Goal: Task Accomplishment & Management: Complete application form

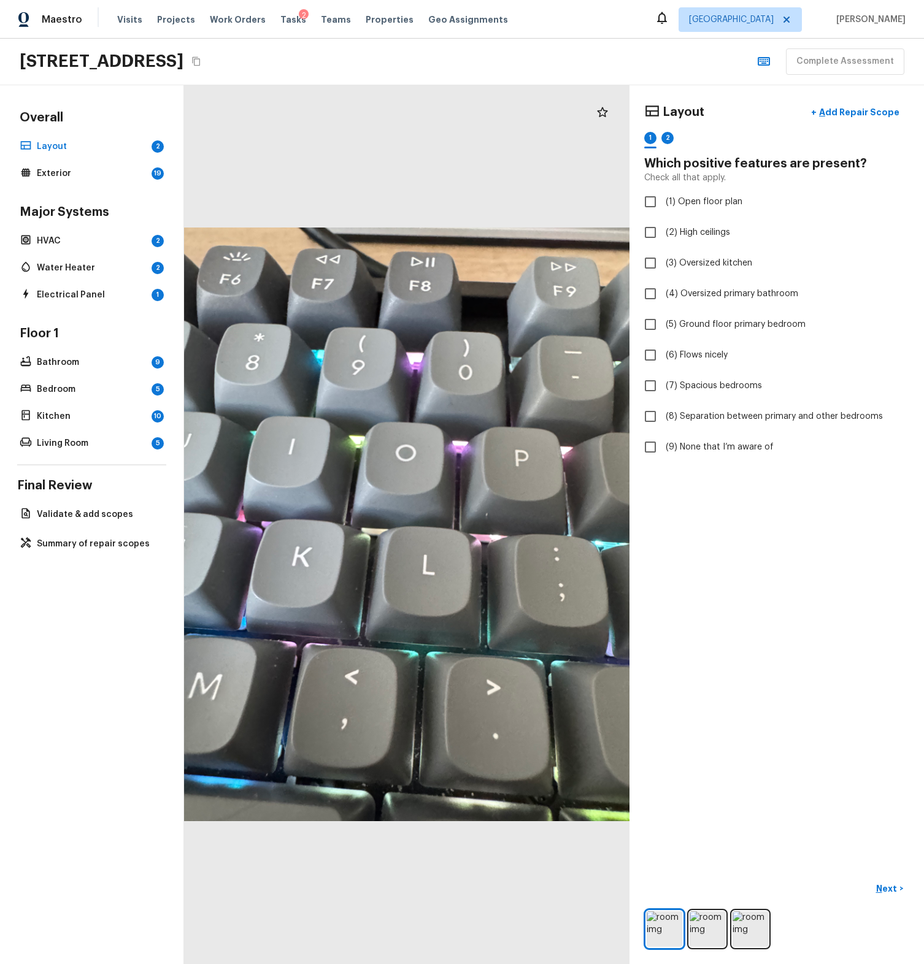
click at [707, 577] on div "Layout + Add Repair Scope 1 2 Which positive features are present? Check all th…" at bounding box center [776, 524] width 294 height 879
checkbox input "true"
checkbox input "false"
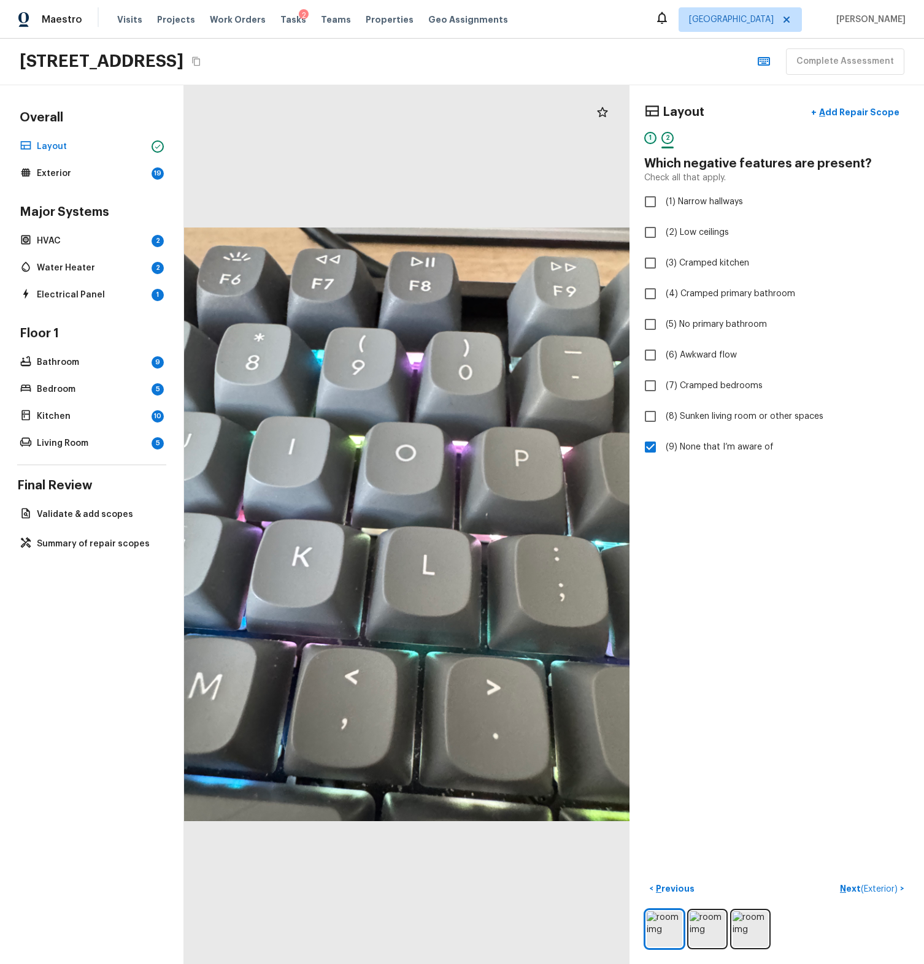
click at [644, 142] on div "1" at bounding box center [650, 138] width 12 height 12
click at [650, 458] on input "(9) None that I’m aware of" at bounding box center [650, 447] width 26 height 26
checkbox input "true"
click at [646, 204] on input "(1) Open floor plan" at bounding box center [650, 202] width 26 height 26
checkbox input "false"
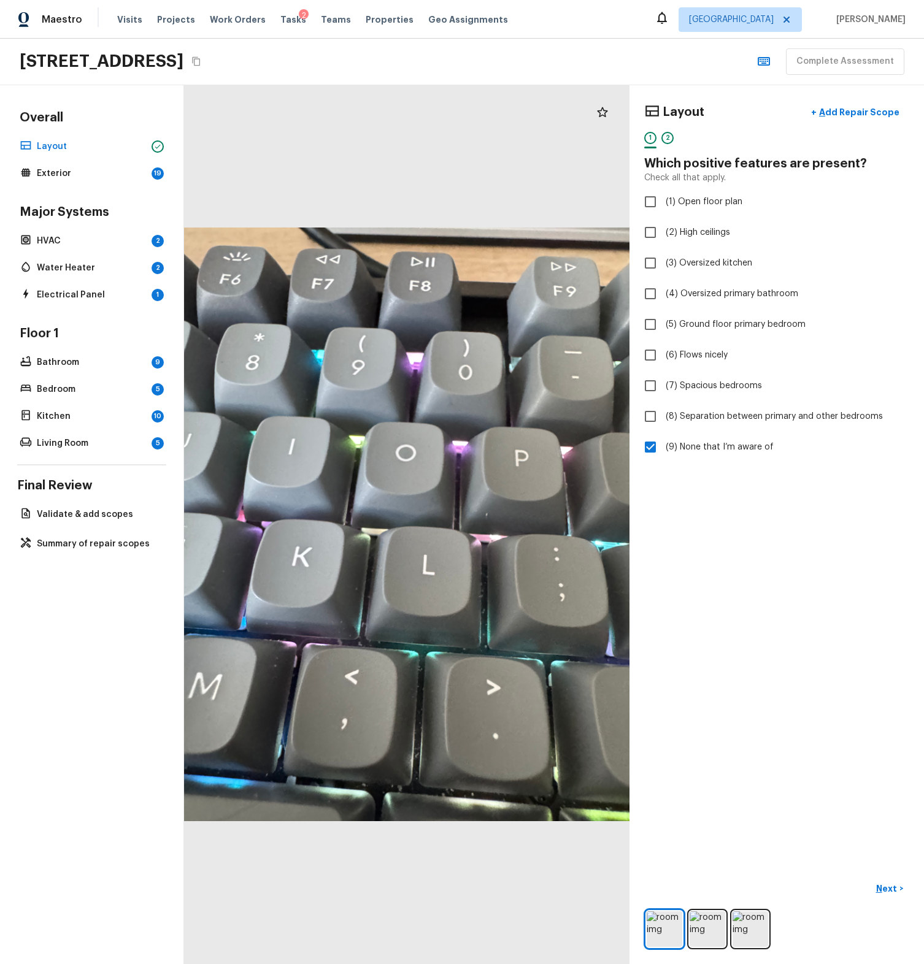
click at [723, 522] on div "Layout + Add Repair Scope 1 2 Which positive features are present? Check all th…" at bounding box center [776, 524] width 294 height 879
click at [876, 883] on p "Next" at bounding box center [887, 889] width 23 height 12
click at [874, 885] on span "( Exterior )" at bounding box center [879, 889] width 37 height 9
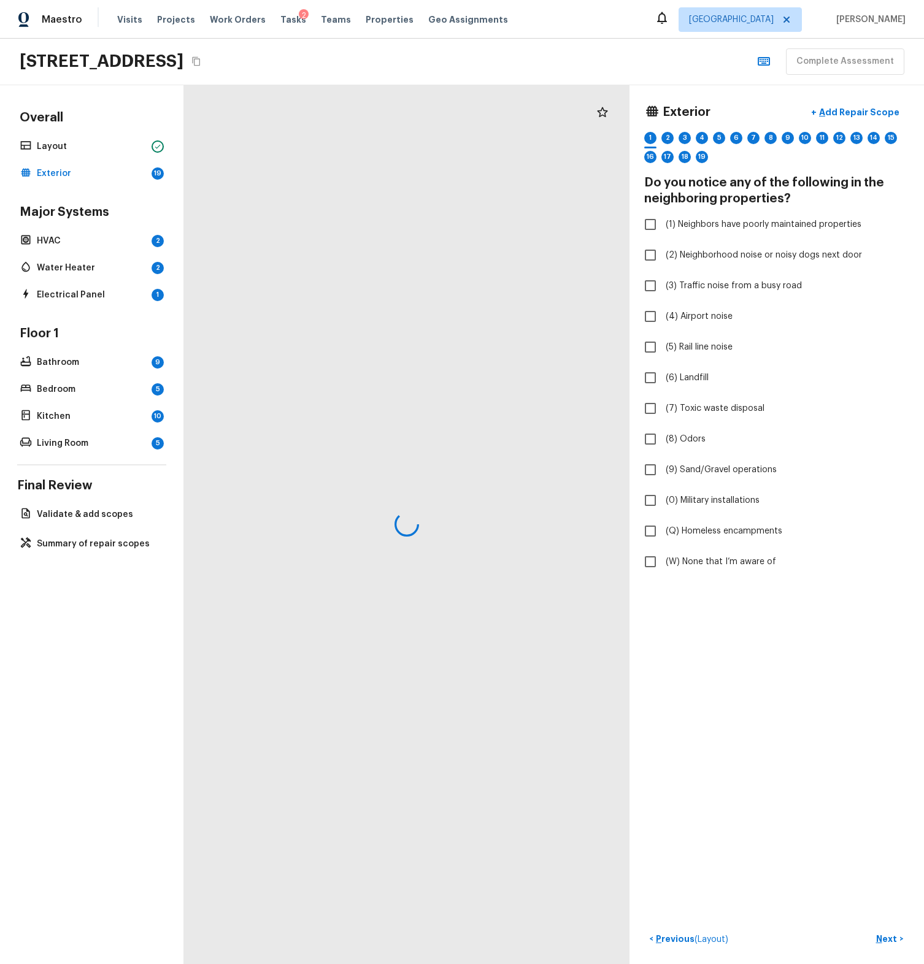
checkbox input "true"
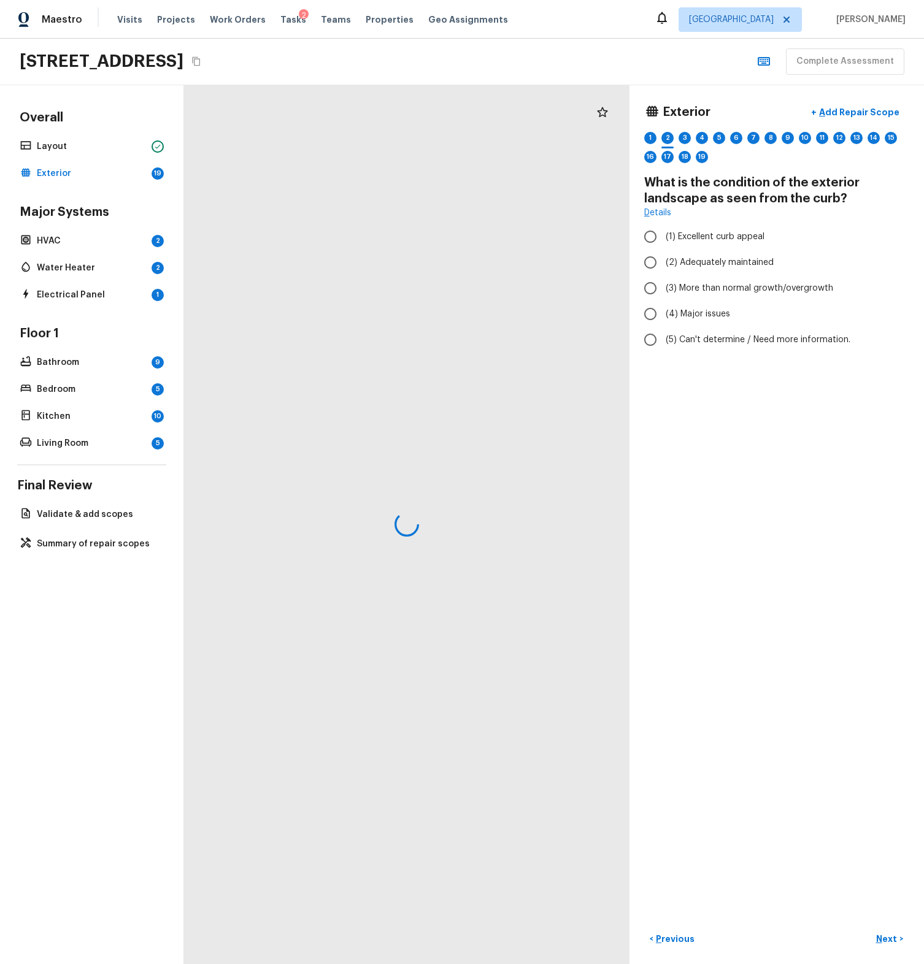
radio input "true"
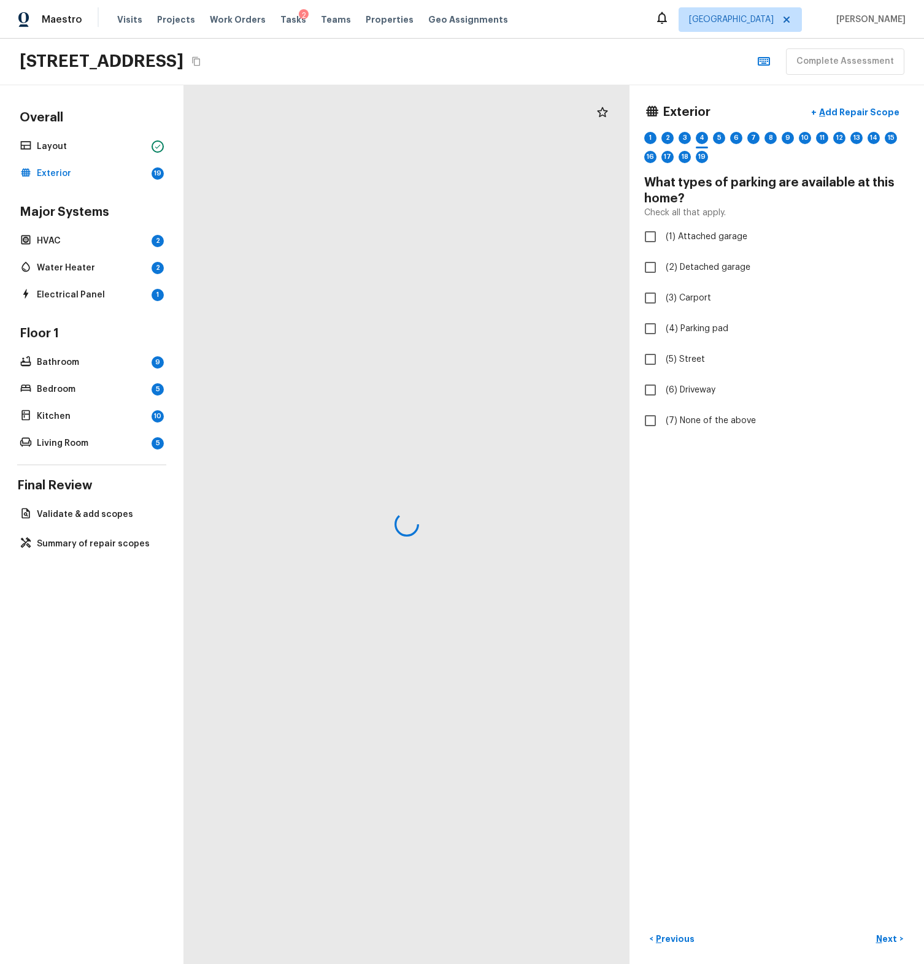
checkbox input "true"
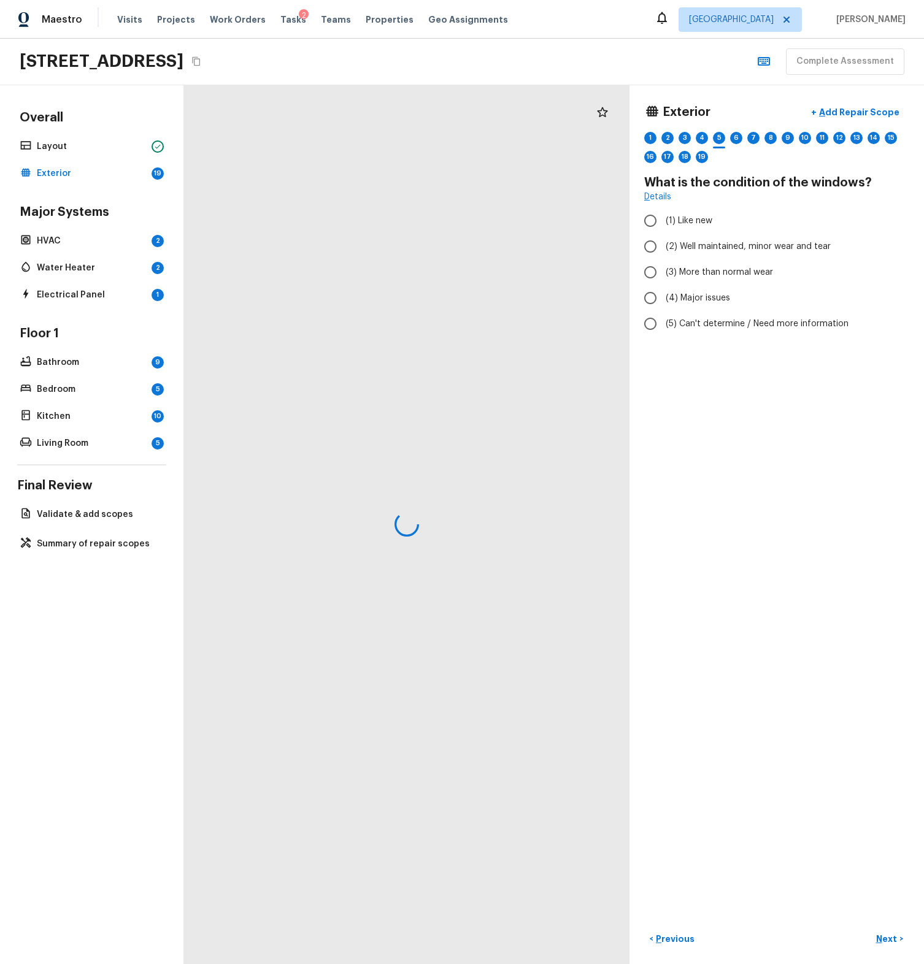
radio input "true"
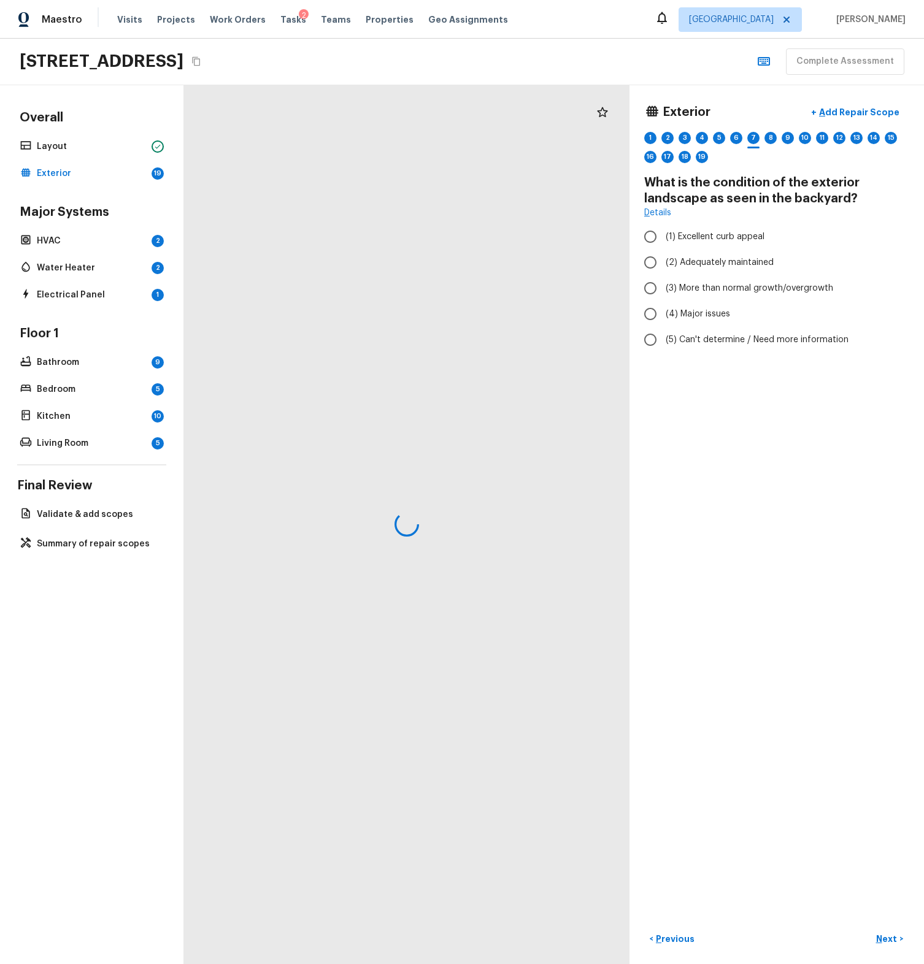
radio input "true"
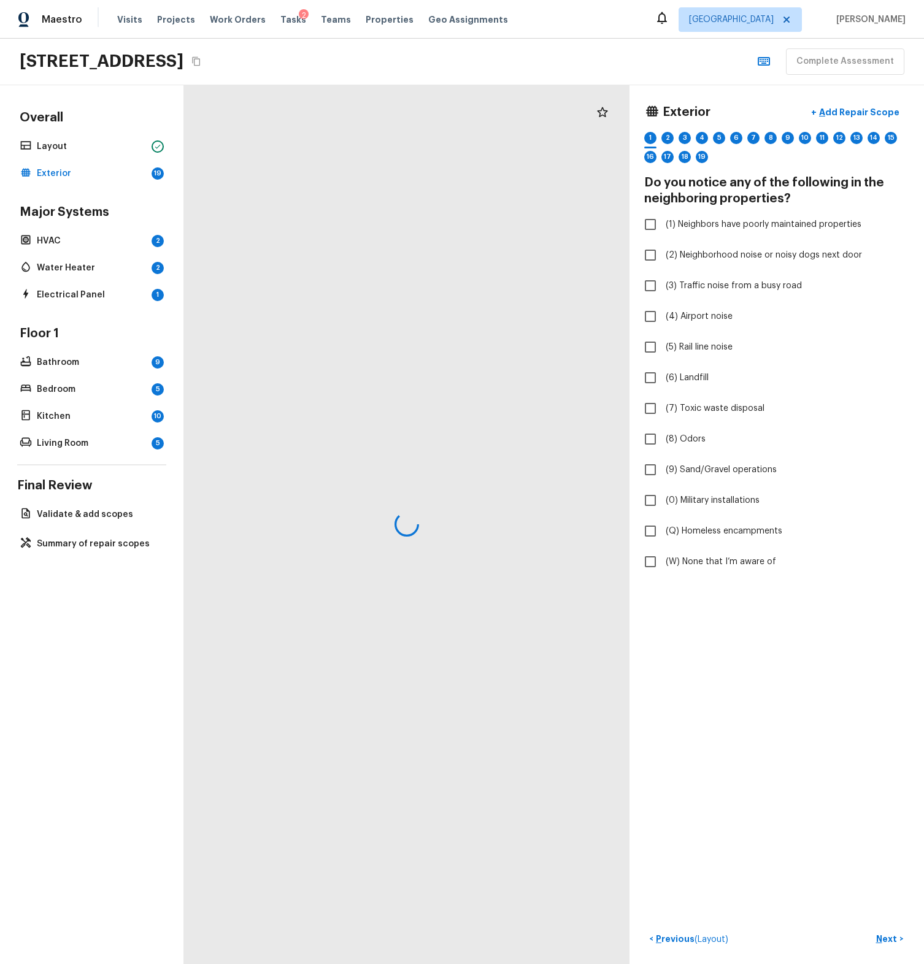
checkbox input "true"
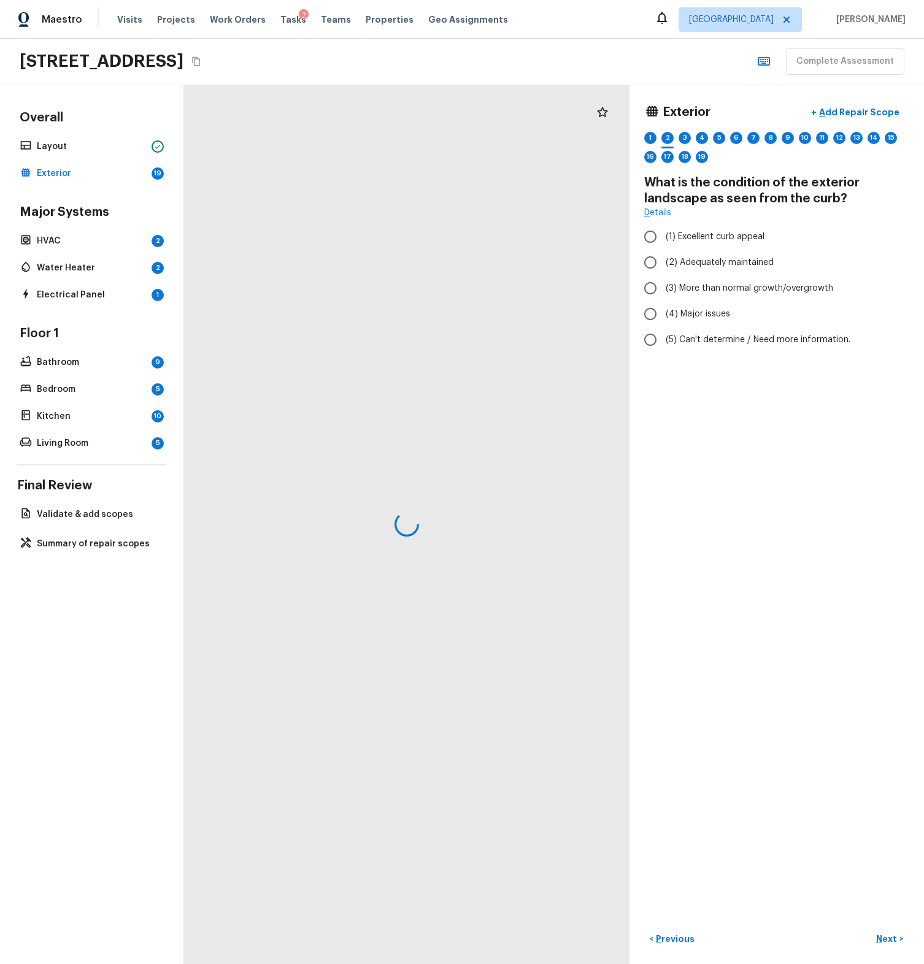
radio input "true"
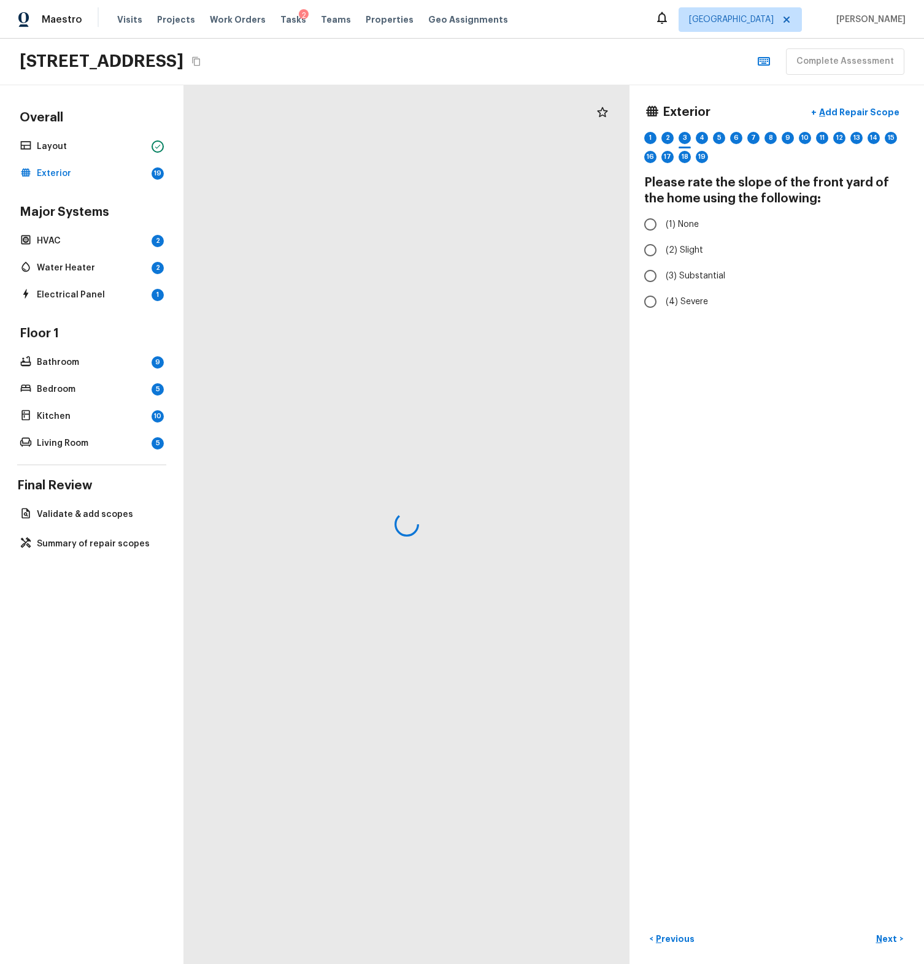
radio input "true"
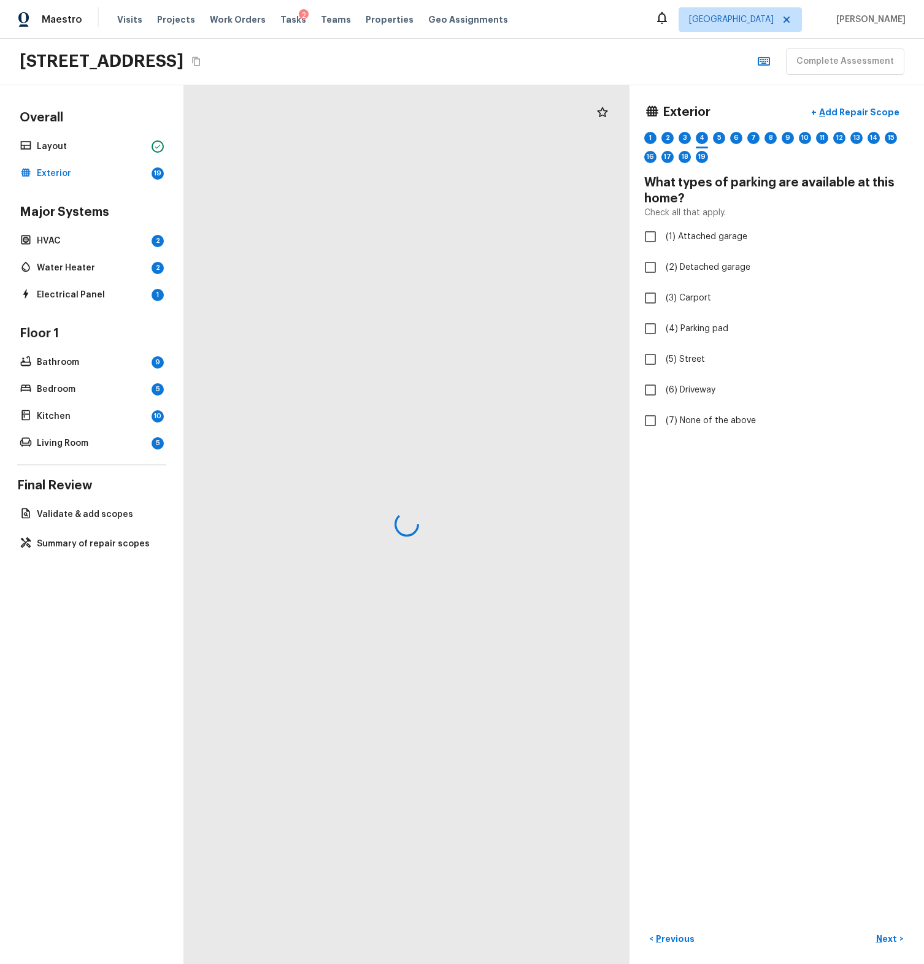
checkbox input "true"
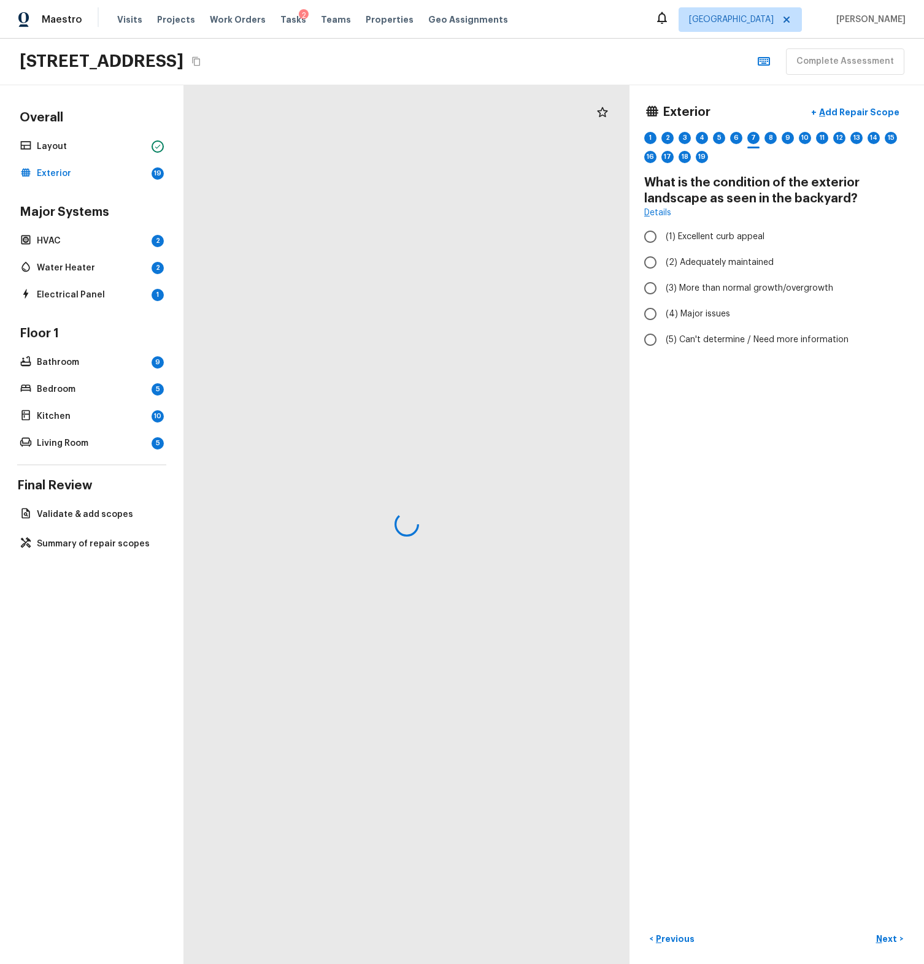
radio input "true"
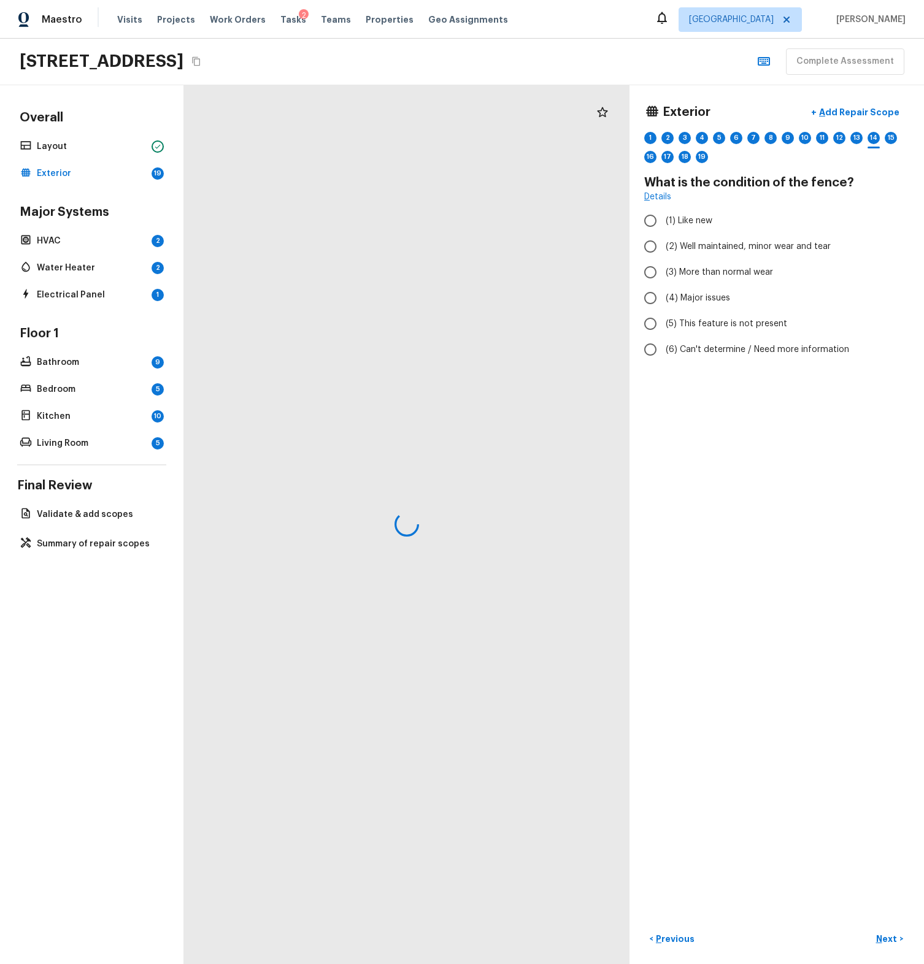
radio input "true"
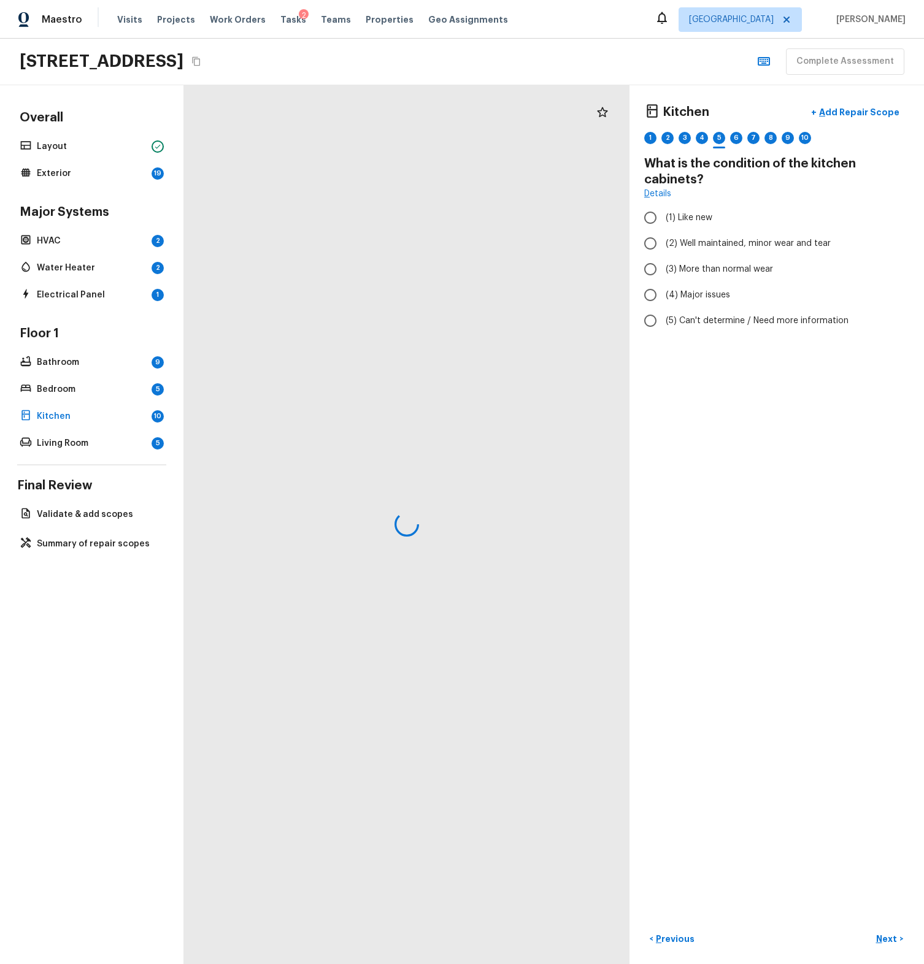
radio input "true"
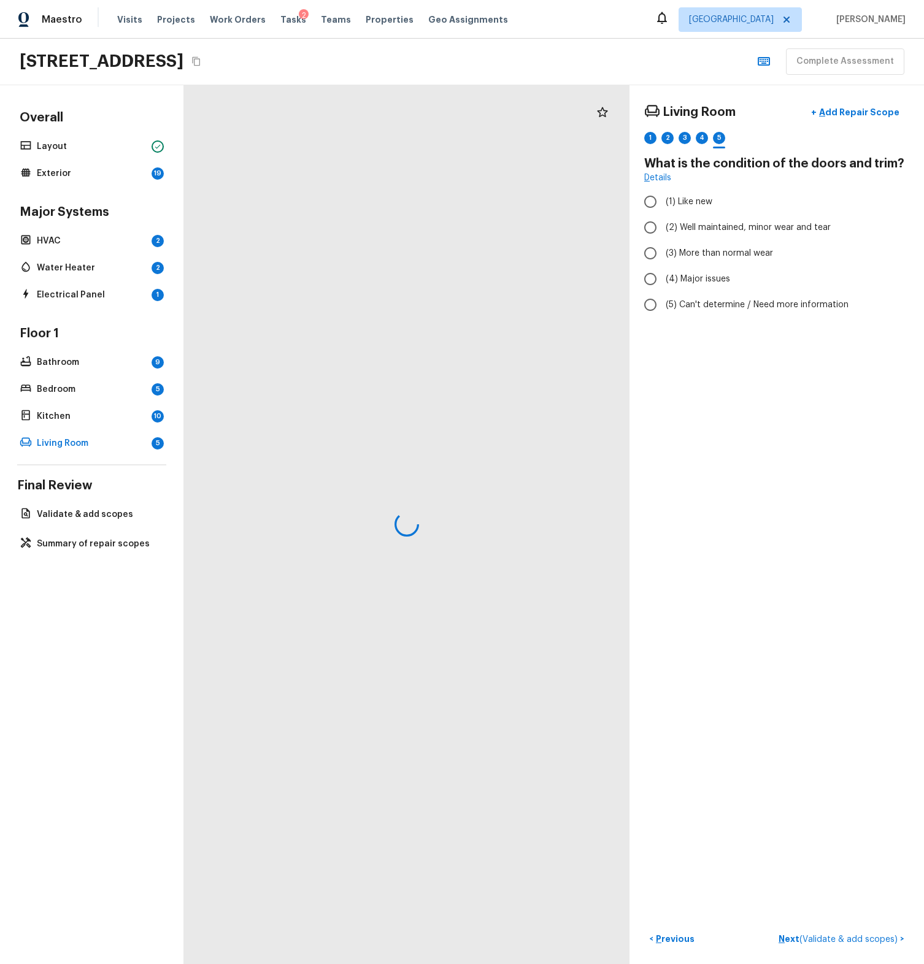
radio input "true"
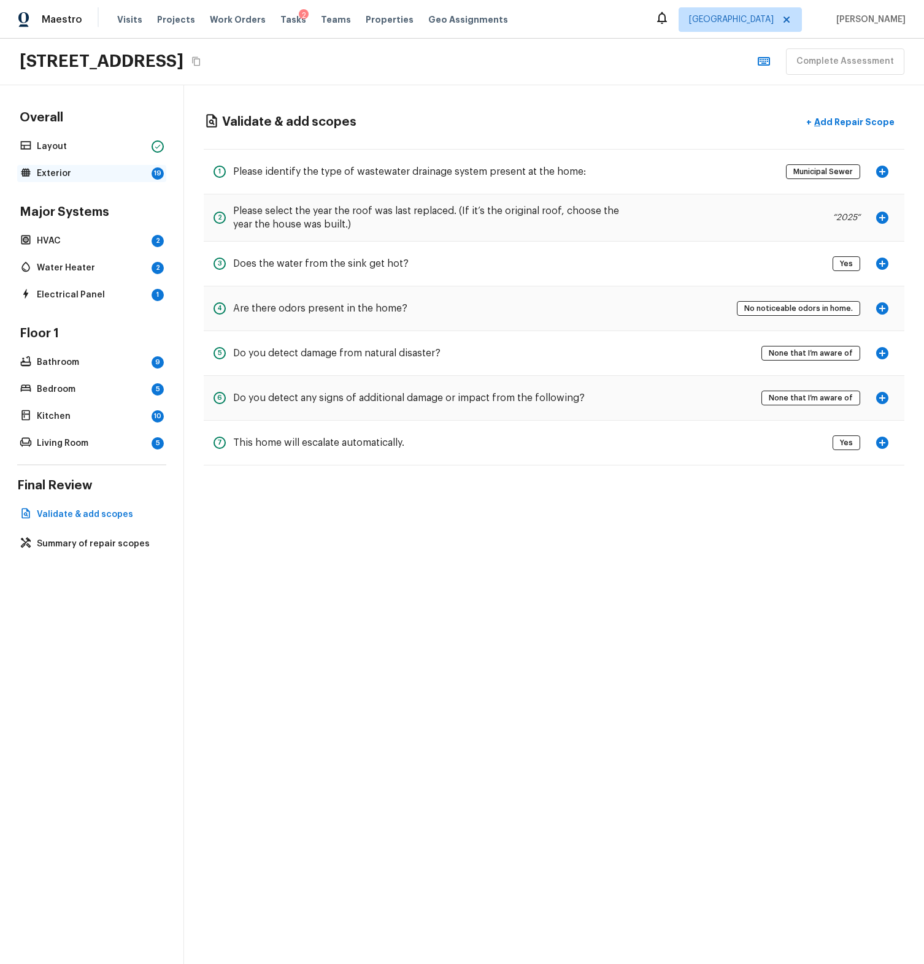
click at [86, 167] on p "Exterior" at bounding box center [92, 173] width 110 height 12
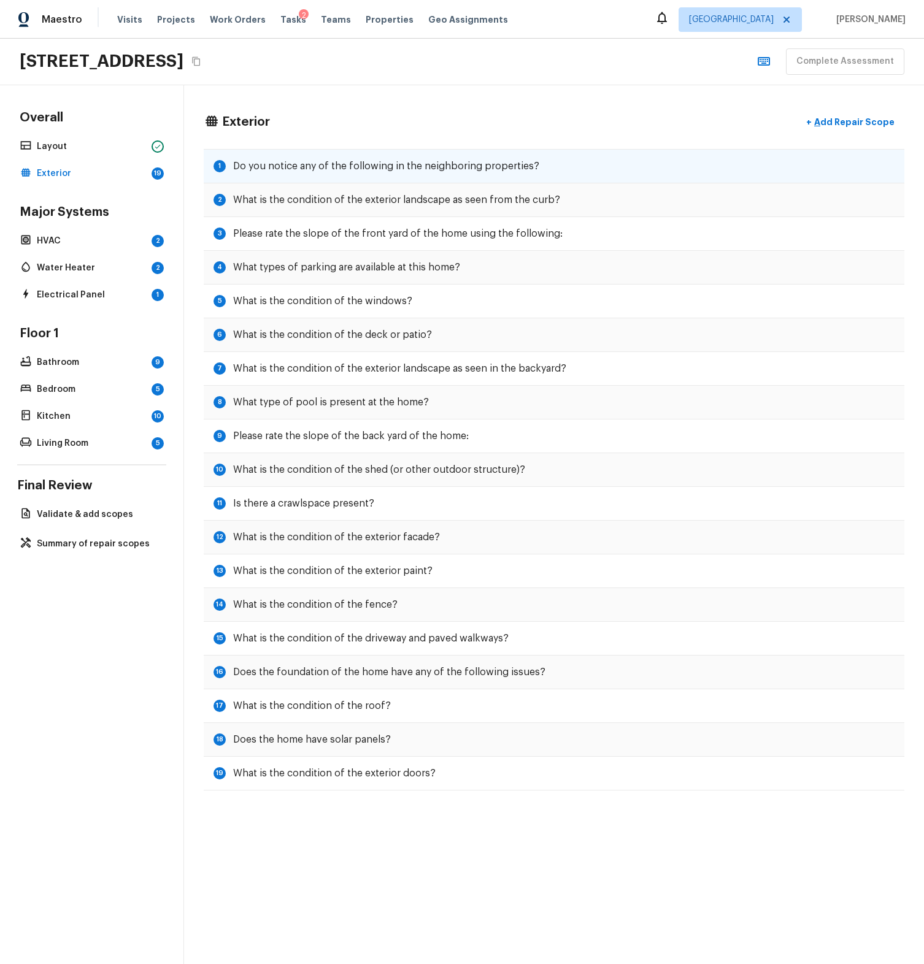
click at [408, 175] on div "1 Do you notice any of the following in the neighboring properties?" at bounding box center [554, 166] width 701 height 34
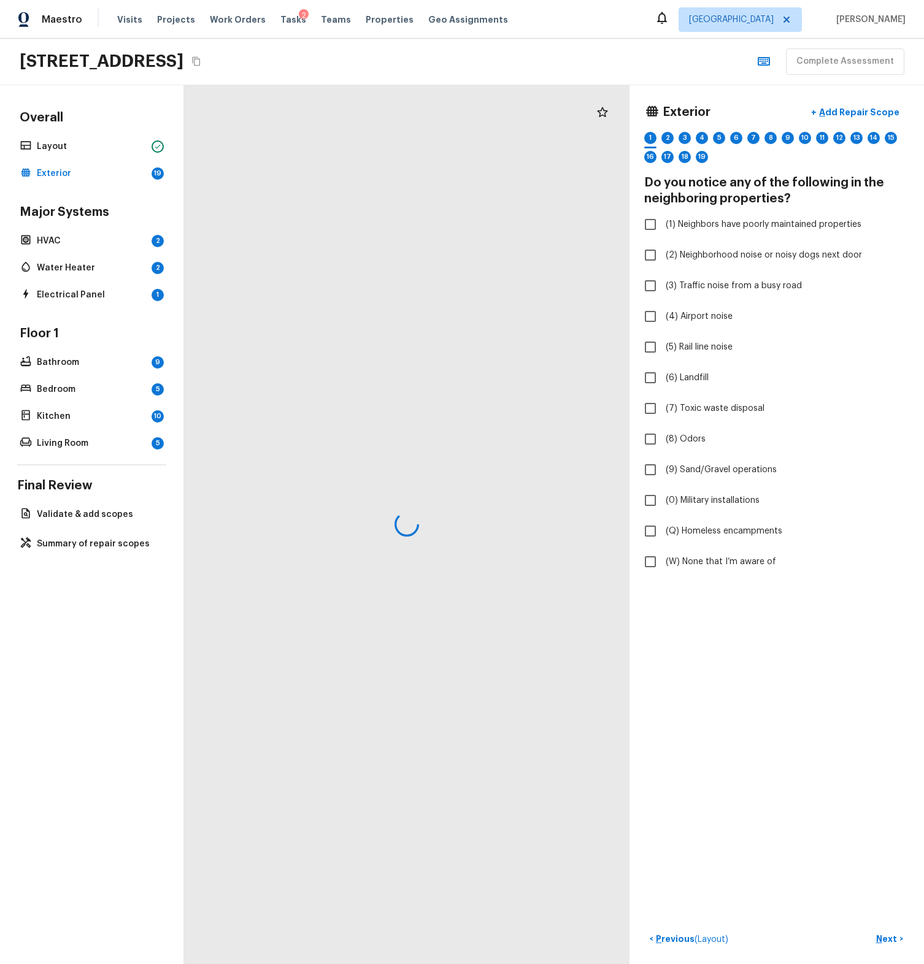
checkbox input "true"
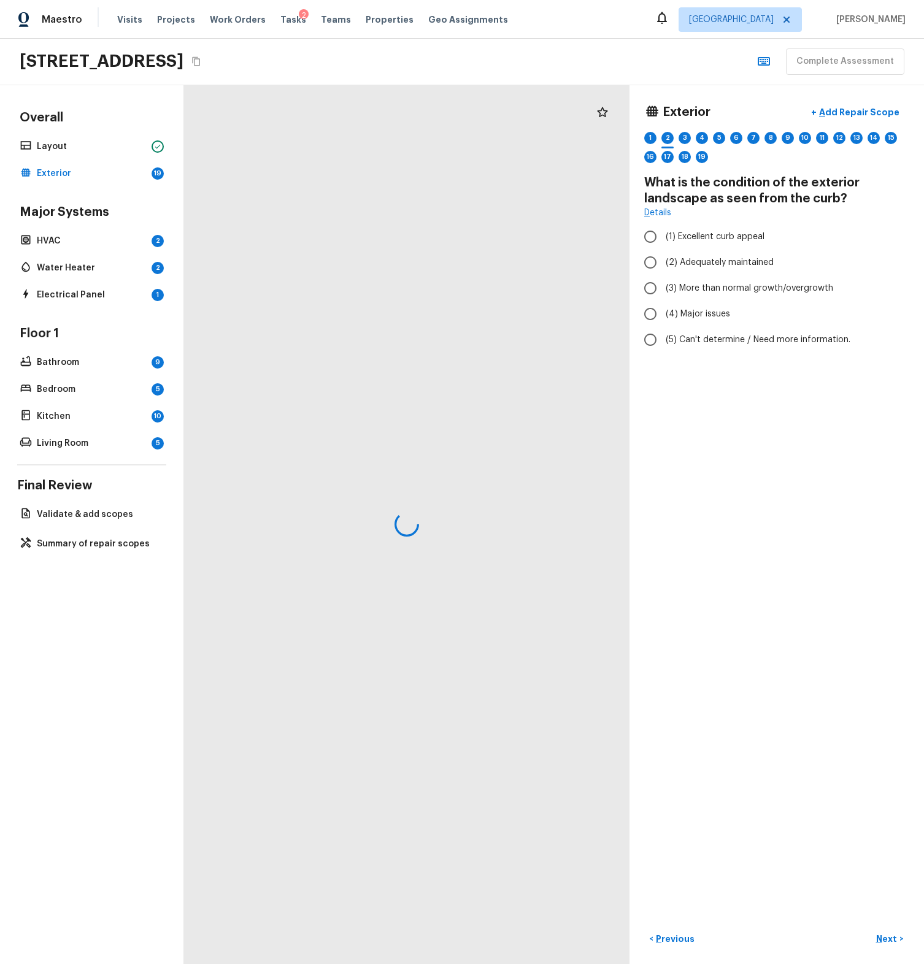
radio input "true"
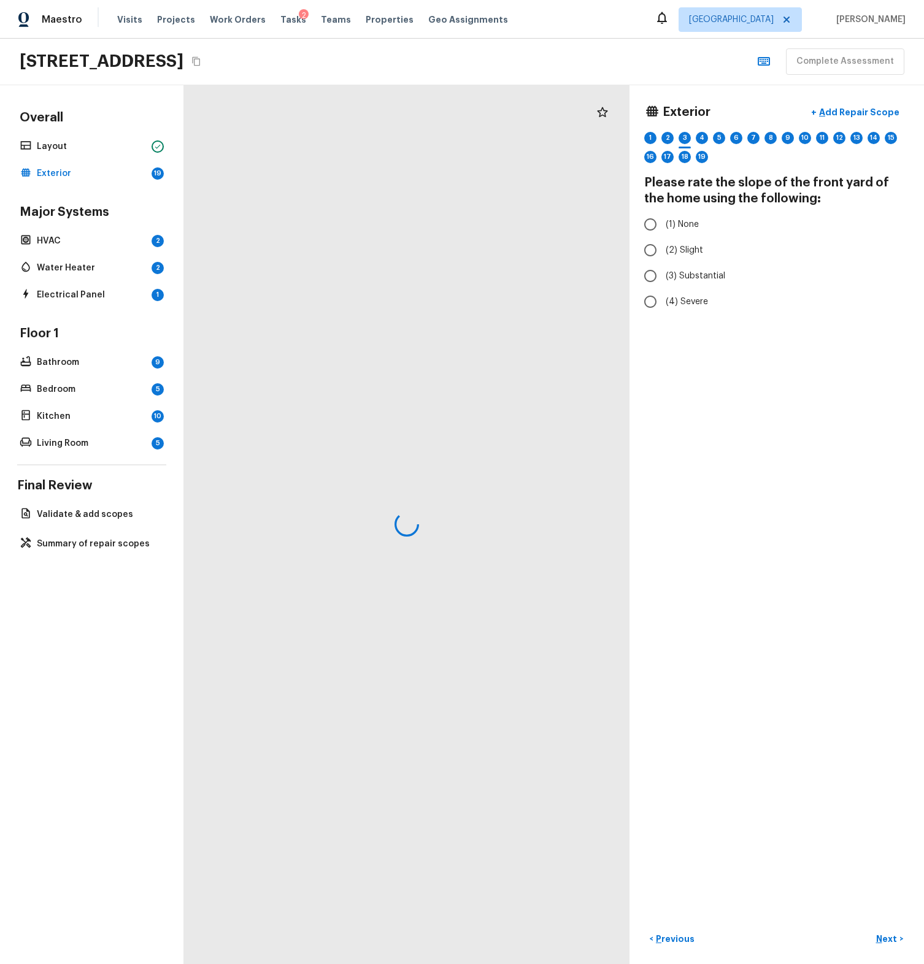
radio input "true"
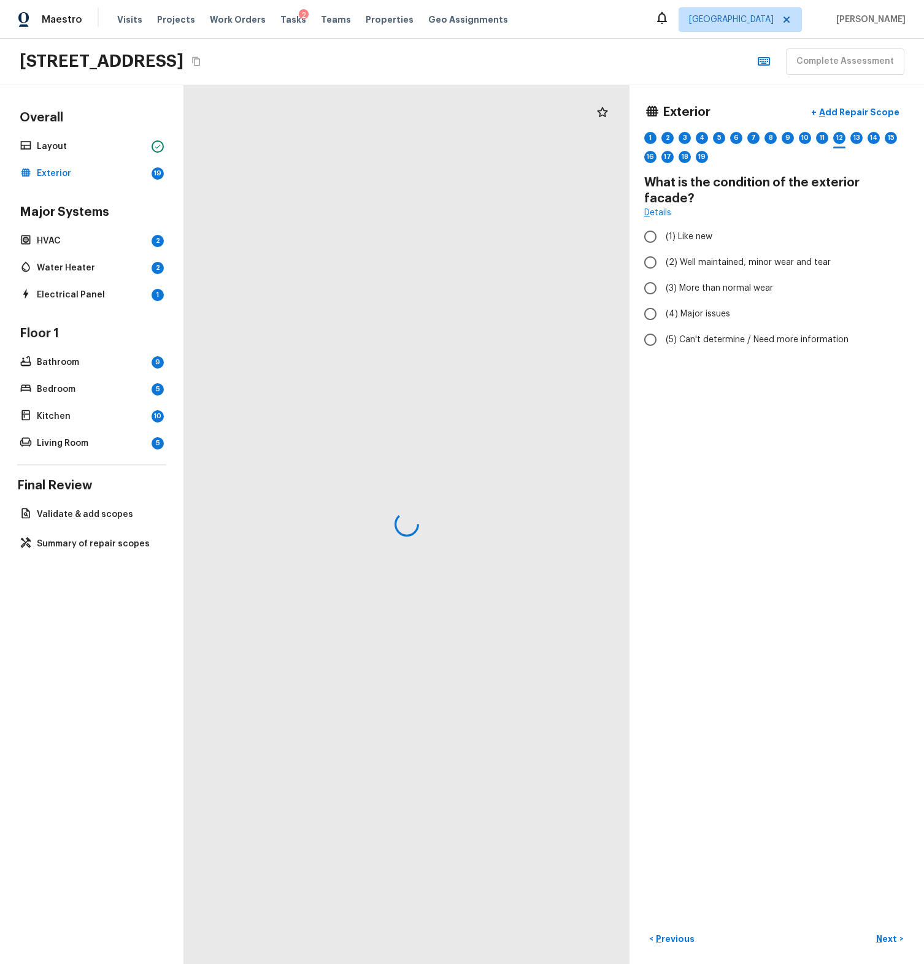
radio input "true"
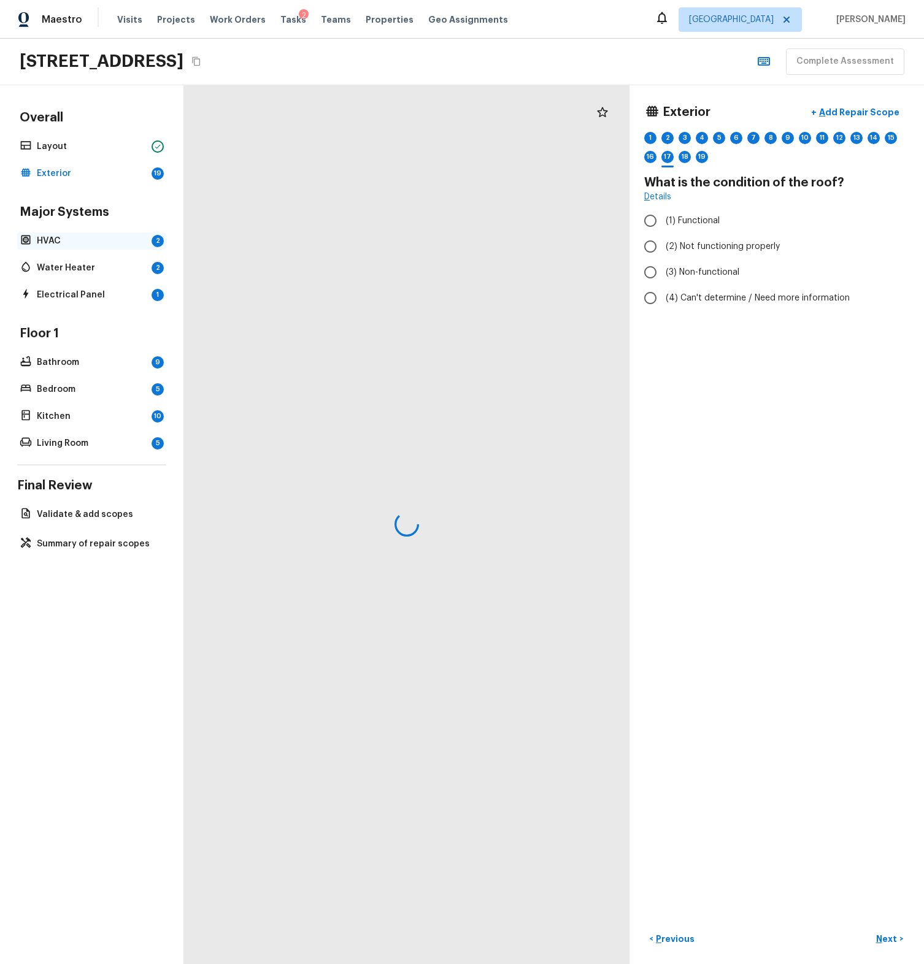
click at [112, 247] on div "HVAC 2" at bounding box center [91, 241] width 149 height 17
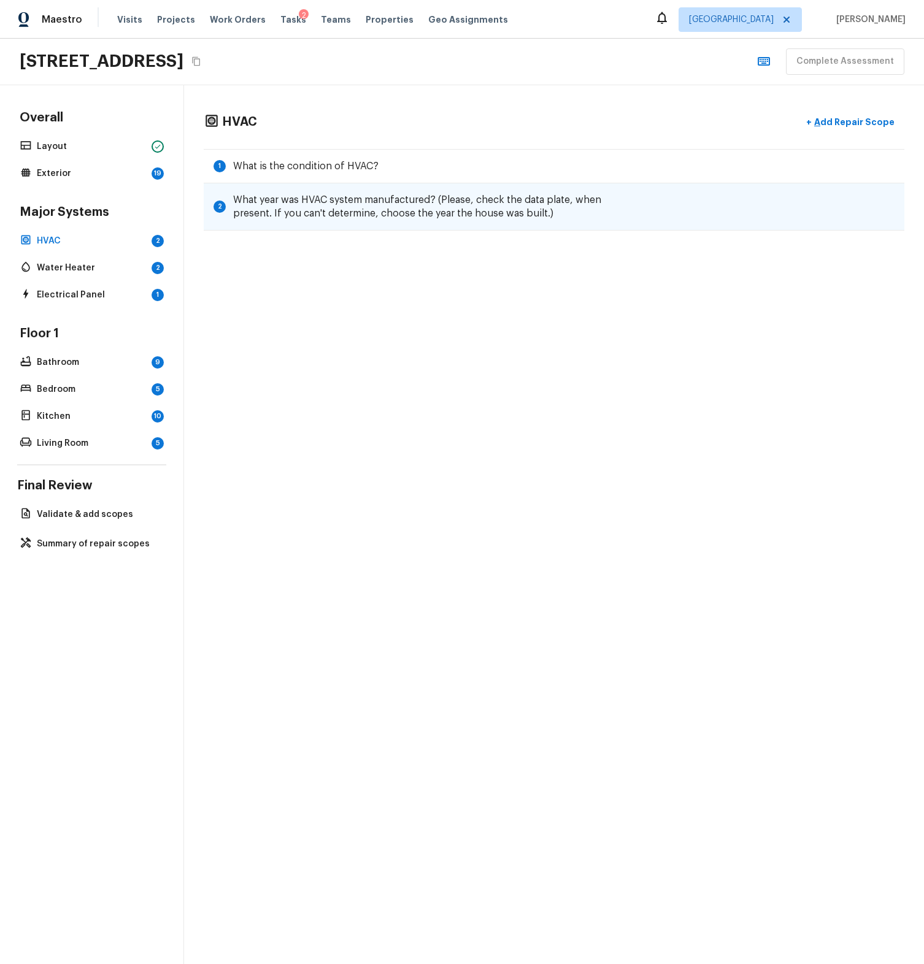
click at [593, 198] on h5 "What year was HVAC system manufactured? (Please, check the data plate, when pre…" at bounding box center [427, 206] width 389 height 27
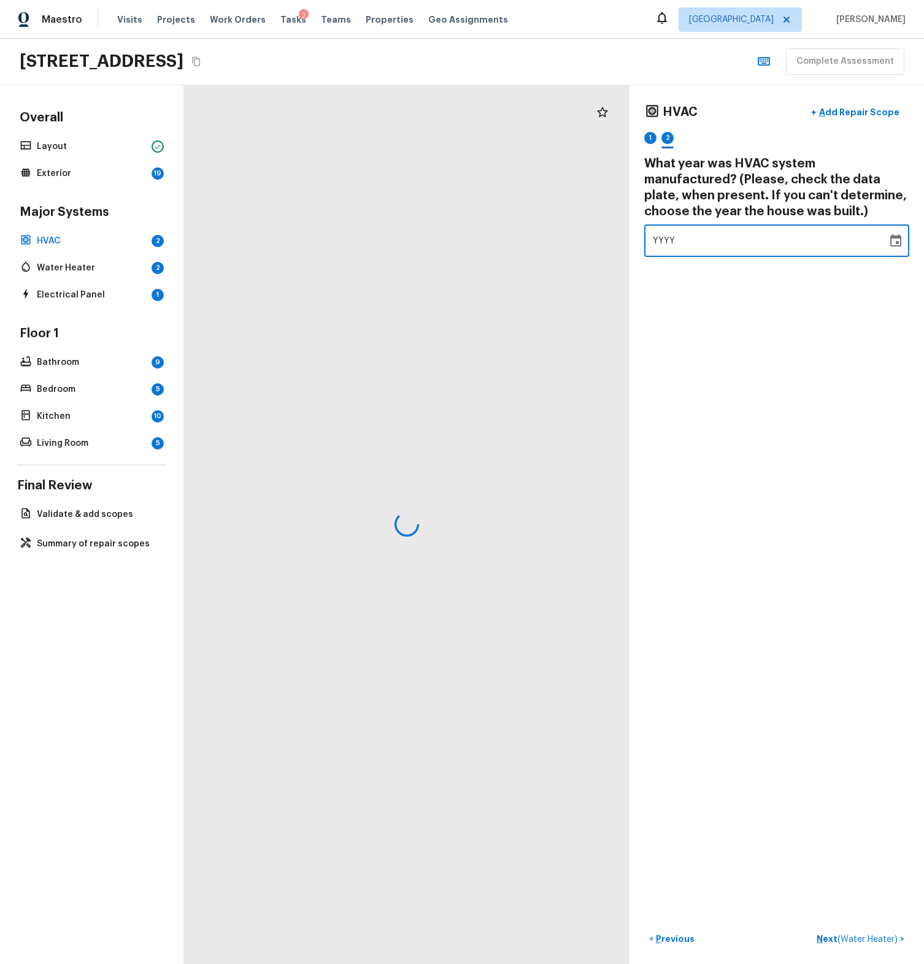
click at [685, 244] on div "YYYY" at bounding box center [766, 241] width 226 height 33
click at [890, 242] on icon "Choose date" at bounding box center [895, 240] width 11 height 12
click at [711, 283] on div "1900 1901 1902 1903 1904 1905 1906 1907 1908 1909 1910 1911 1912 1913 1914 1915…" at bounding box center [733, 343] width 196 height 172
click at [705, 271] on button "2005" at bounding box center [709, 270] width 44 height 22
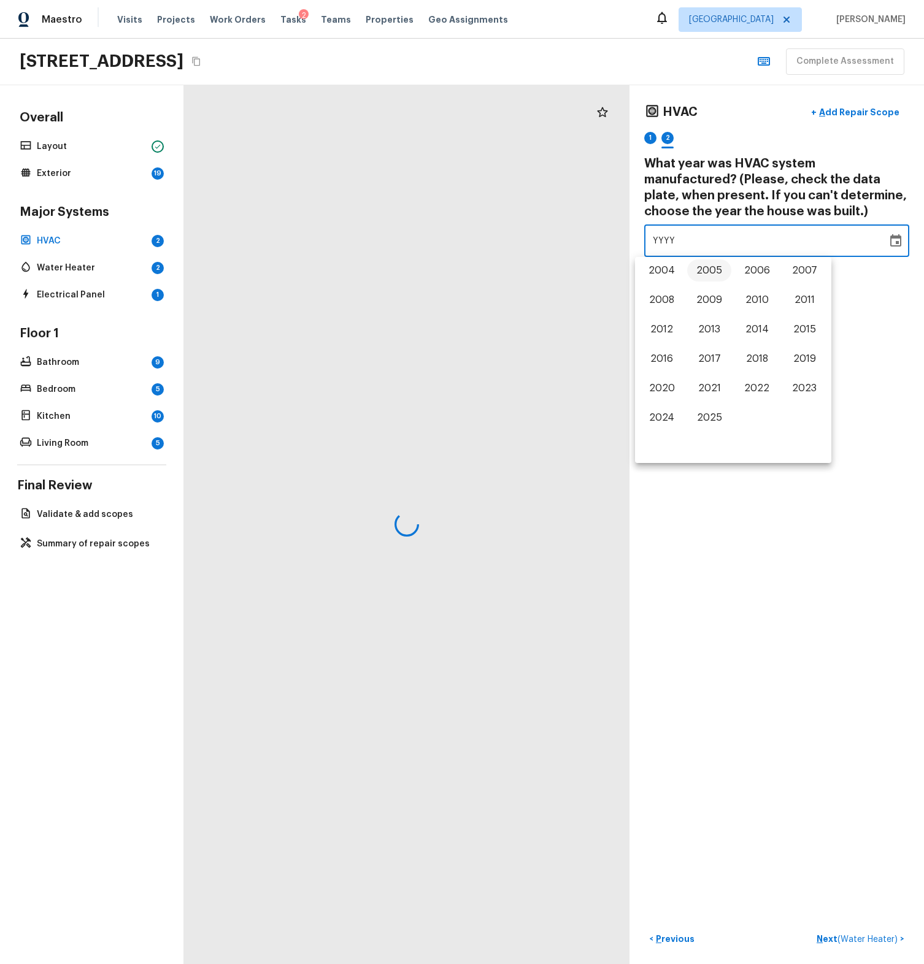
type input "2005"
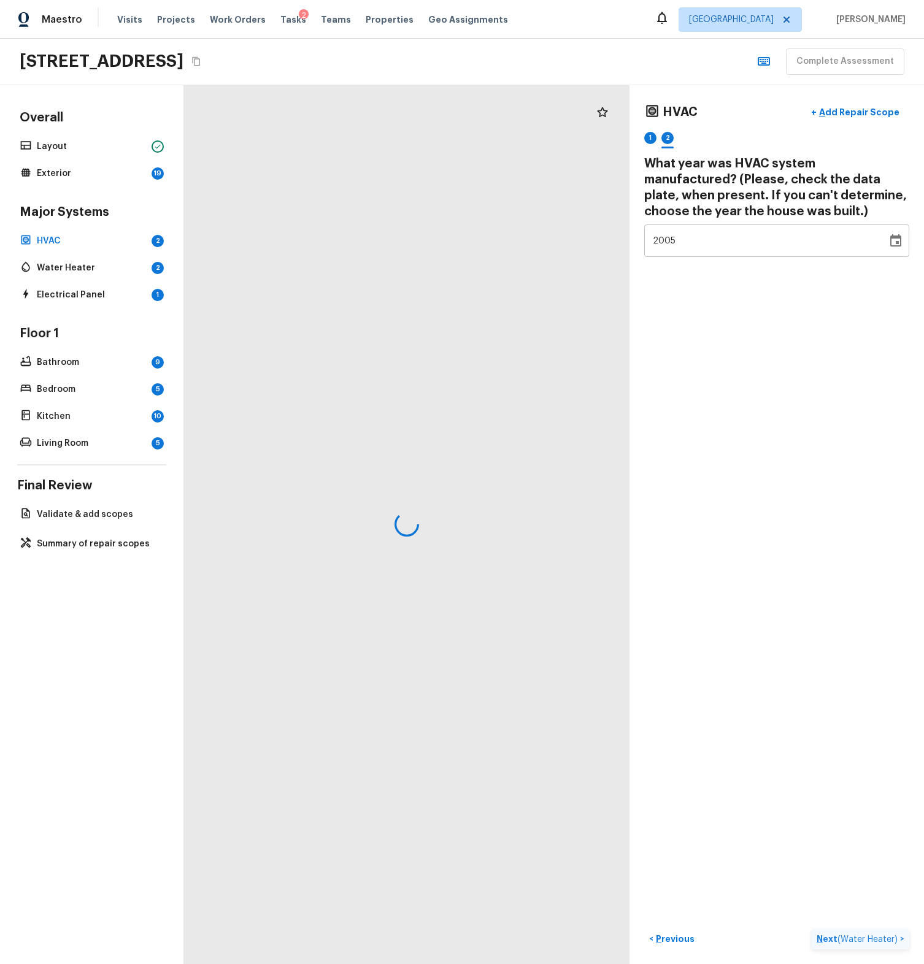
click at [845, 936] on span "( Water Heater )" at bounding box center [867, 940] width 60 height 9
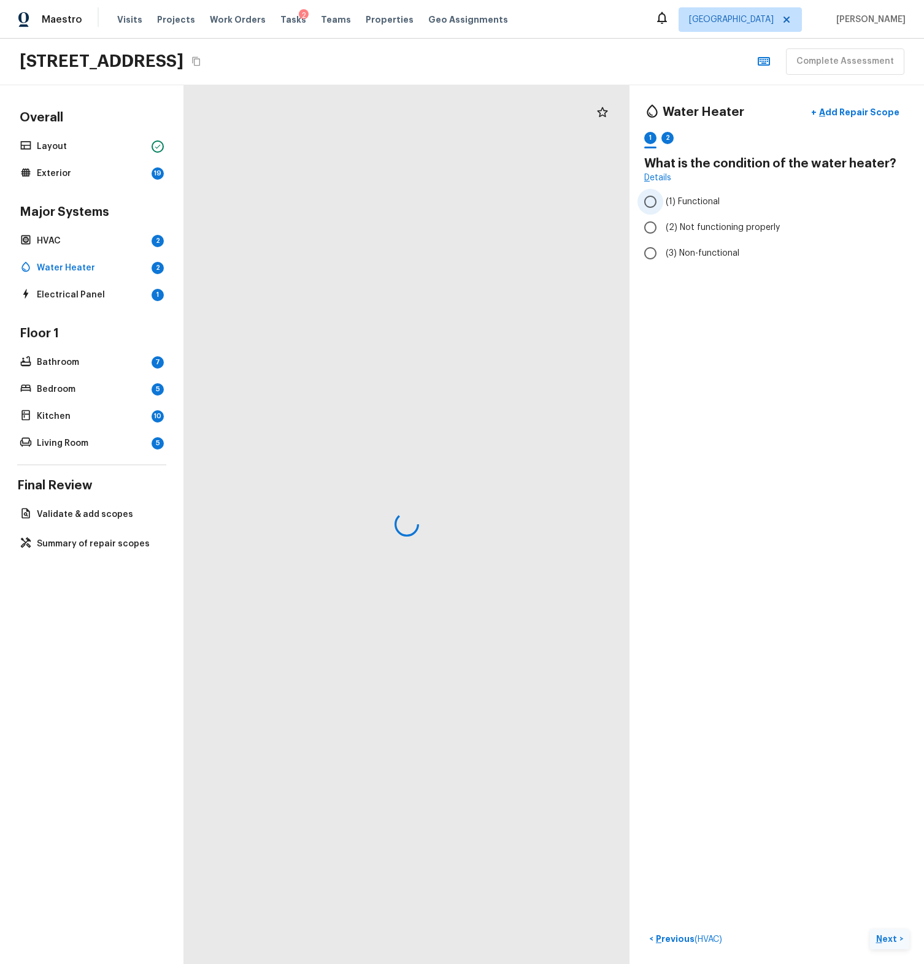
click at [654, 199] on label "(1) Functional" at bounding box center [768, 202] width 262 height 26
click at [654, 199] on input "(1) Functional" at bounding box center [650, 202] width 26 height 26
radio input "true"
click at [882, 937] on button "Next >" at bounding box center [889, 939] width 39 height 20
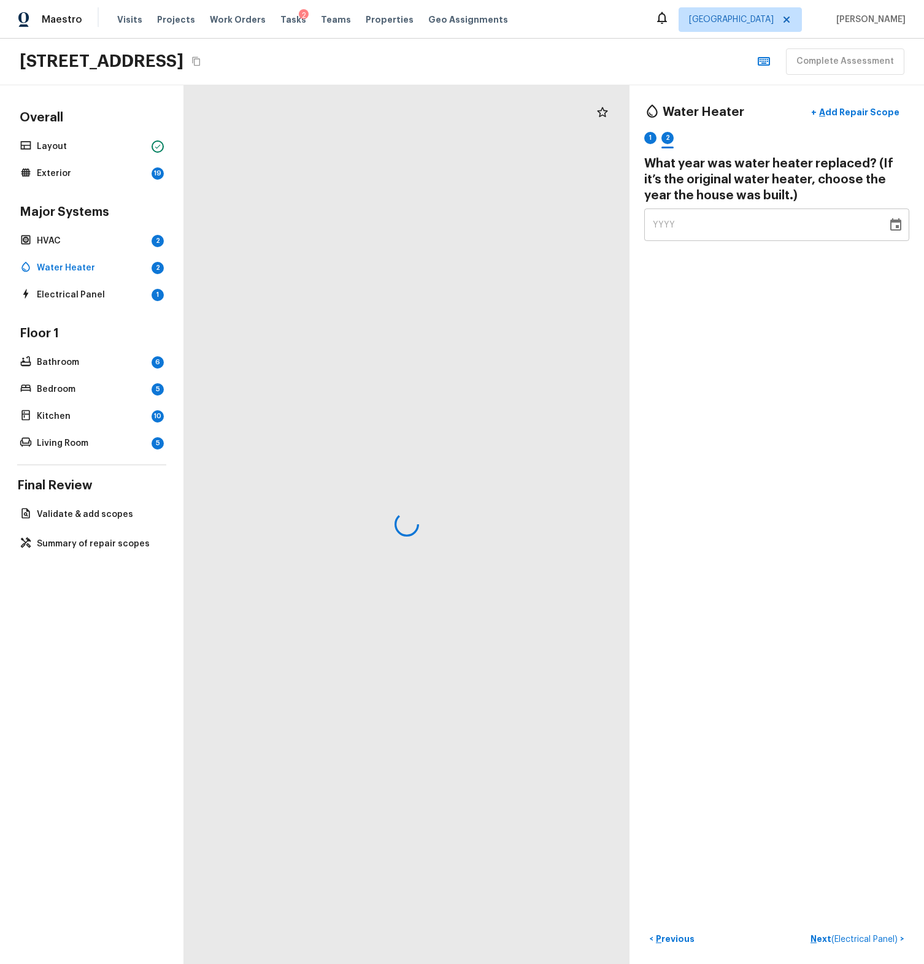
click at [882, 936] on p "Next ( Electrical Panel )" at bounding box center [855, 939] width 90 height 13
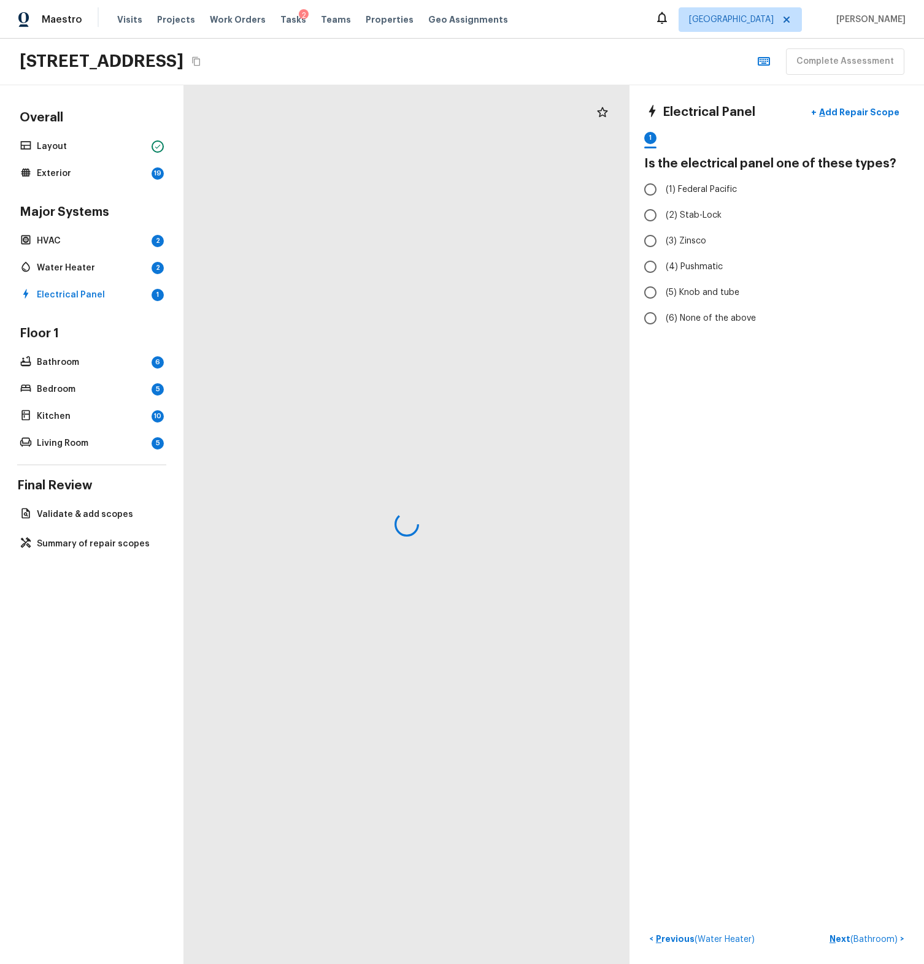
click at [74, 250] on div "Major Systems HVAC 2 Water Heater 2 Electrical Panel 1" at bounding box center [91, 253] width 149 height 99
click at [75, 240] on p "HVAC" at bounding box center [92, 241] width 110 height 12
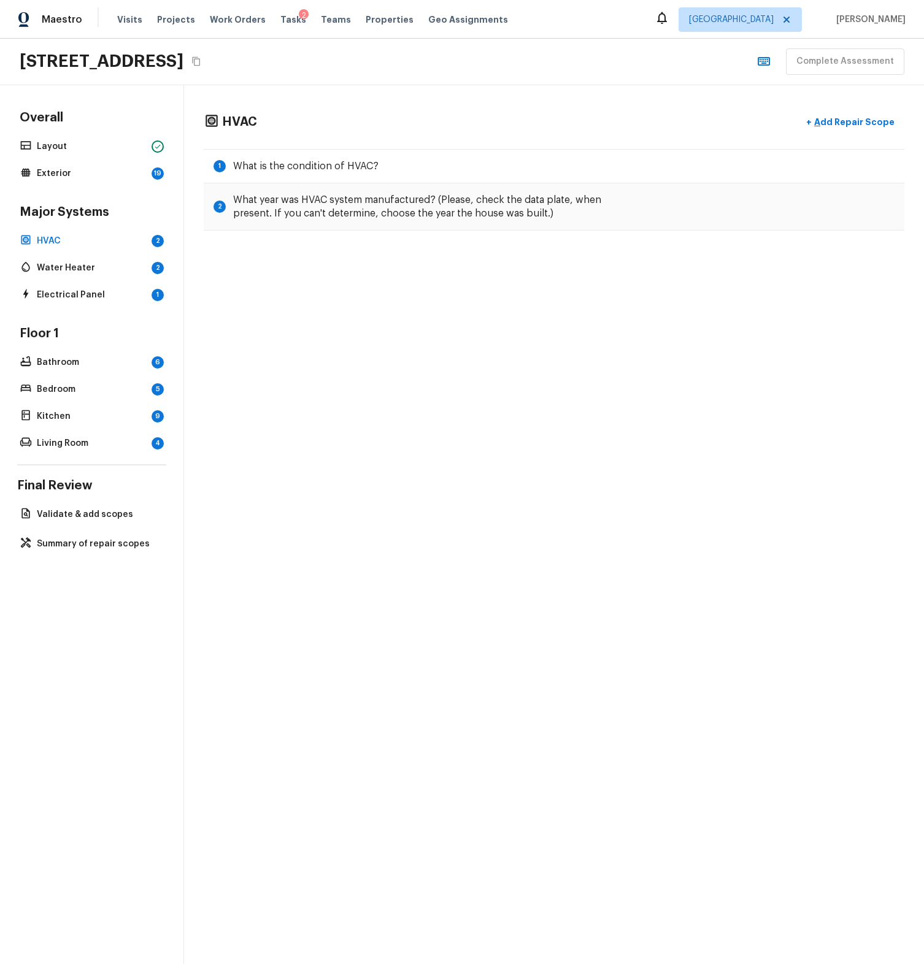
click at [80, 163] on div "Overall Layout Exterior 19" at bounding box center [91, 146] width 149 height 72
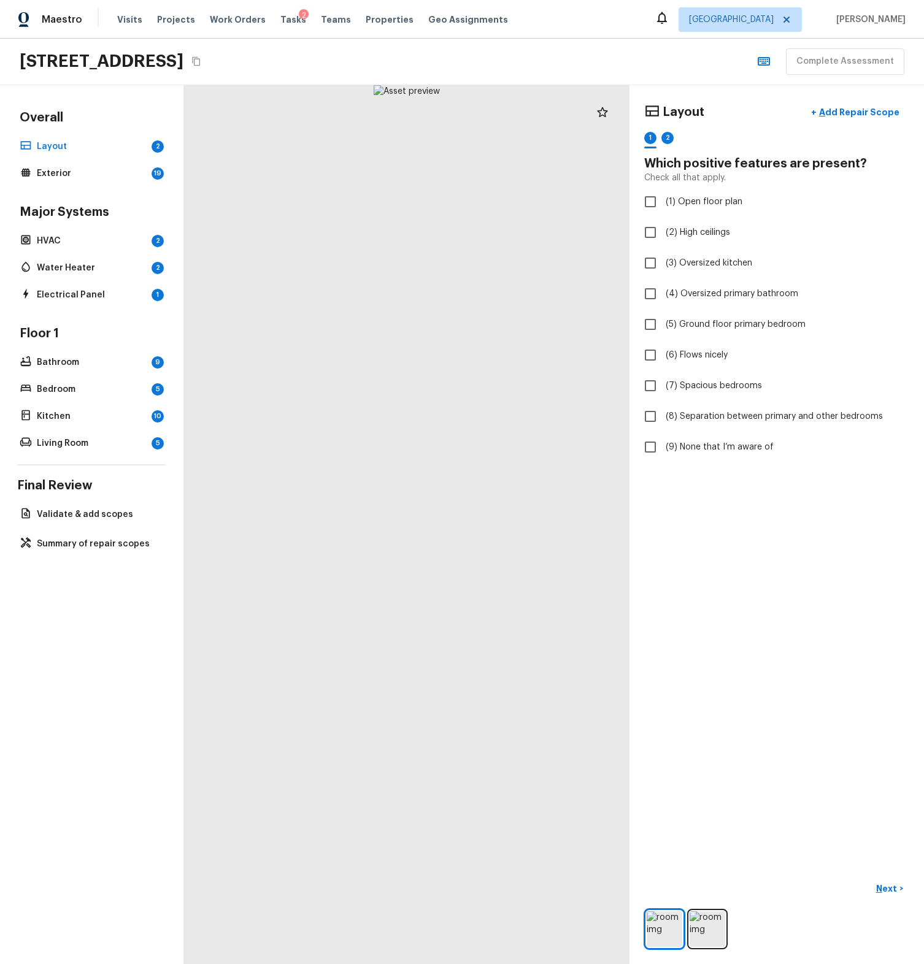
click at [204, 60] on button "Copy Address" at bounding box center [196, 61] width 16 height 16
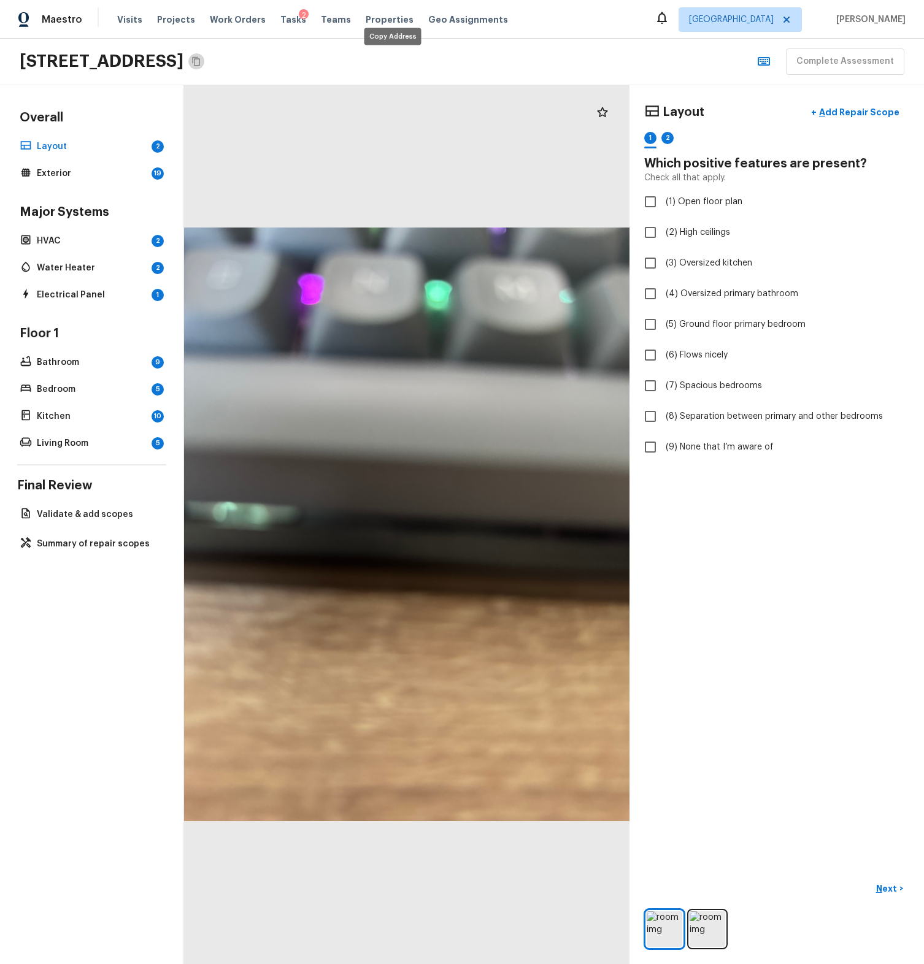
click at [201, 64] on icon "Copy Address" at bounding box center [196, 61] width 10 height 10
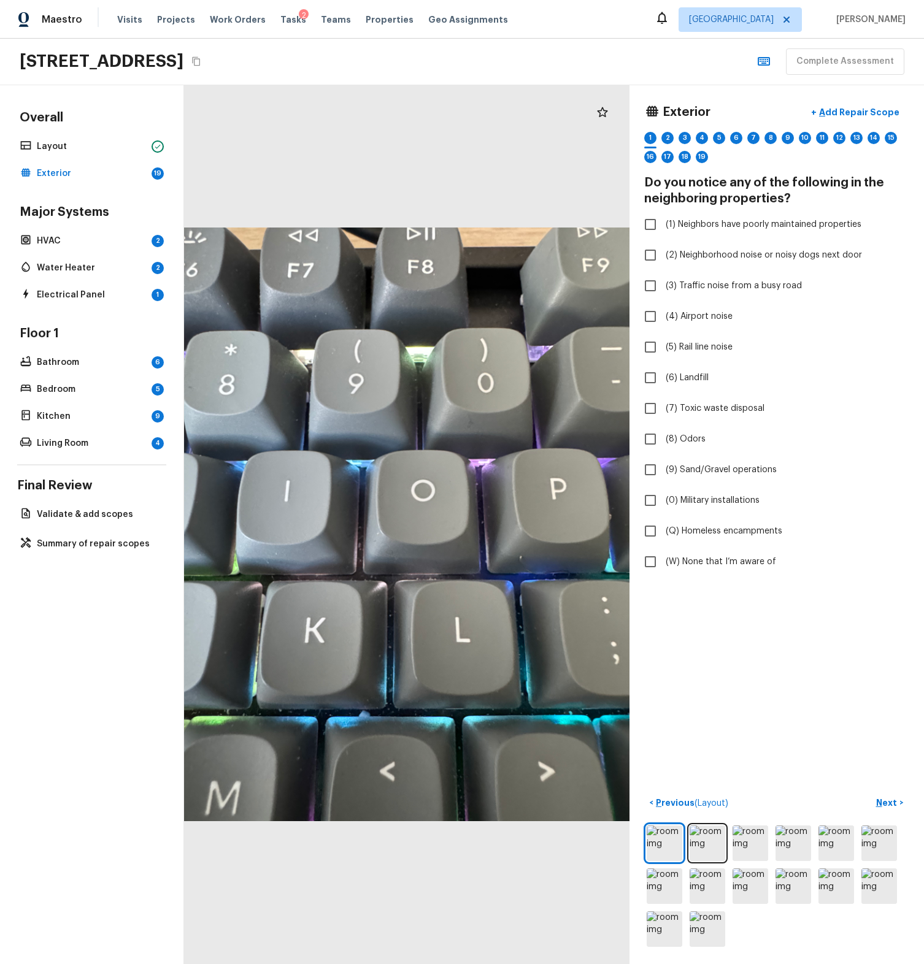
checkbox input "true"
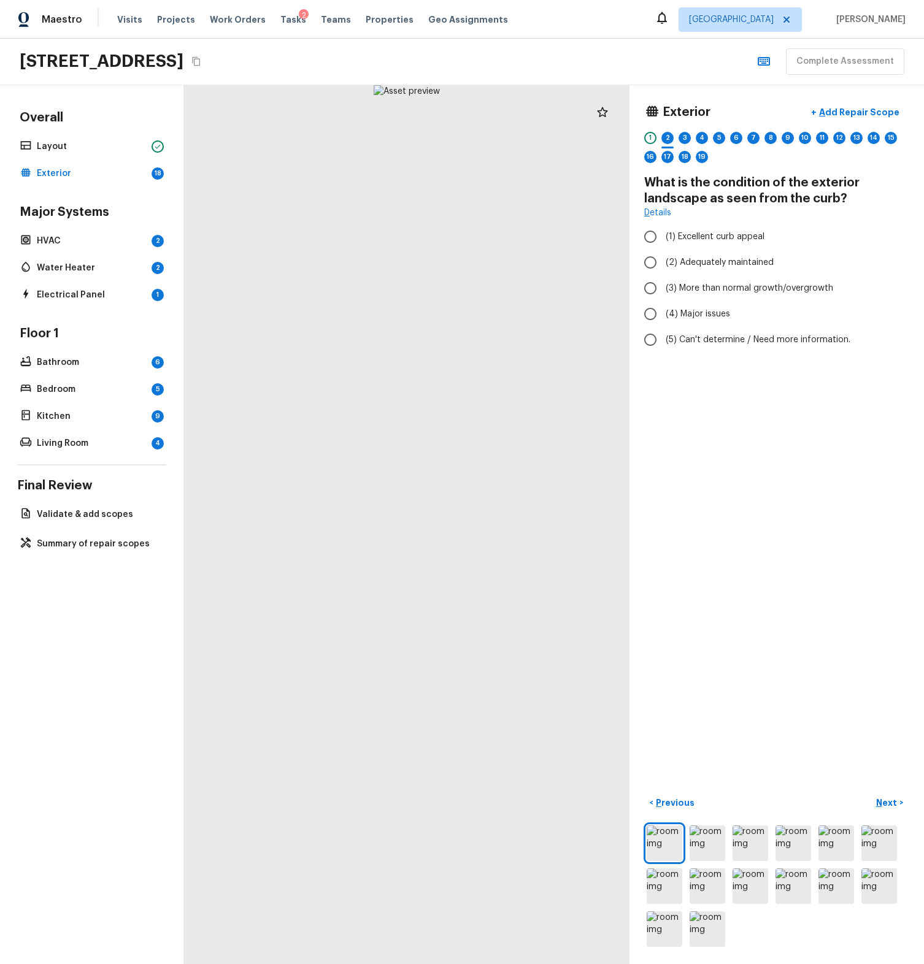
radio input "true"
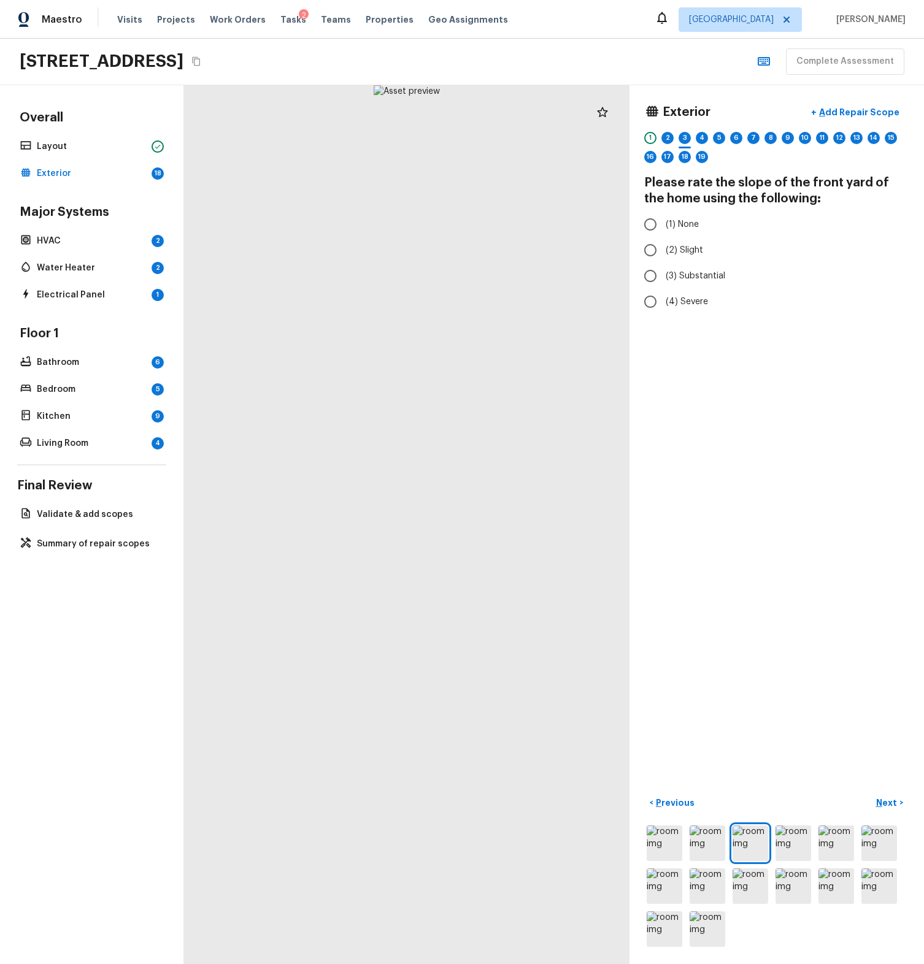
radio input "true"
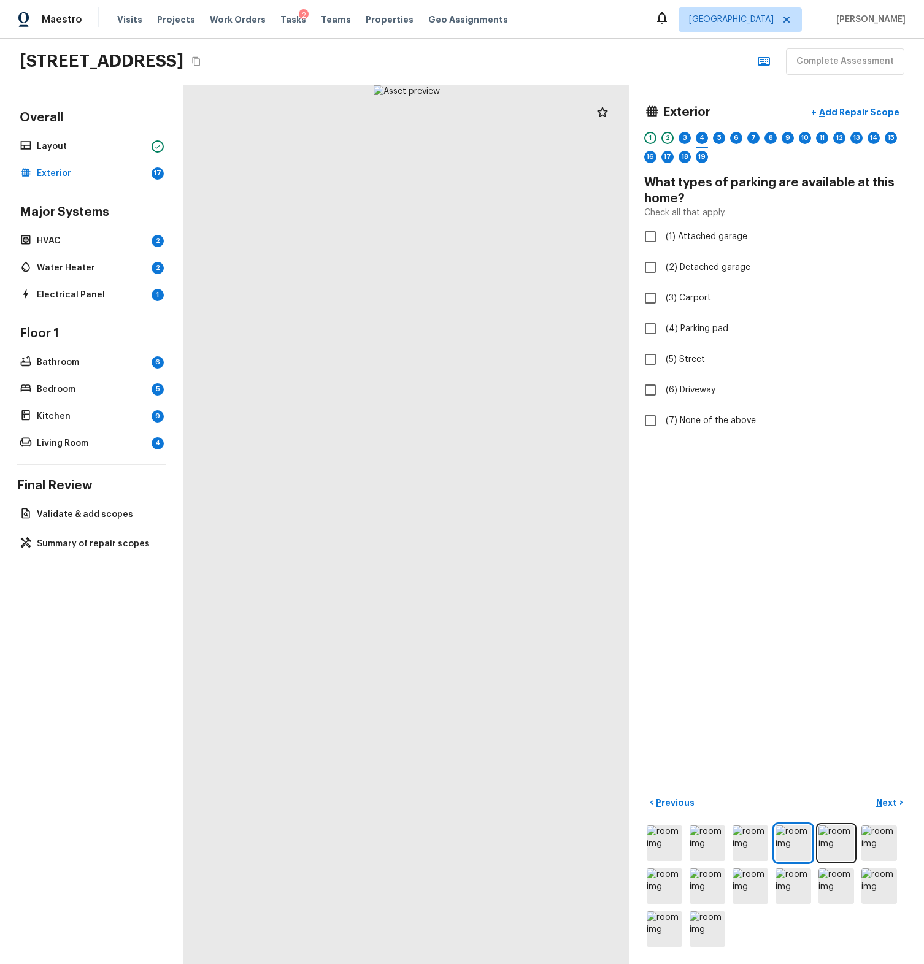
checkbox input "true"
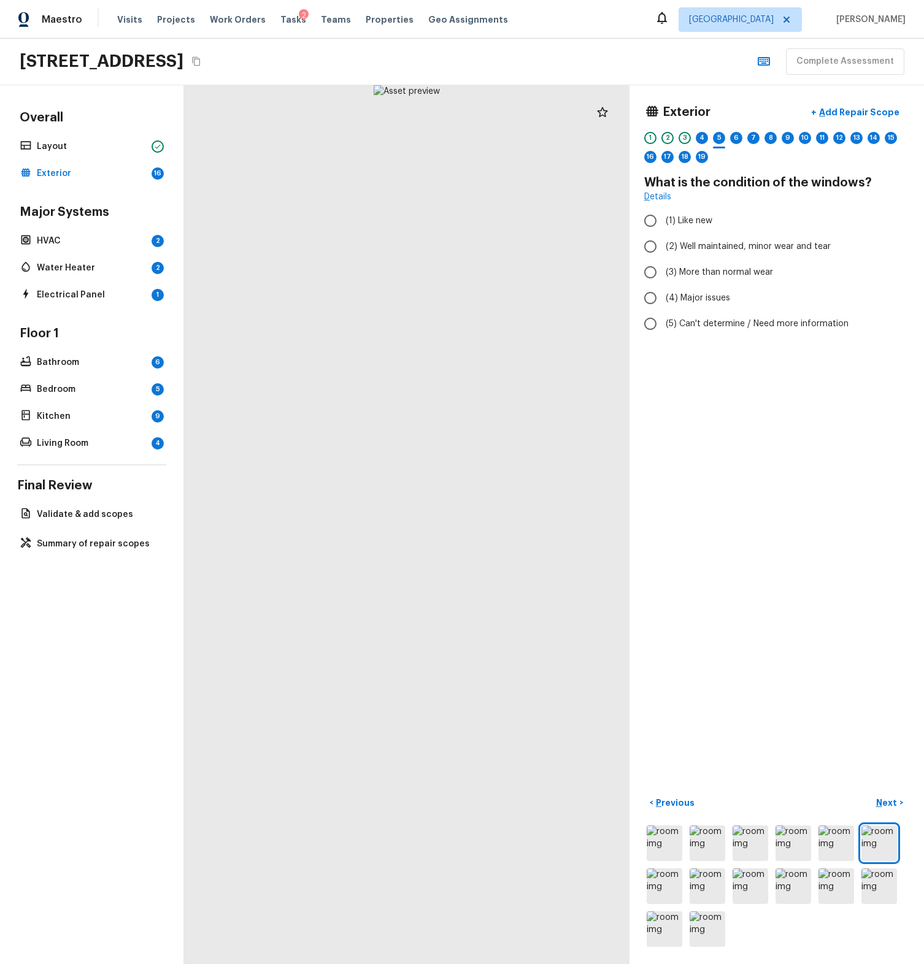
radio input "true"
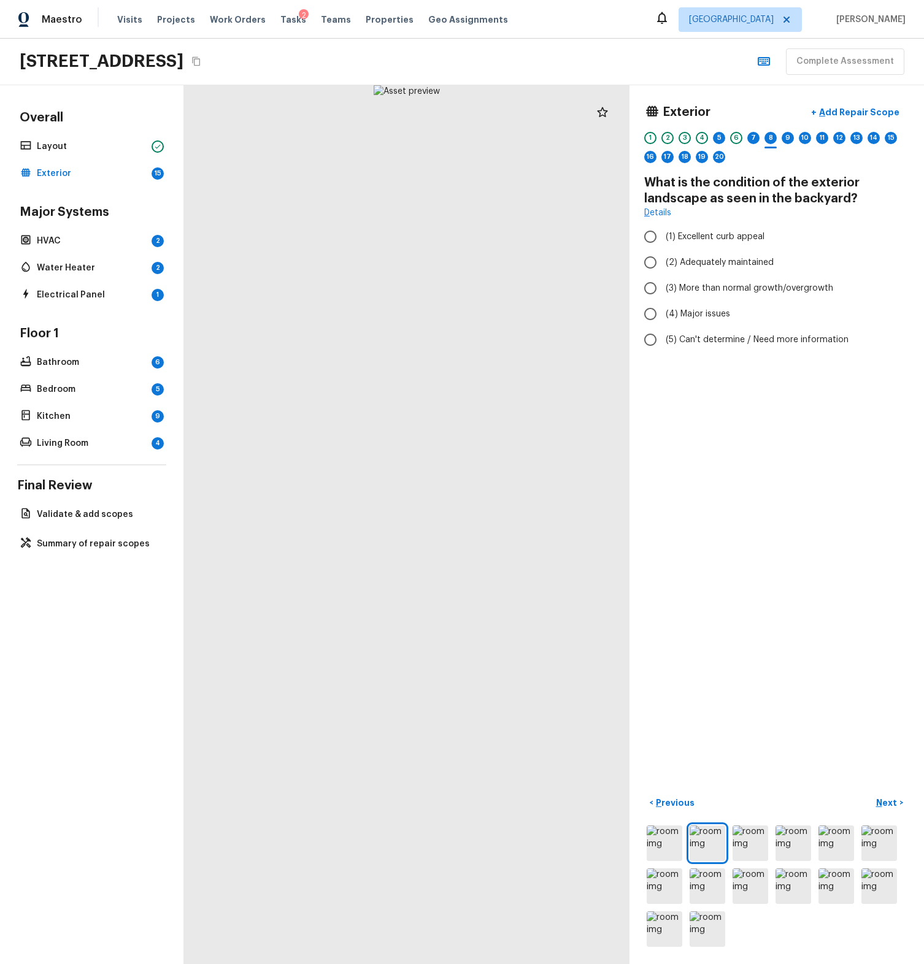
radio input "true"
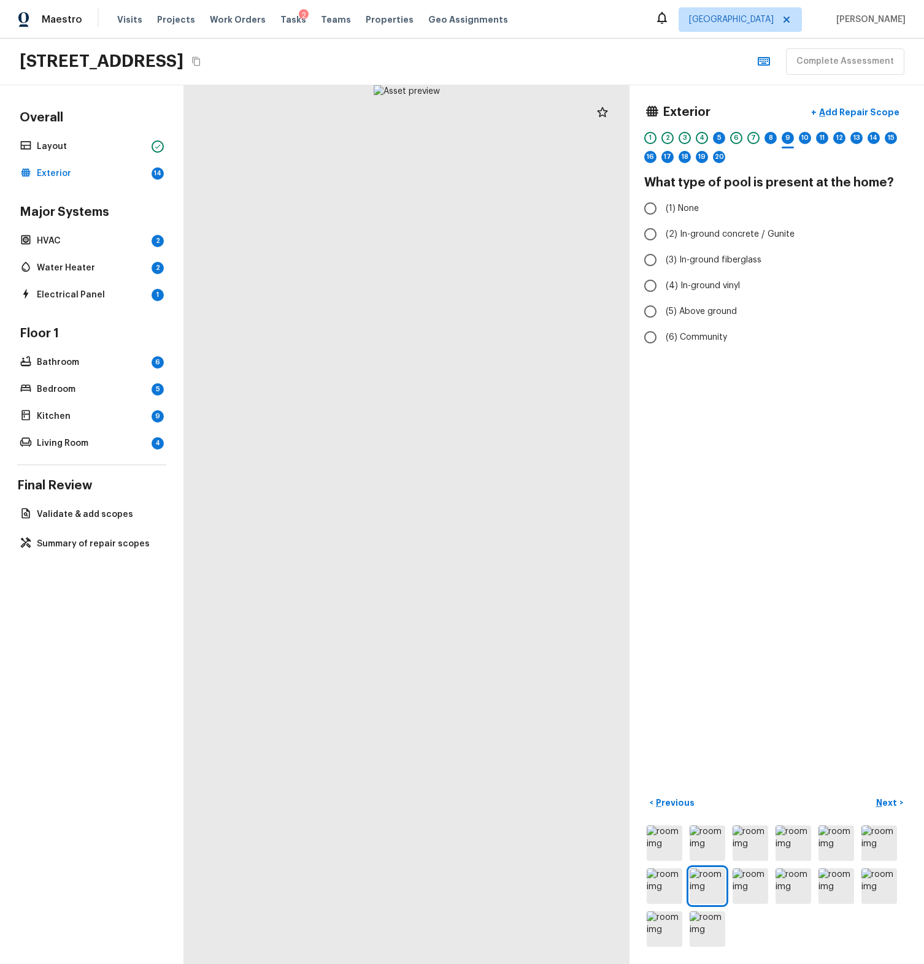
radio input "true"
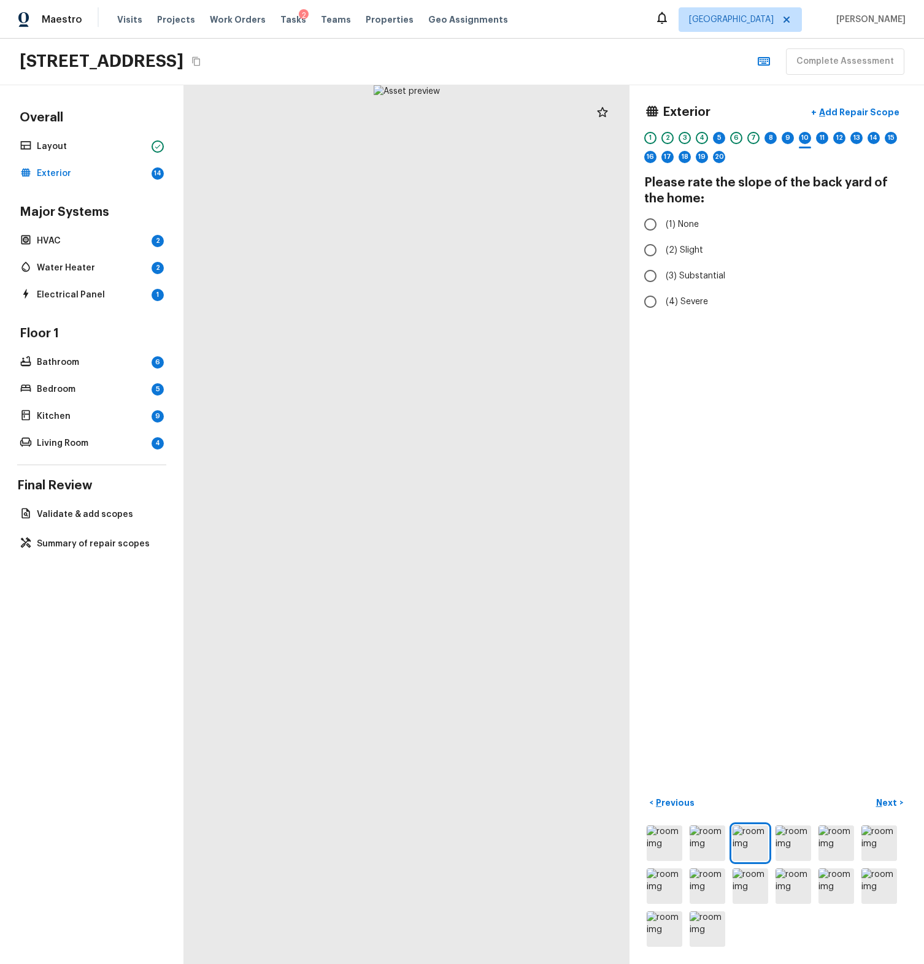
radio input "true"
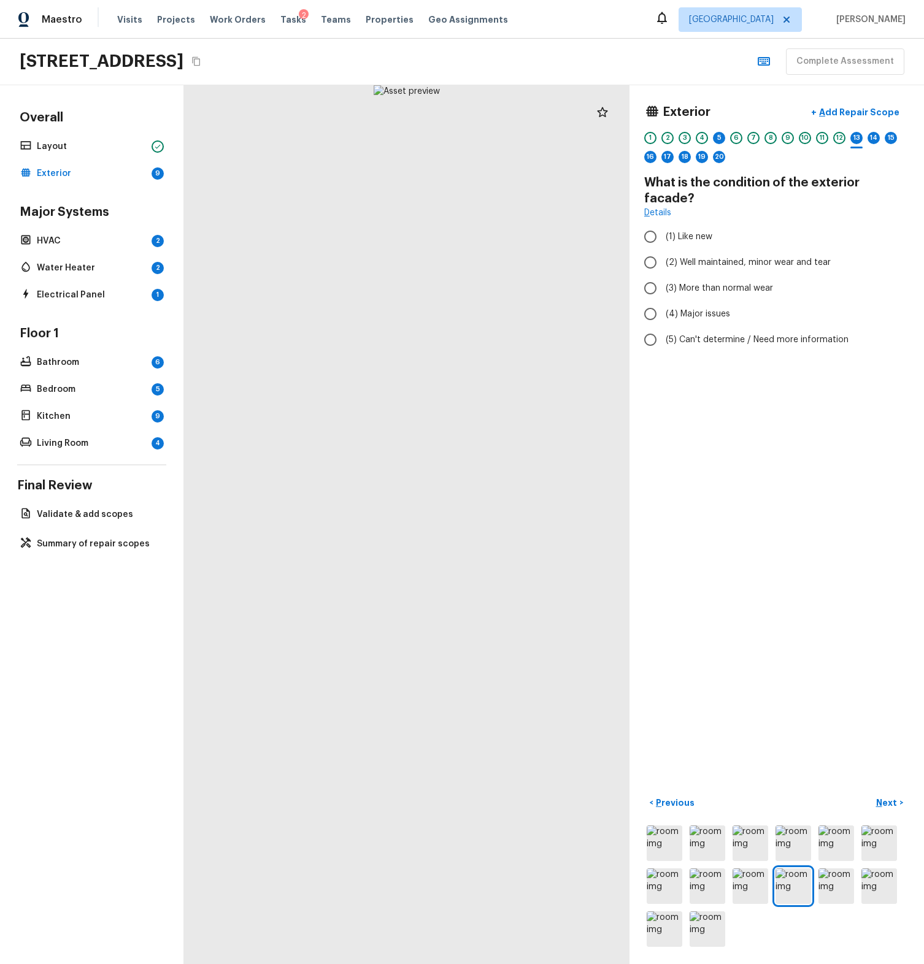
radio input "true"
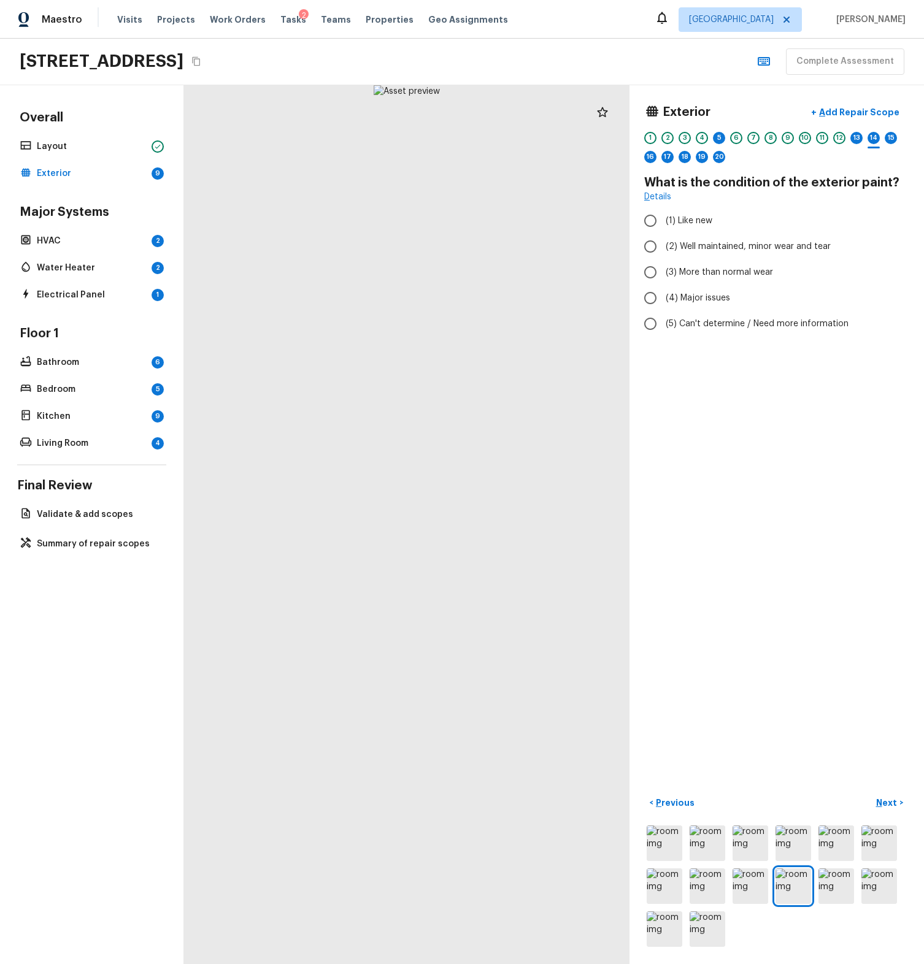
radio input "true"
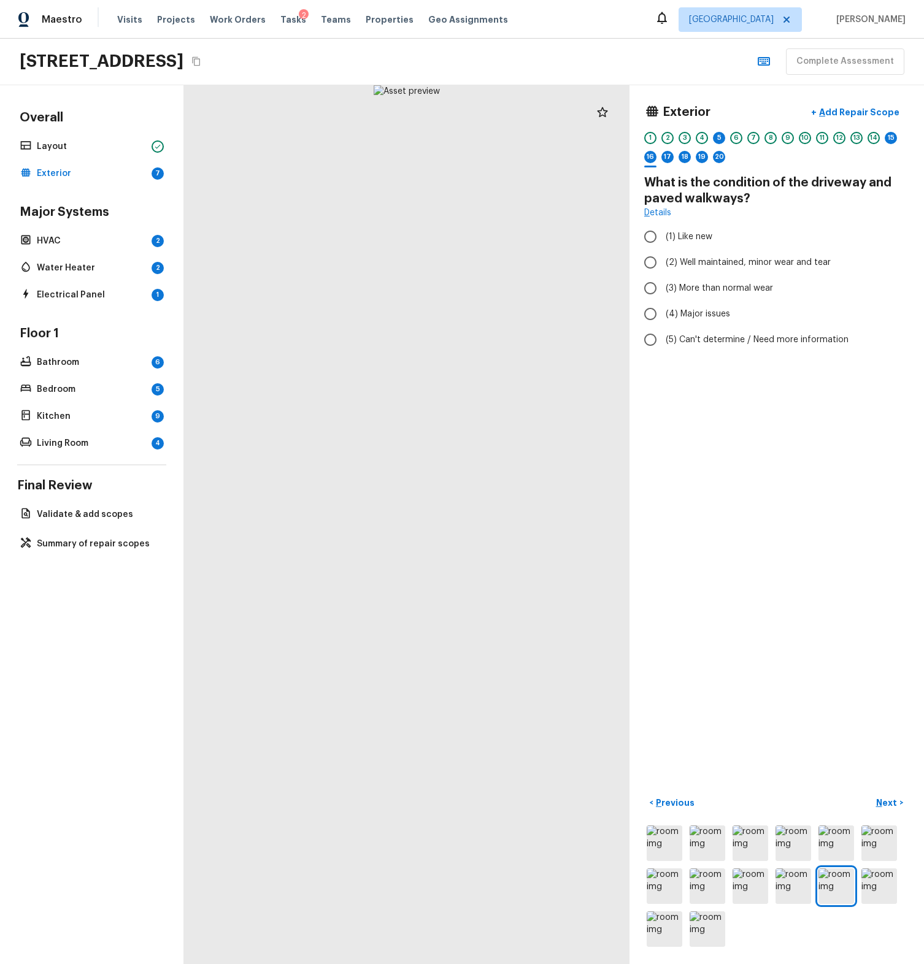
radio input "true"
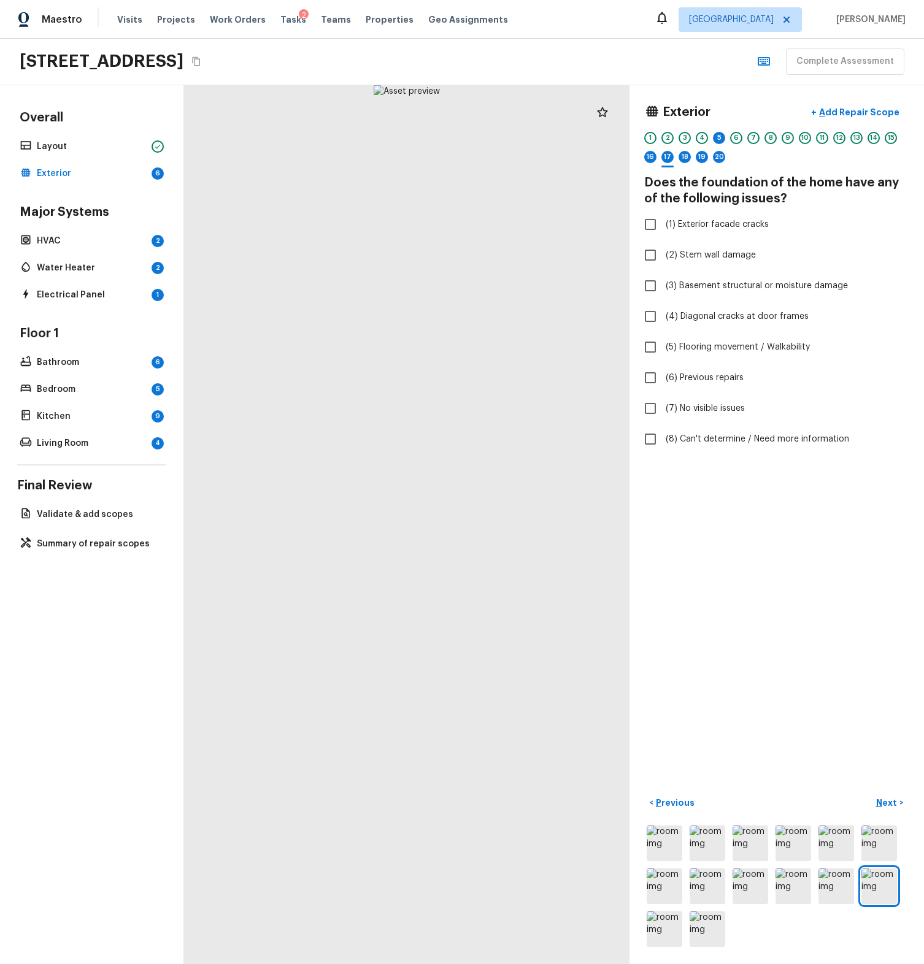
checkbox input "true"
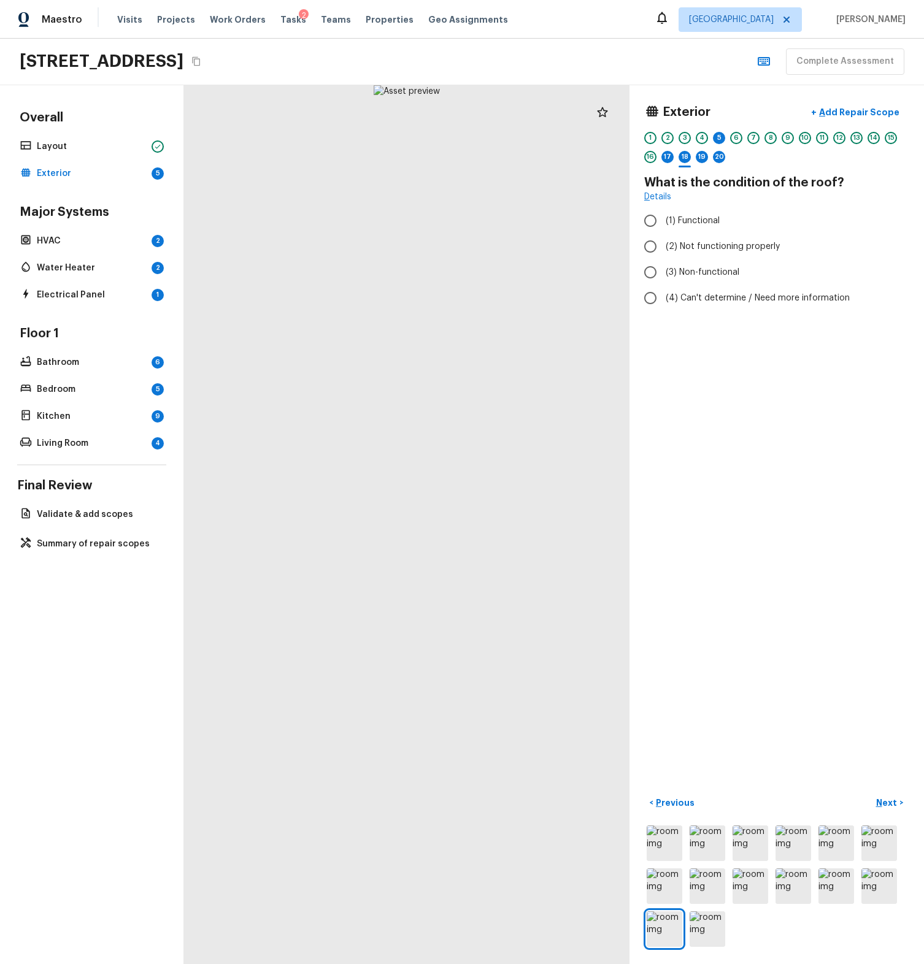
radio input "true"
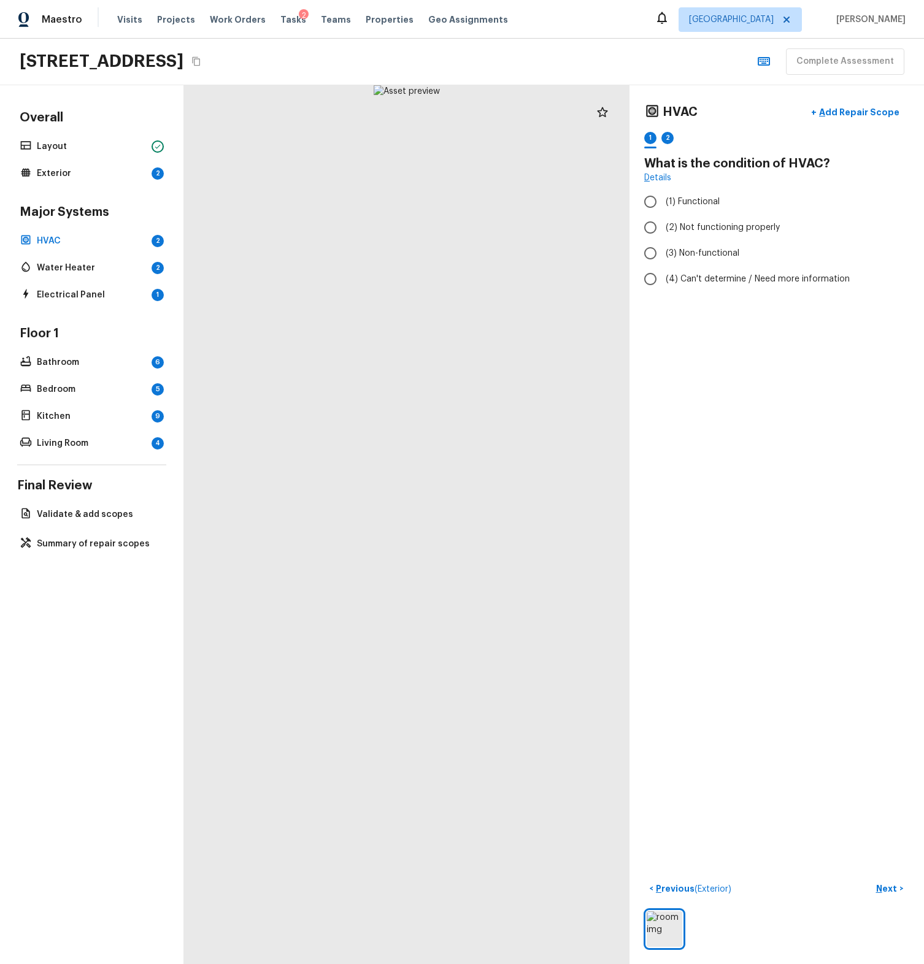
radio input "true"
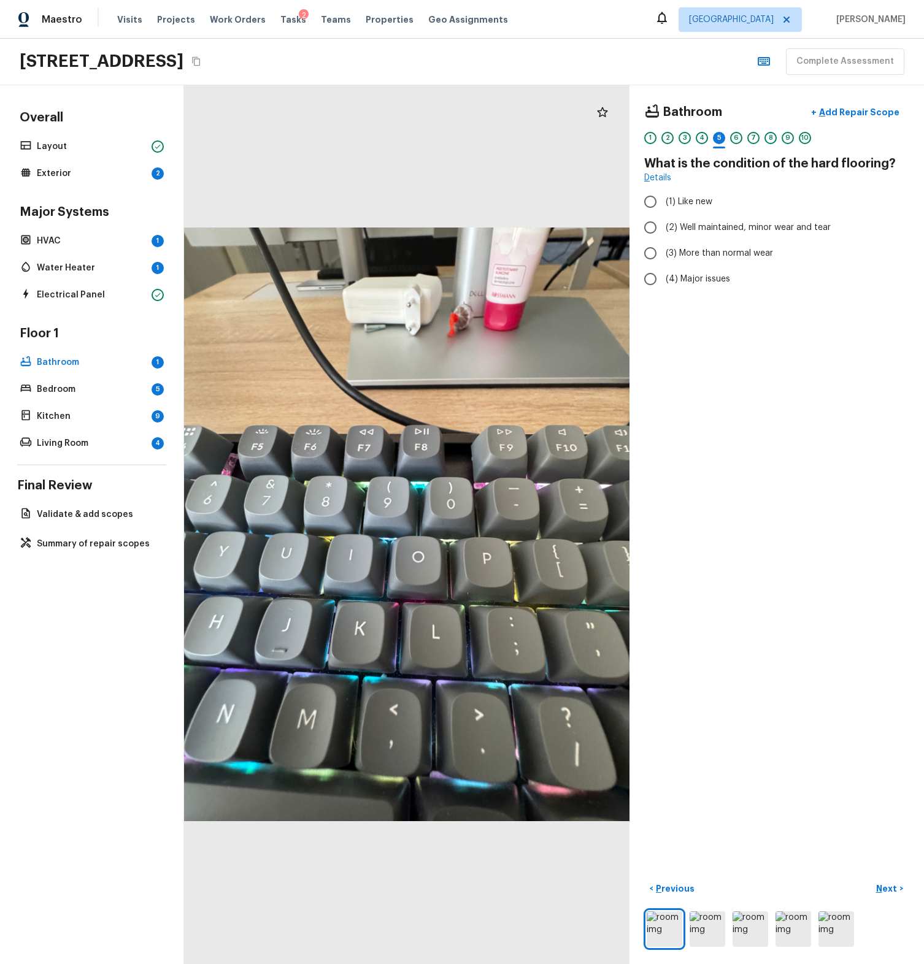
radio input "true"
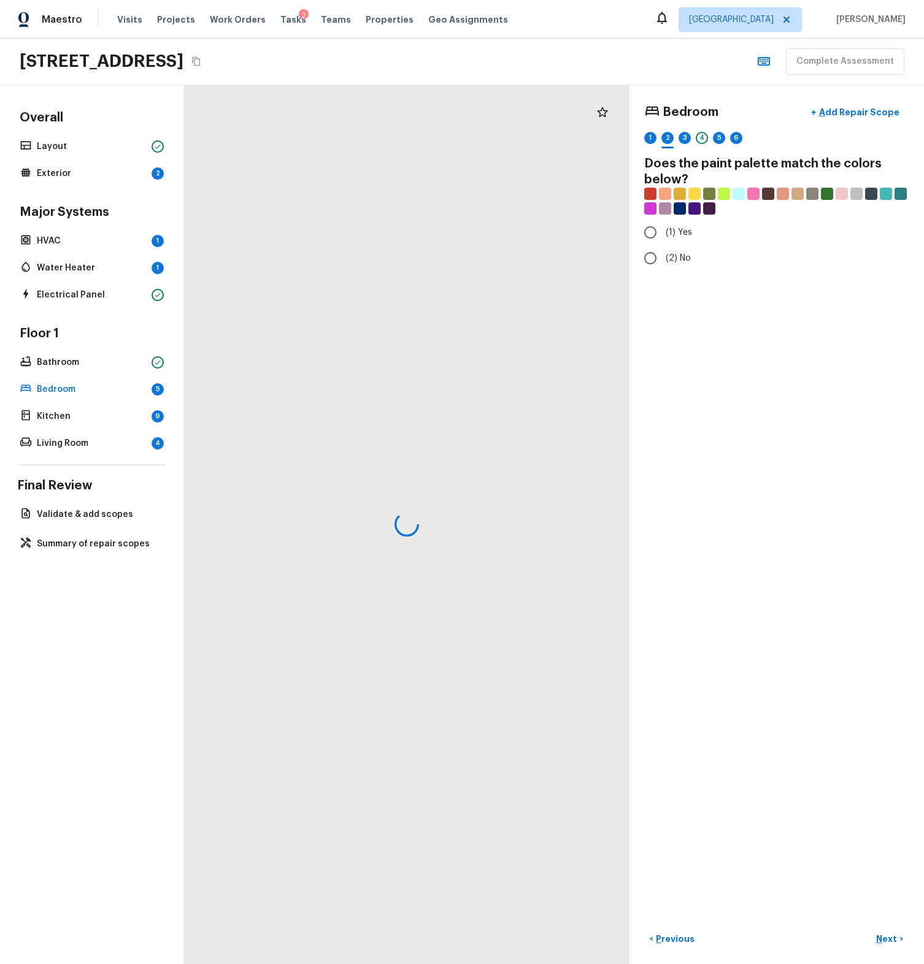
radio input "true"
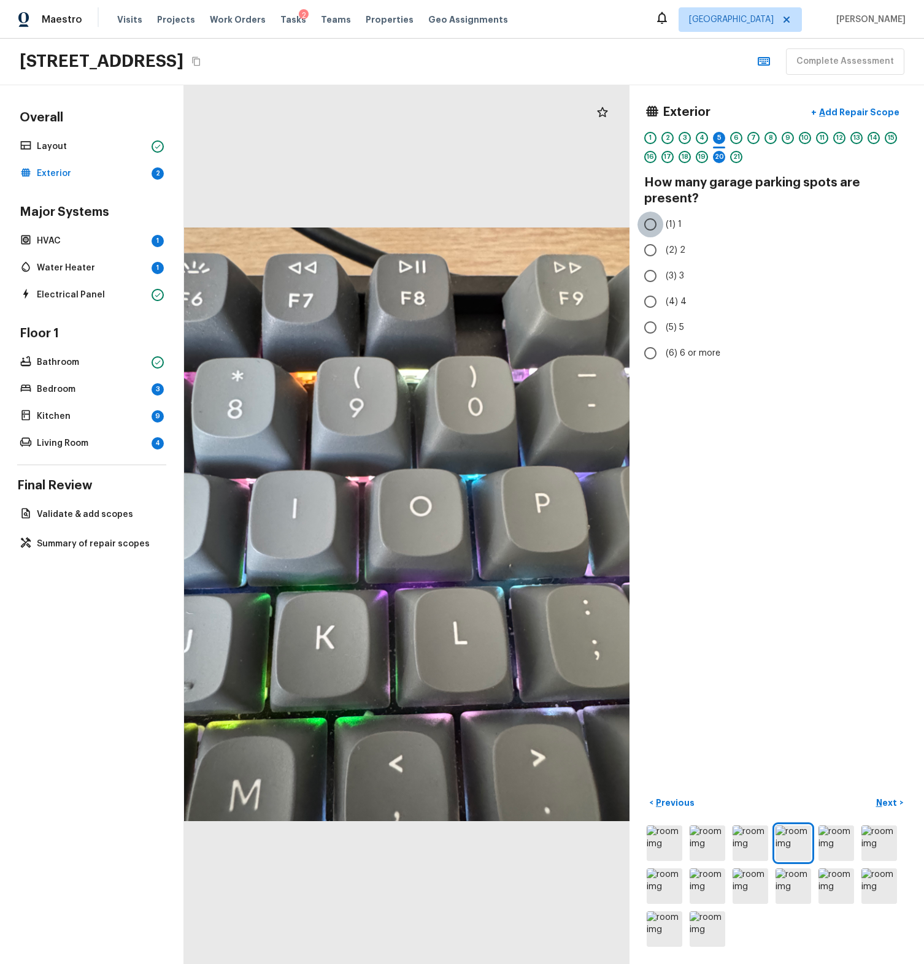
click at [637, 228] on input "(1) 1" at bounding box center [650, 225] width 26 height 26
radio input "true"
click at [713, 156] on div "20" at bounding box center [719, 157] width 12 height 12
click at [639, 212] on input "(1) Leased" at bounding box center [650, 209] width 26 height 26
radio input "true"
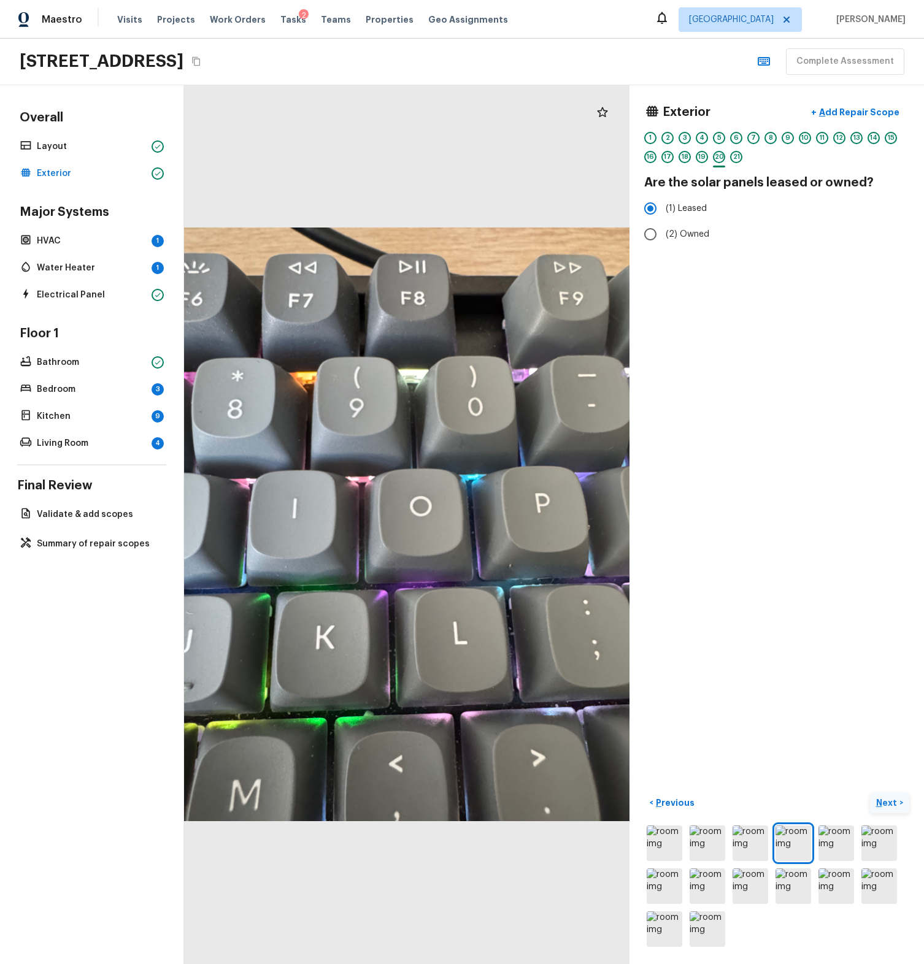
click at [876, 797] on p "Next" at bounding box center [887, 803] width 23 height 12
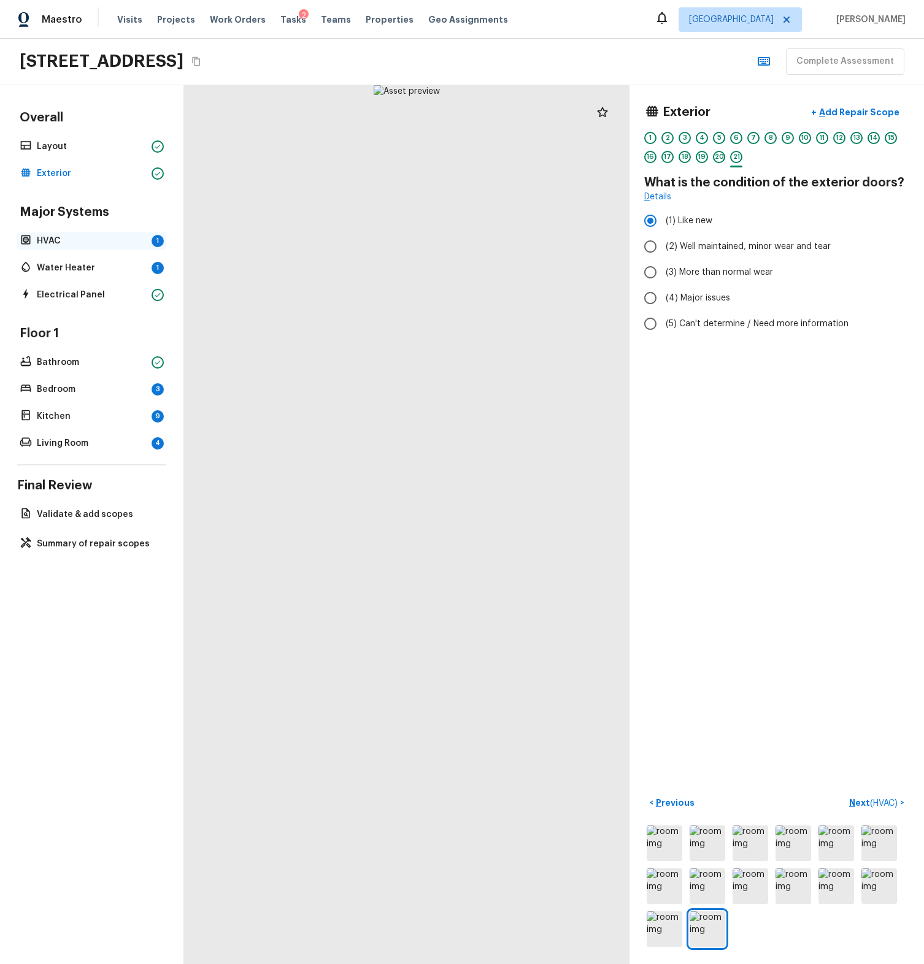
click at [117, 248] on div "HVAC 1" at bounding box center [91, 241] width 149 height 17
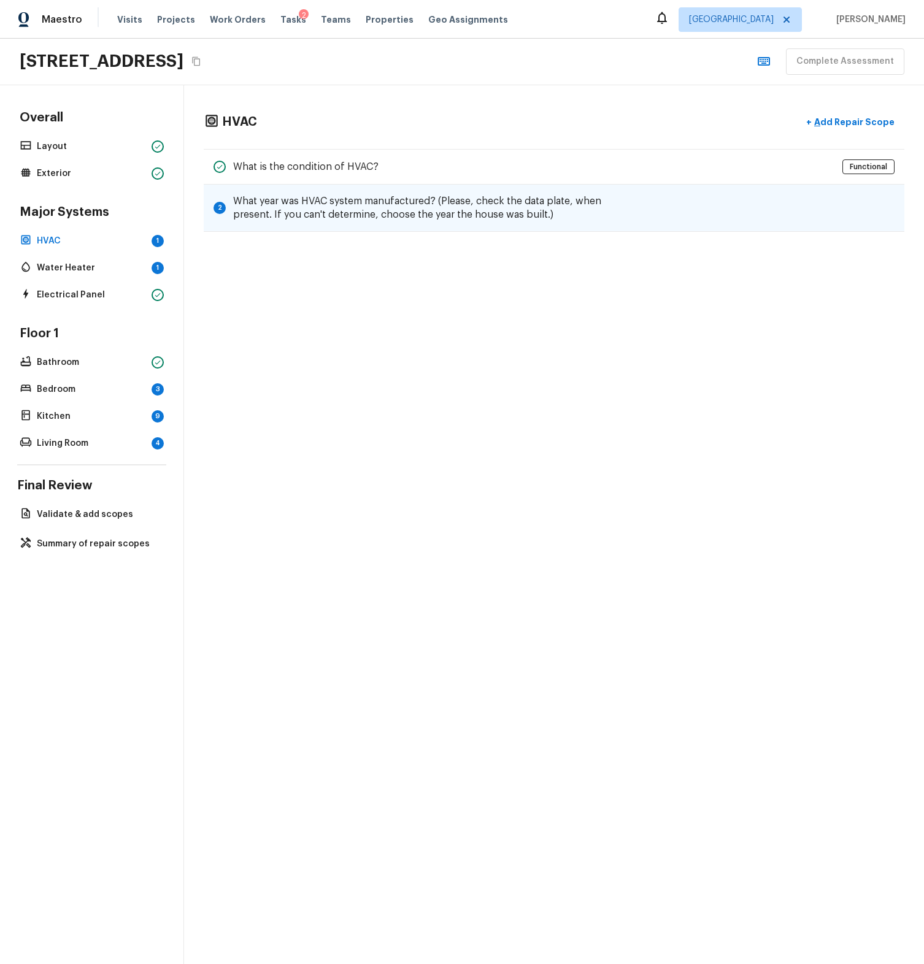
click at [785, 206] on div "2 What year was HVAC system manufactured? (Please, check the data plate, when p…" at bounding box center [554, 208] width 701 height 47
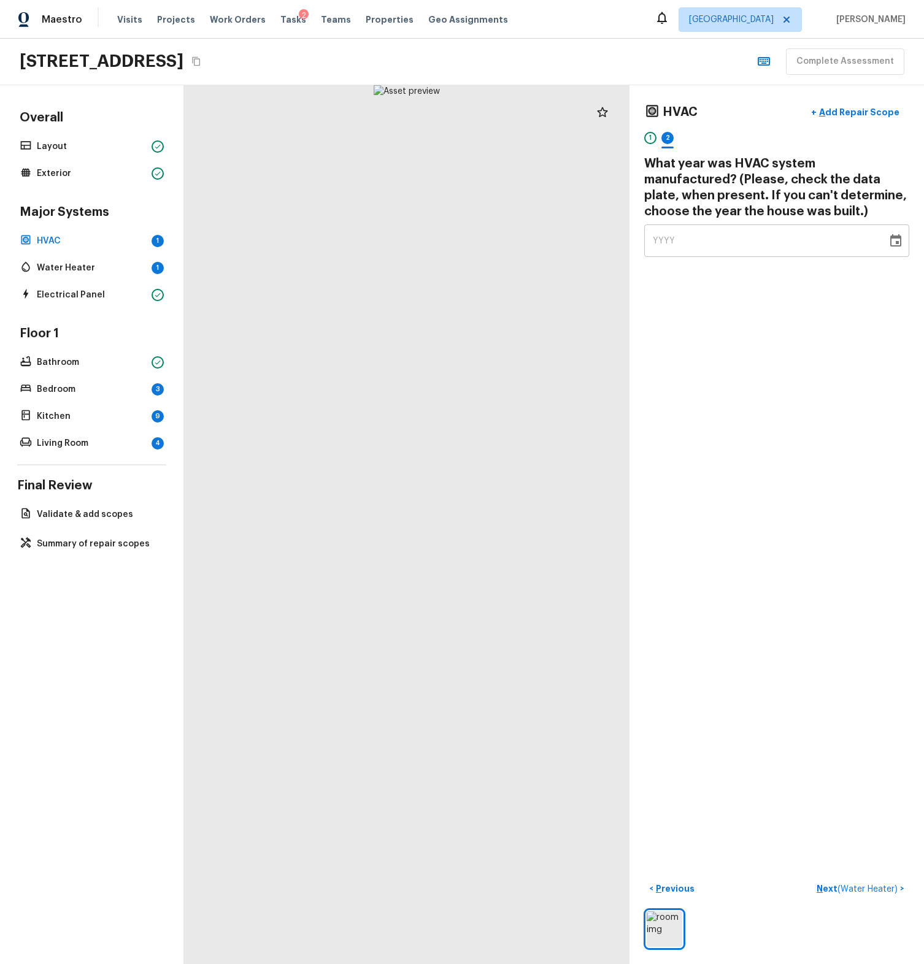
drag, startPoint x: 784, startPoint y: 201, endPoint x: 777, endPoint y: 243, distance: 42.9
click at [783, 201] on h4 "What year was HVAC system manufactured? (Please, check the data plate, when pre…" at bounding box center [776, 188] width 265 height 64
click at [775, 250] on div "YYYY" at bounding box center [766, 241] width 226 height 33
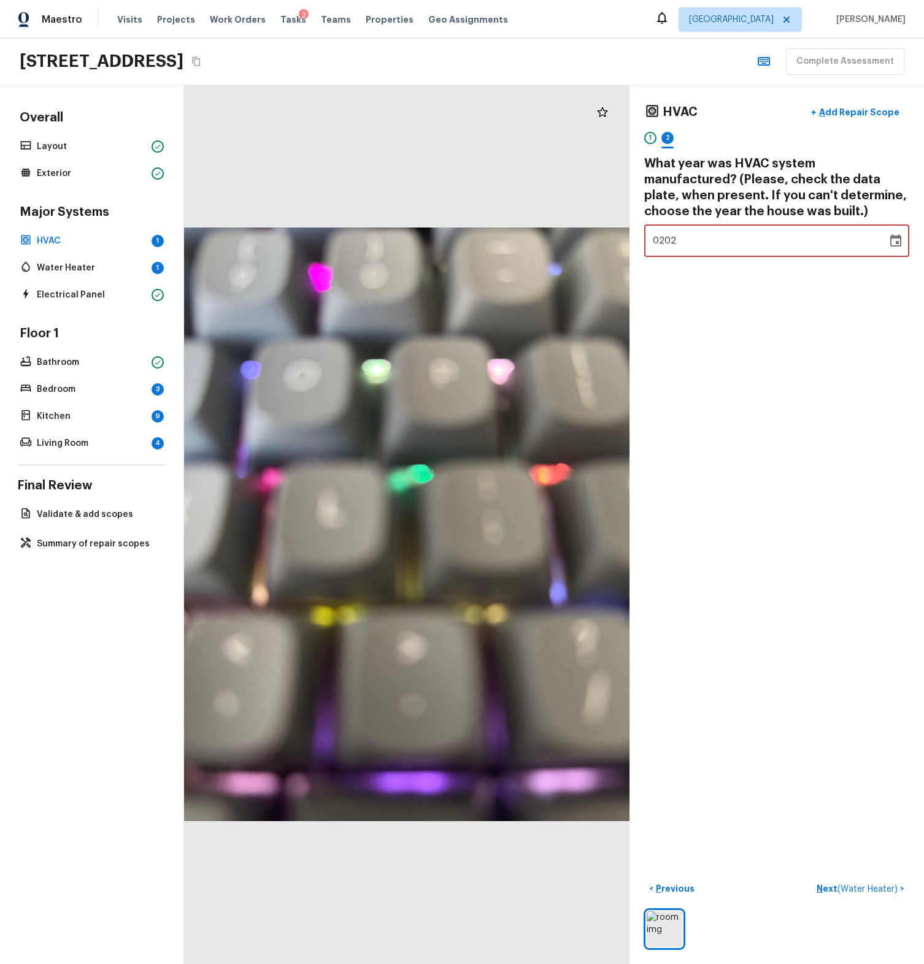
type input "2025"
click at [829, 883] on p "Next ( Water Heater )" at bounding box center [858, 889] width 83 height 13
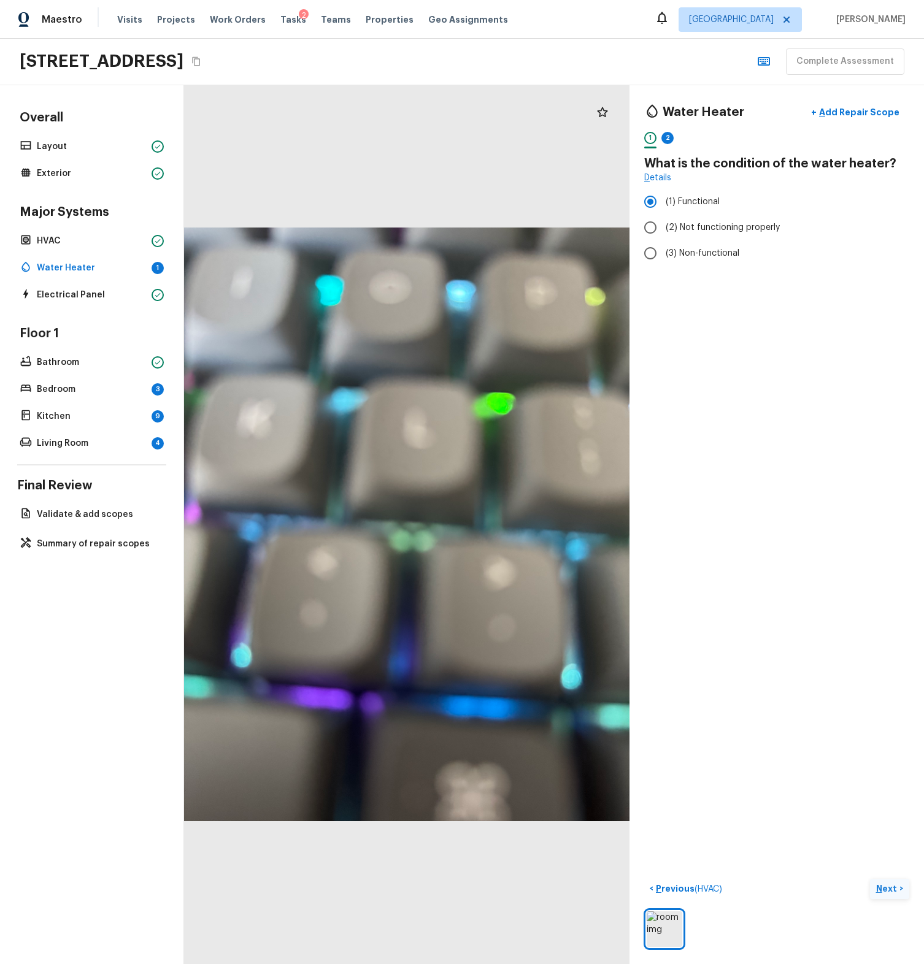
click at [882, 883] on p "Next" at bounding box center [887, 889] width 23 height 12
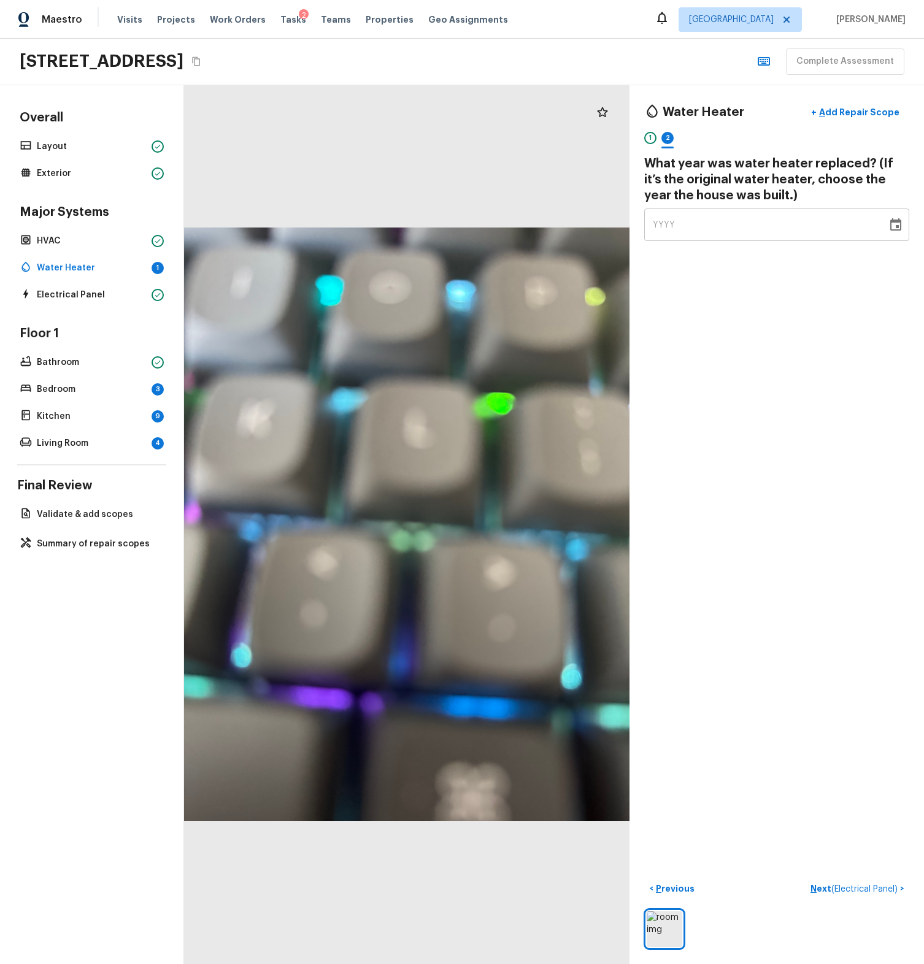
click at [759, 205] on div "Water Heater + Add Repair Scope 1 2 What year was water heater replaced? (If it…" at bounding box center [776, 171] width 265 height 142
click at [756, 225] on div "YYYY" at bounding box center [766, 225] width 226 height 33
type input "2025"
click at [810, 890] on div "< Previous Next ( Electrical Panel ) >" at bounding box center [776, 914] width 265 height 71
click at [810, 883] on p "Next ( Electrical Panel )" at bounding box center [855, 889] width 90 height 13
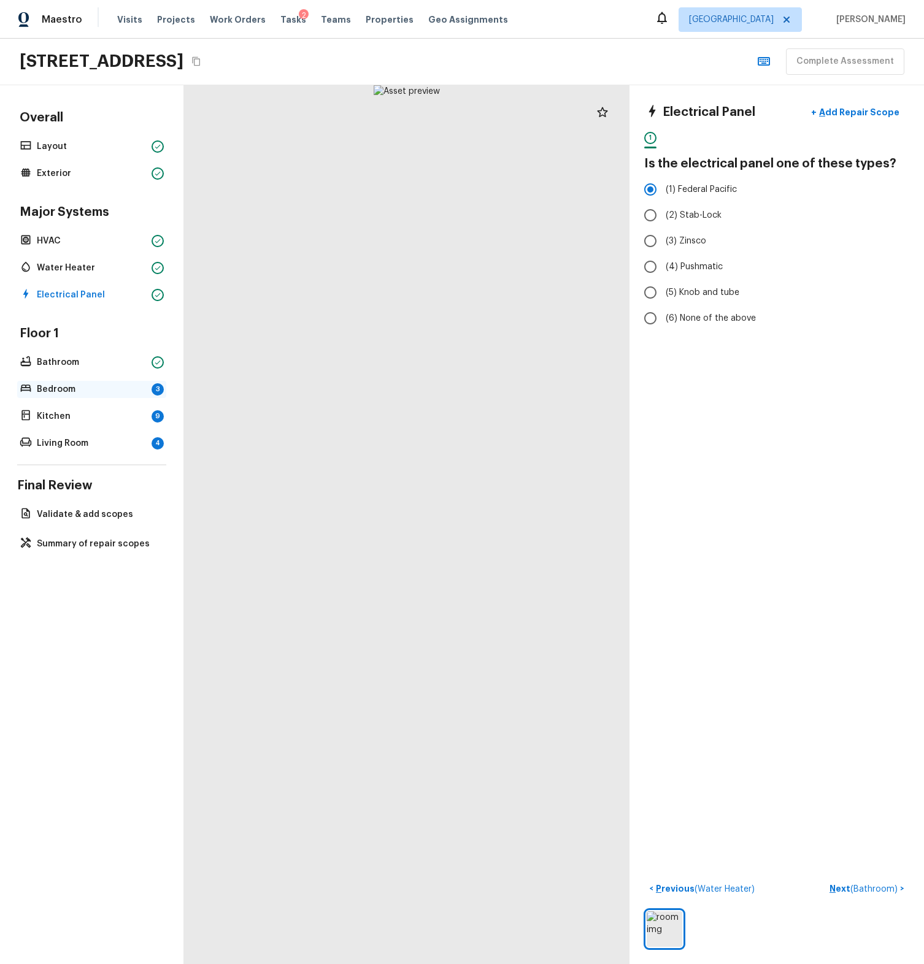
click at [86, 390] on p "Bedroom" at bounding box center [92, 389] width 110 height 12
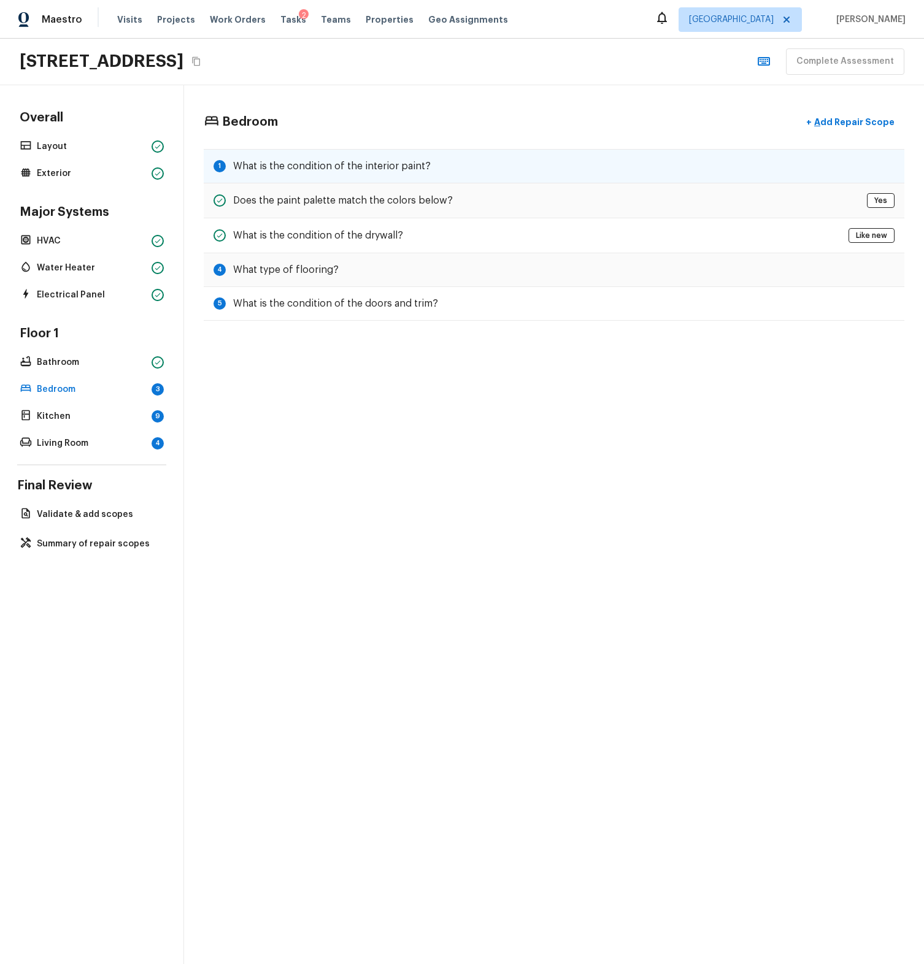
click at [291, 172] on h5 "What is the condition of the interior paint?" at bounding box center [332, 166] width 198 height 13
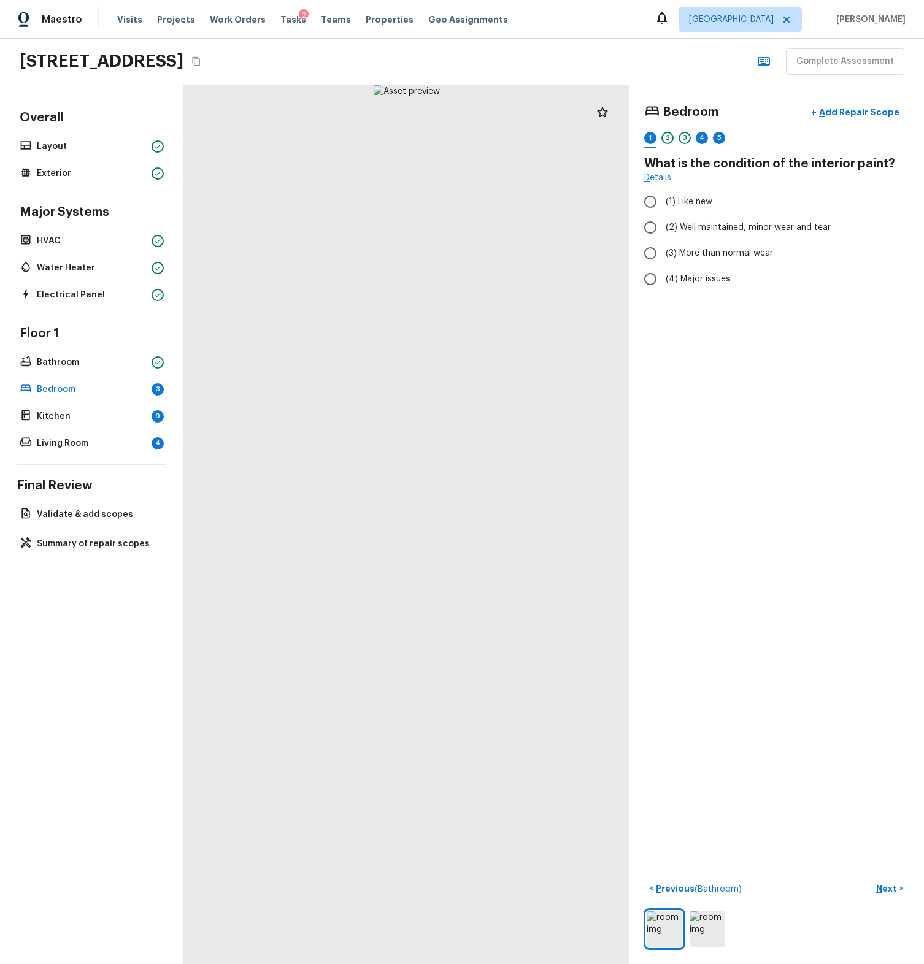
radio input "true"
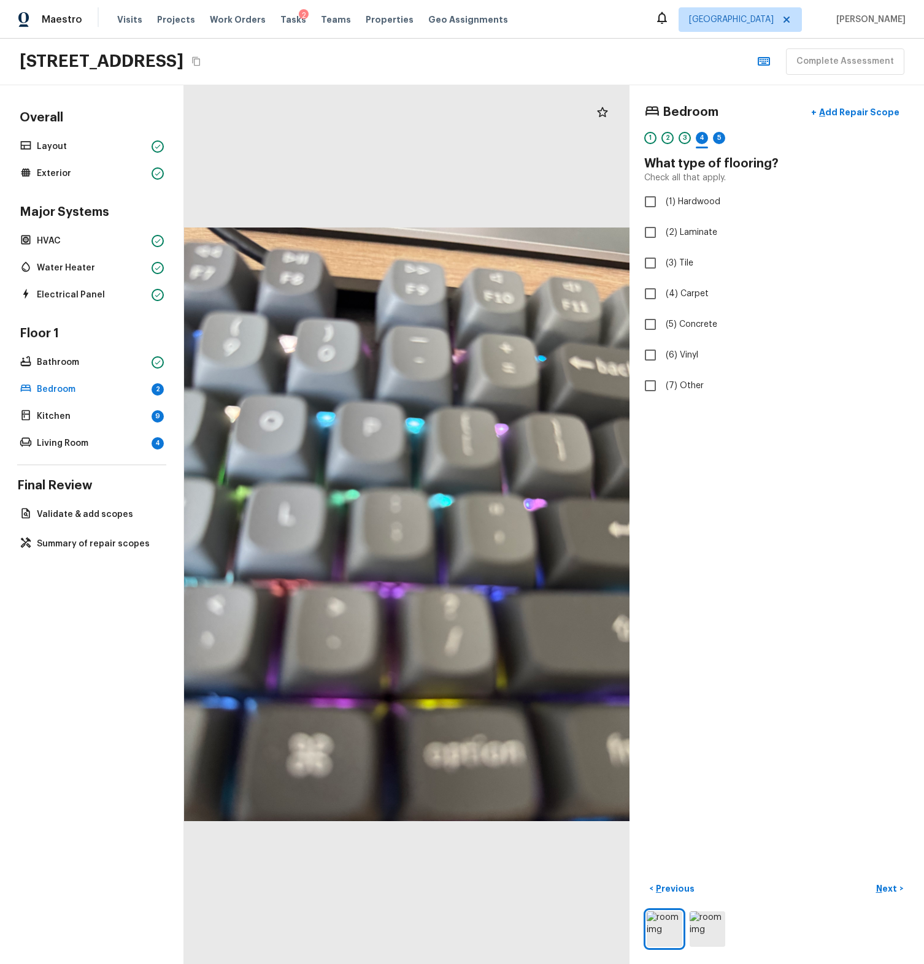
checkbox input "true"
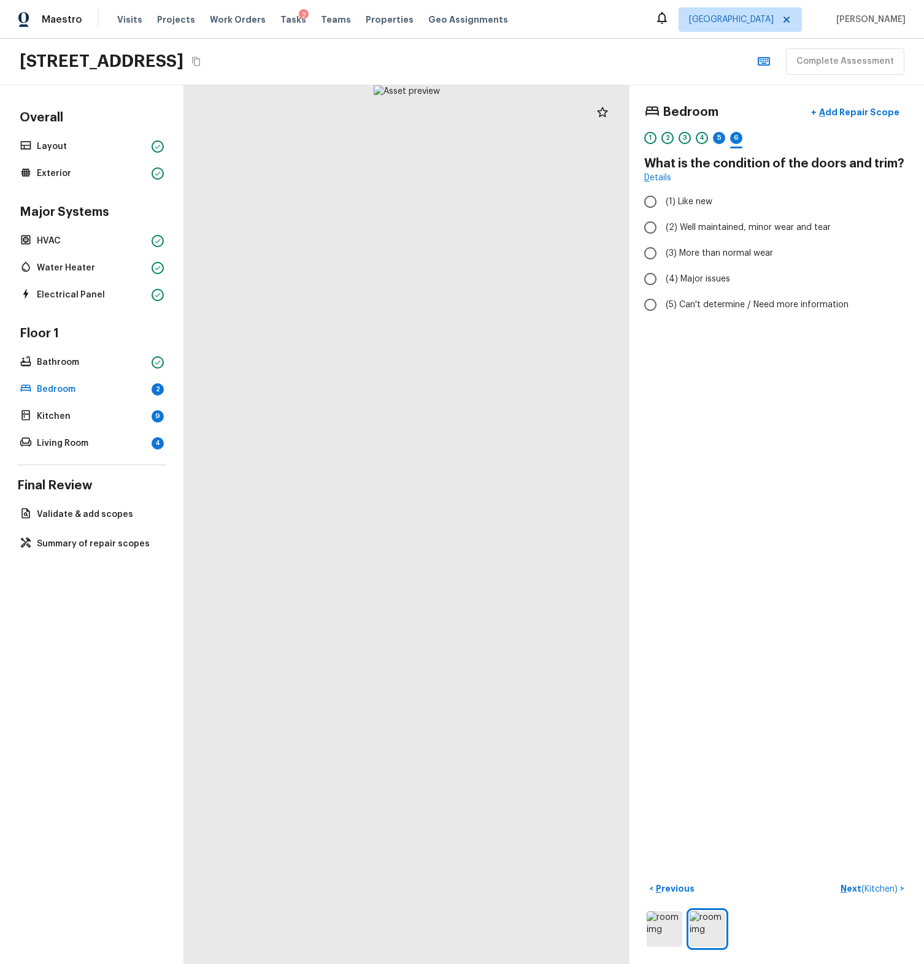
radio input "true"
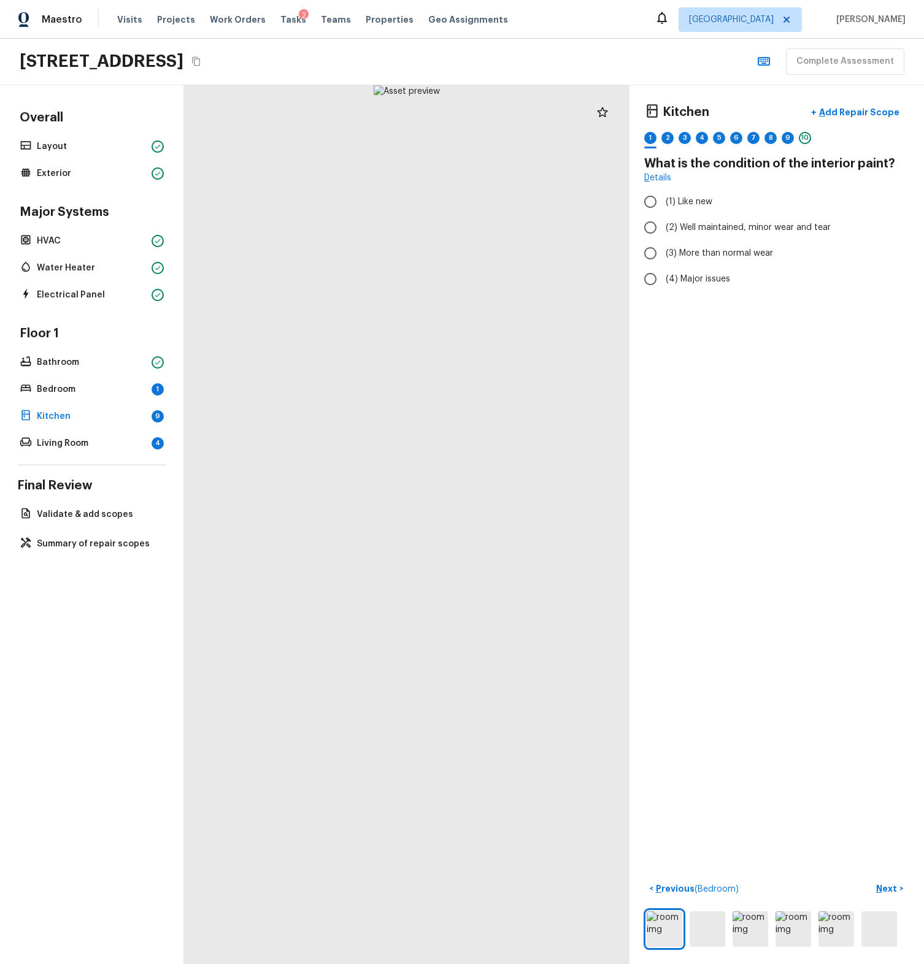
radio input "true"
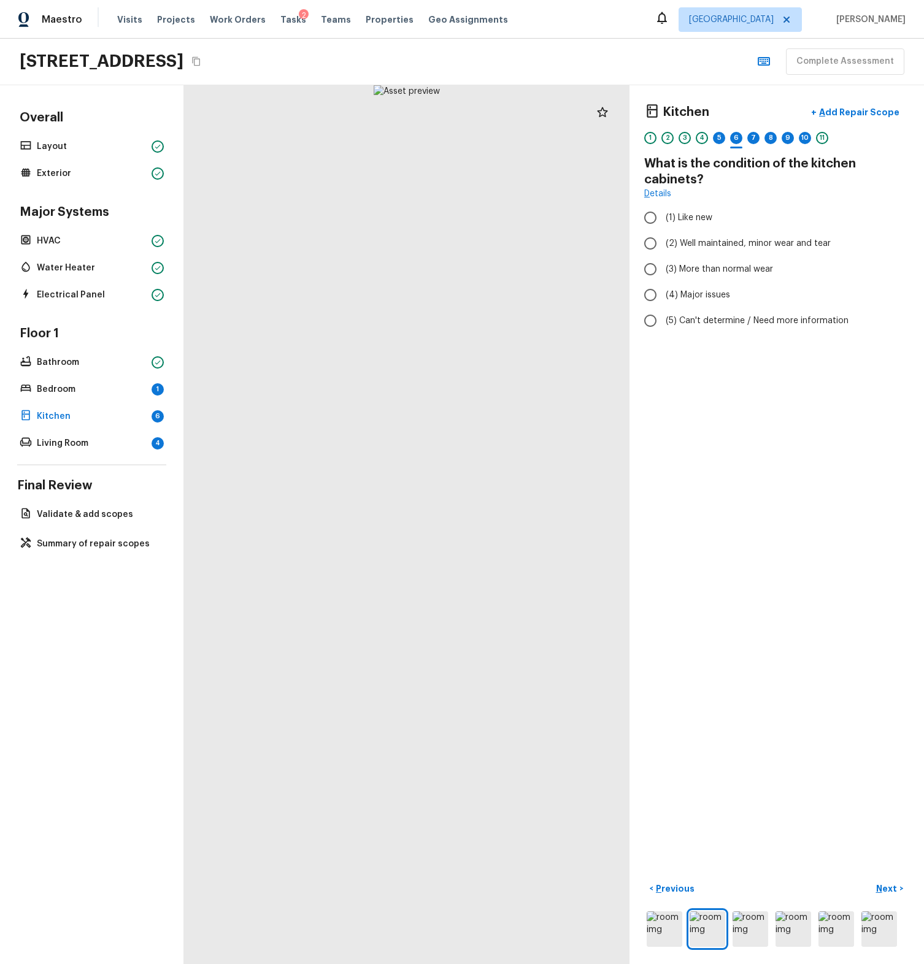
radio input "true"
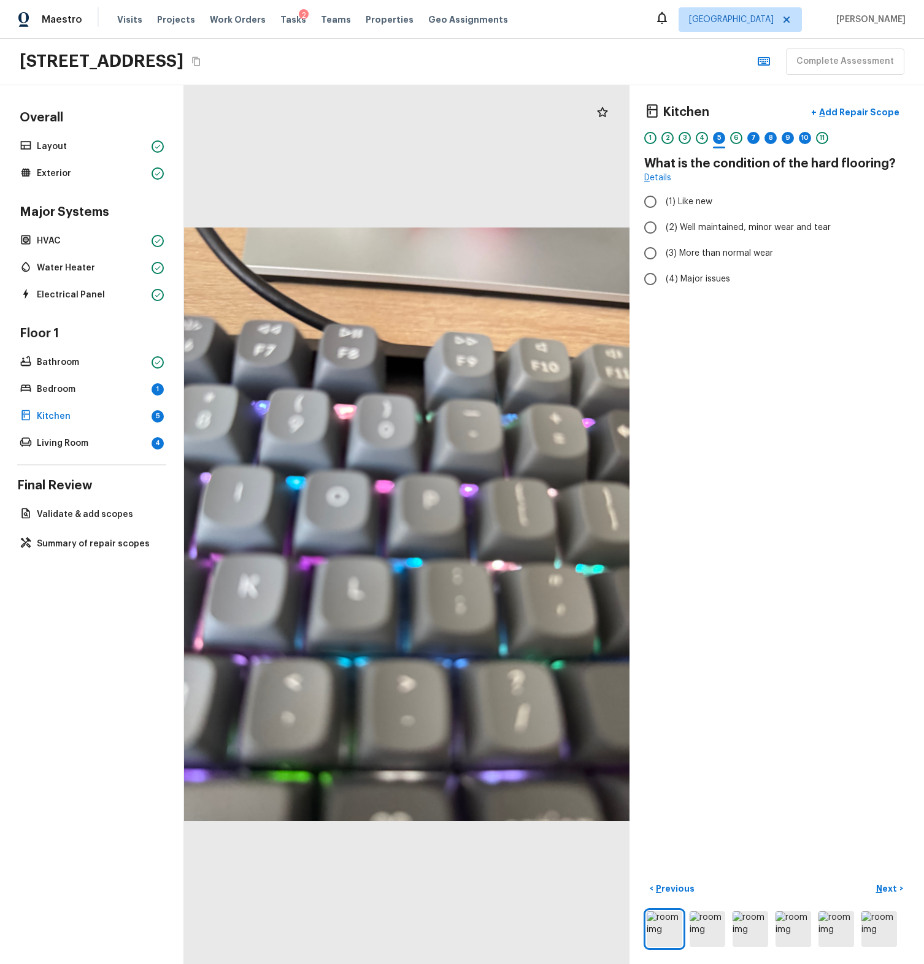
radio input "true"
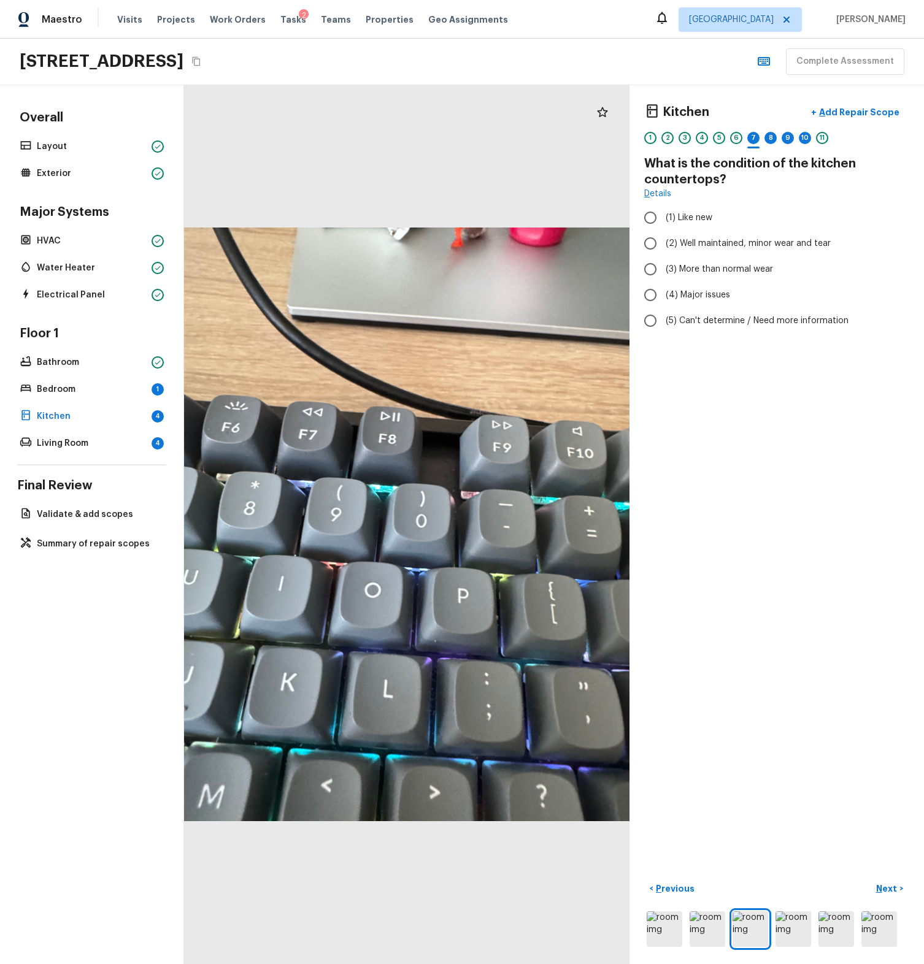
radio input "true"
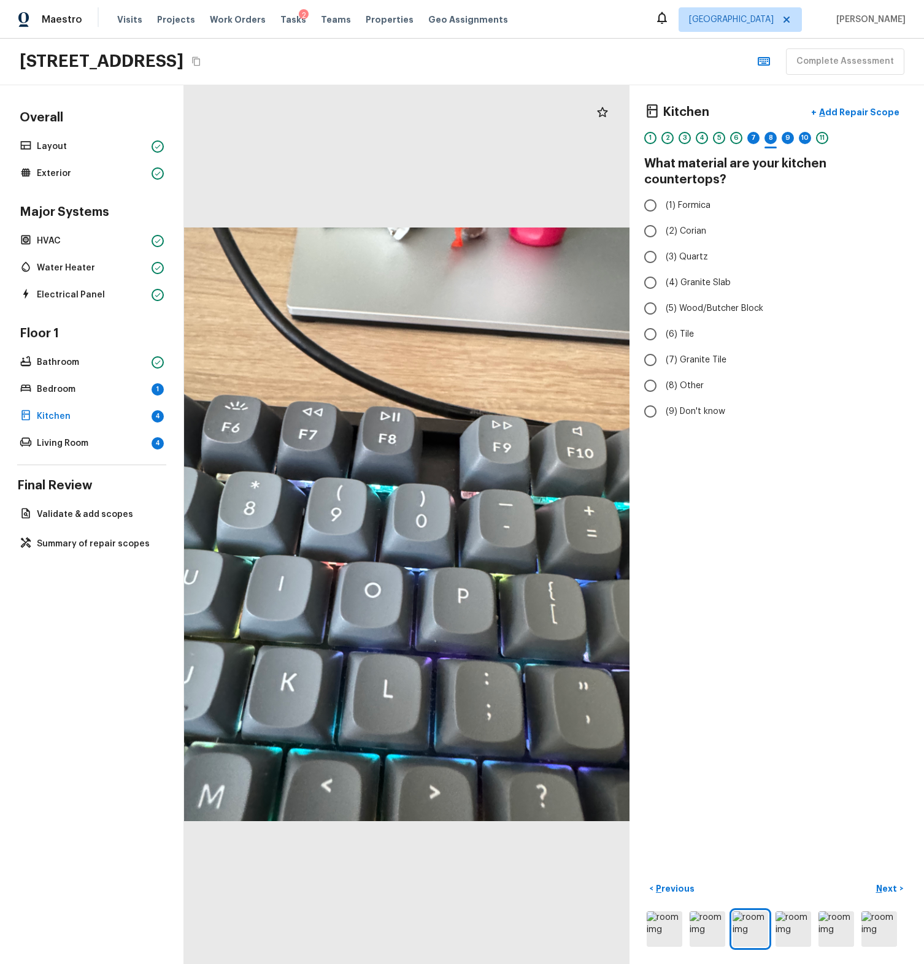
radio input "true"
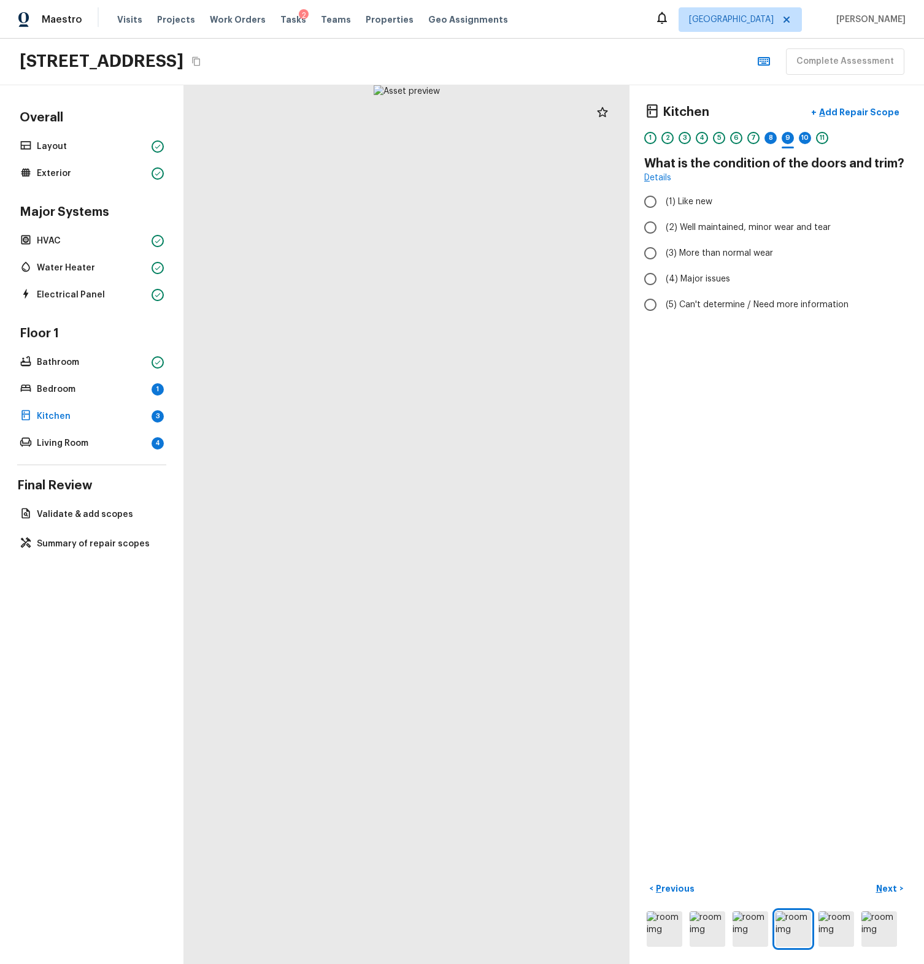
radio input "true"
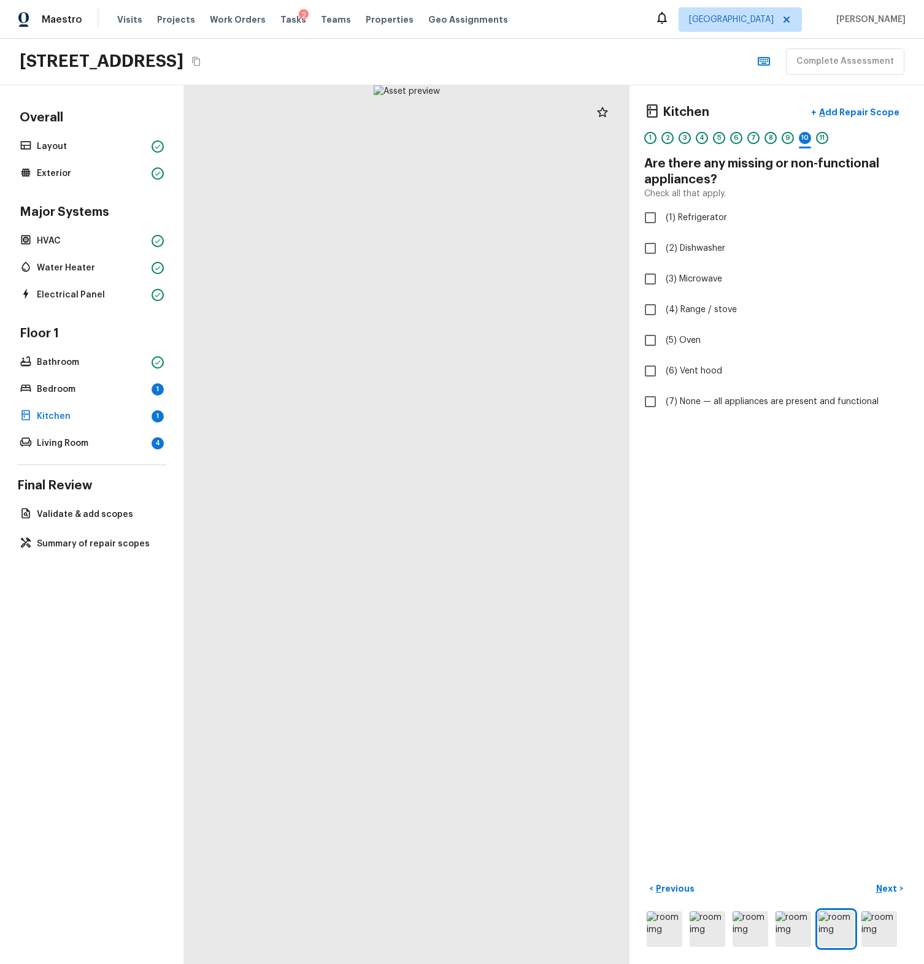
checkbox input "true"
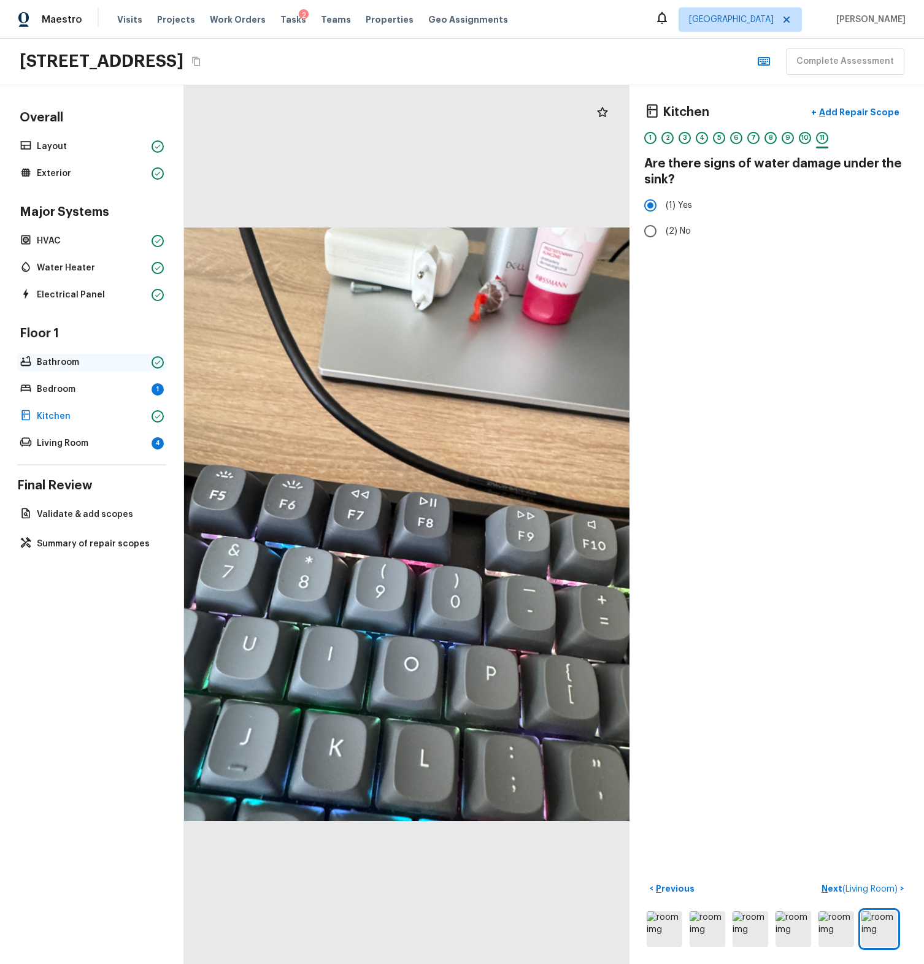
click at [50, 368] on p "Bathroom" at bounding box center [92, 362] width 110 height 12
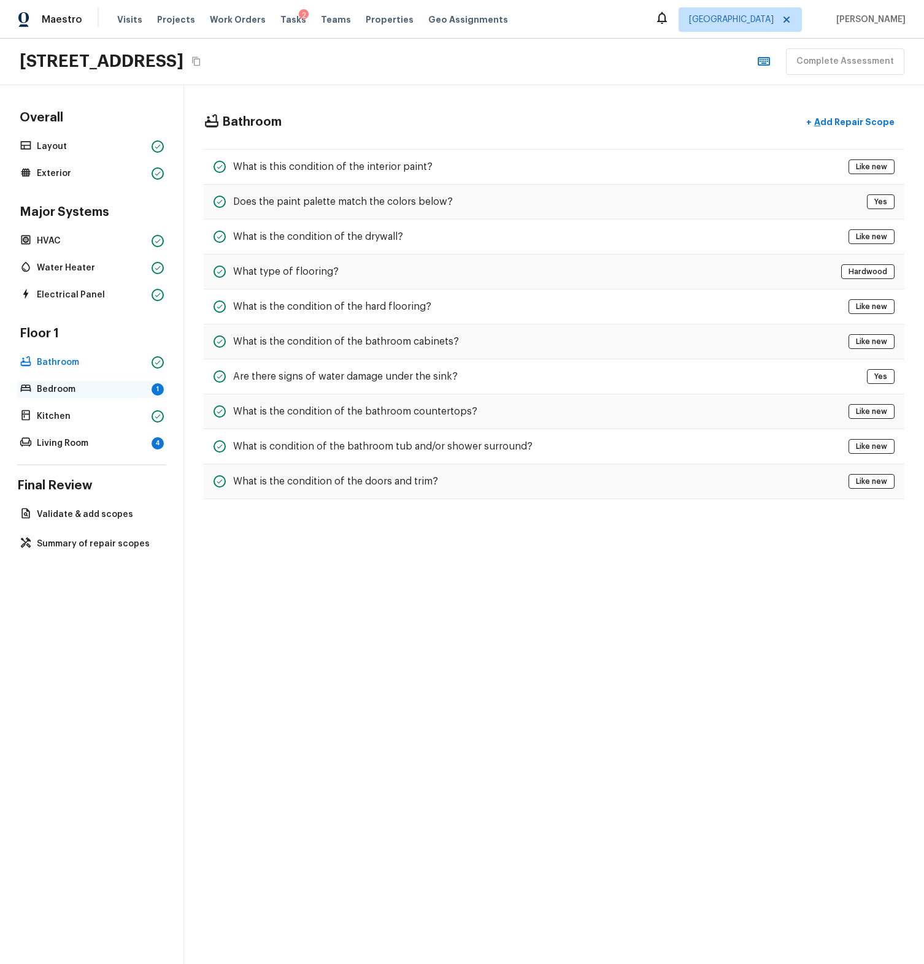
click at [55, 392] on p "Bedroom" at bounding box center [92, 389] width 110 height 12
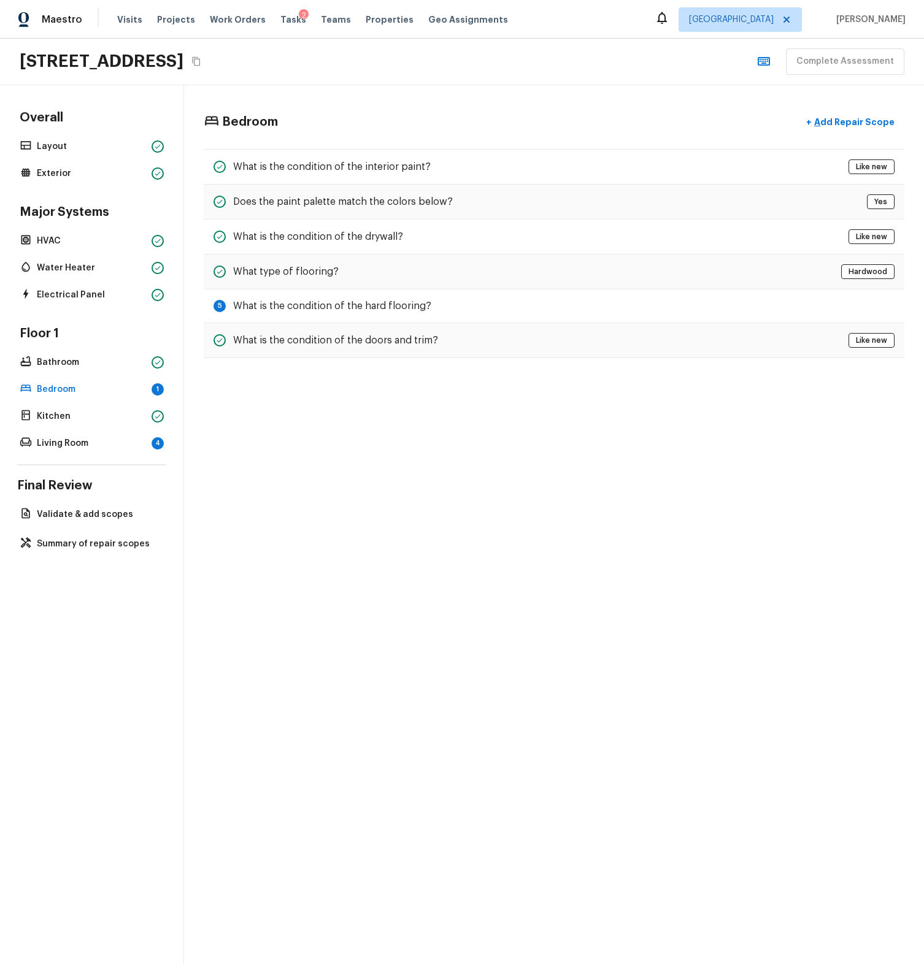
drag, startPoint x: 625, startPoint y: 404, endPoint x: 621, endPoint y: 396, distance: 9.1
click at [625, 404] on div "Bedroom + Add Repair Scope What is the condition of the interior paint? Like ne…" at bounding box center [554, 524] width 740 height 879
click at [450, 326] on div "What is the condition of the doors and trim? Like new" at bounding box center [554, 340] width 701 height 35
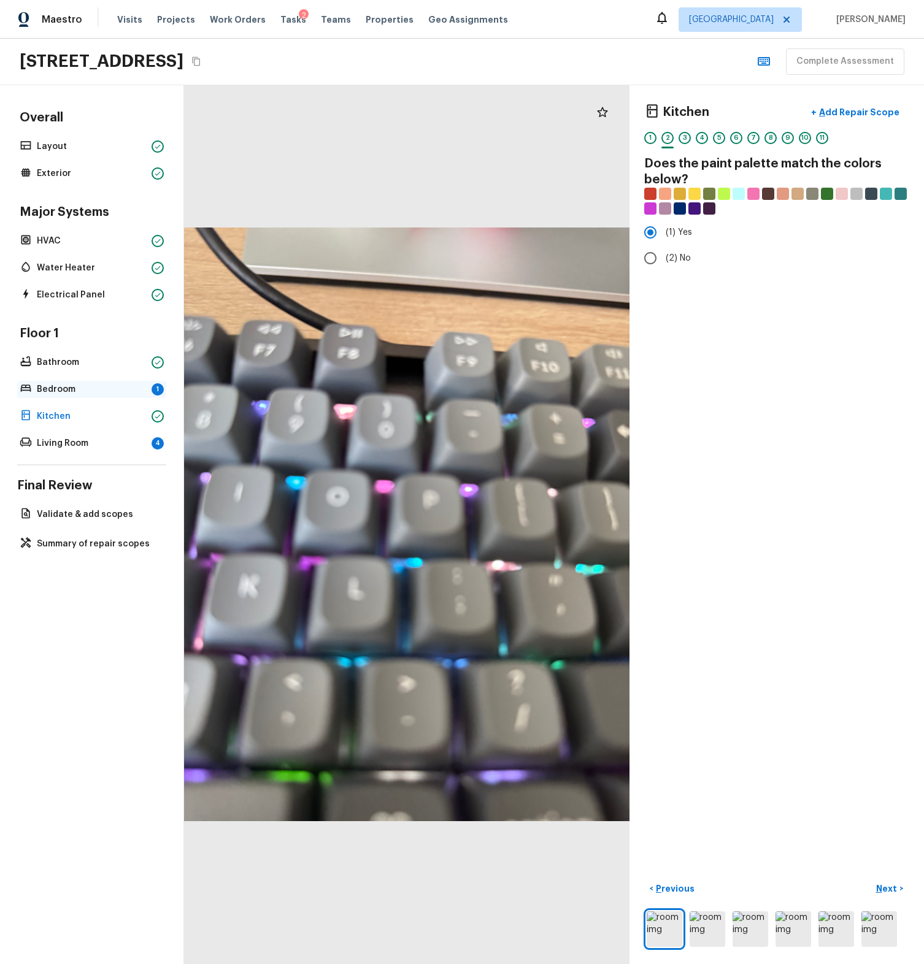
click at [92, 392] on p "Bedroom" at bounding box center [92, 389] width 110 height 12
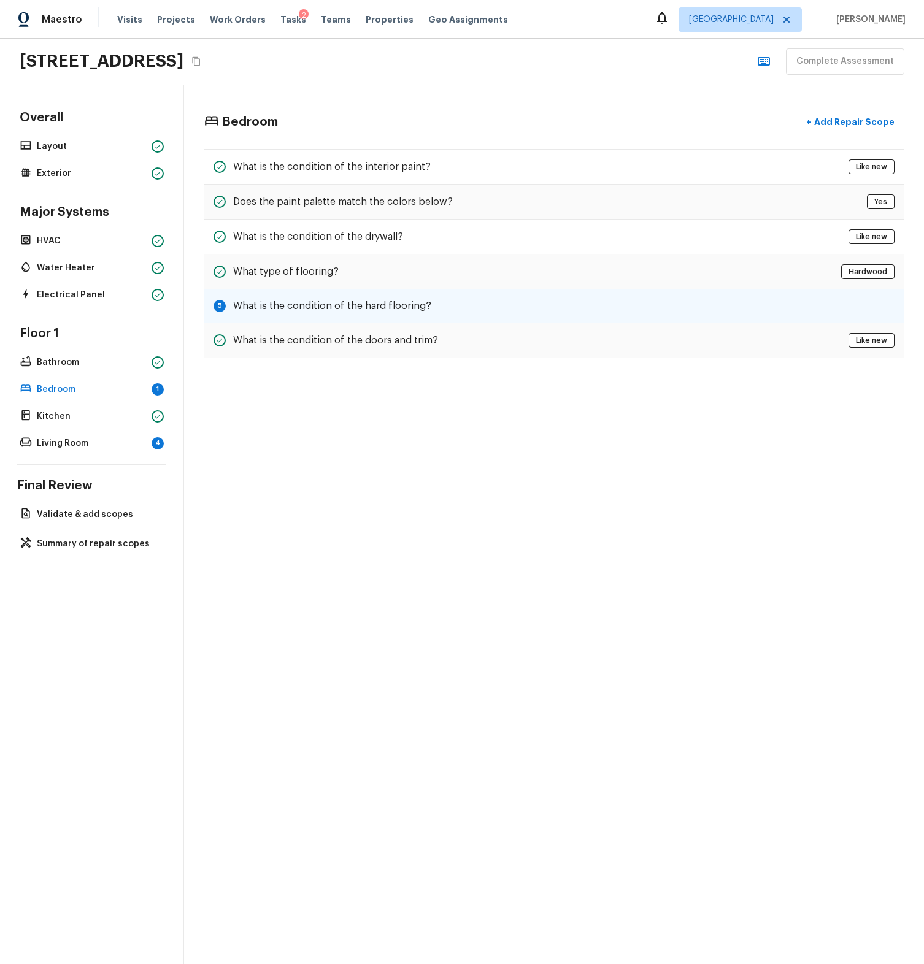
click at [301, 306] on h5 "What is the condition of the hard flooring?" at bounding box center [332, 305] width 198 height 13
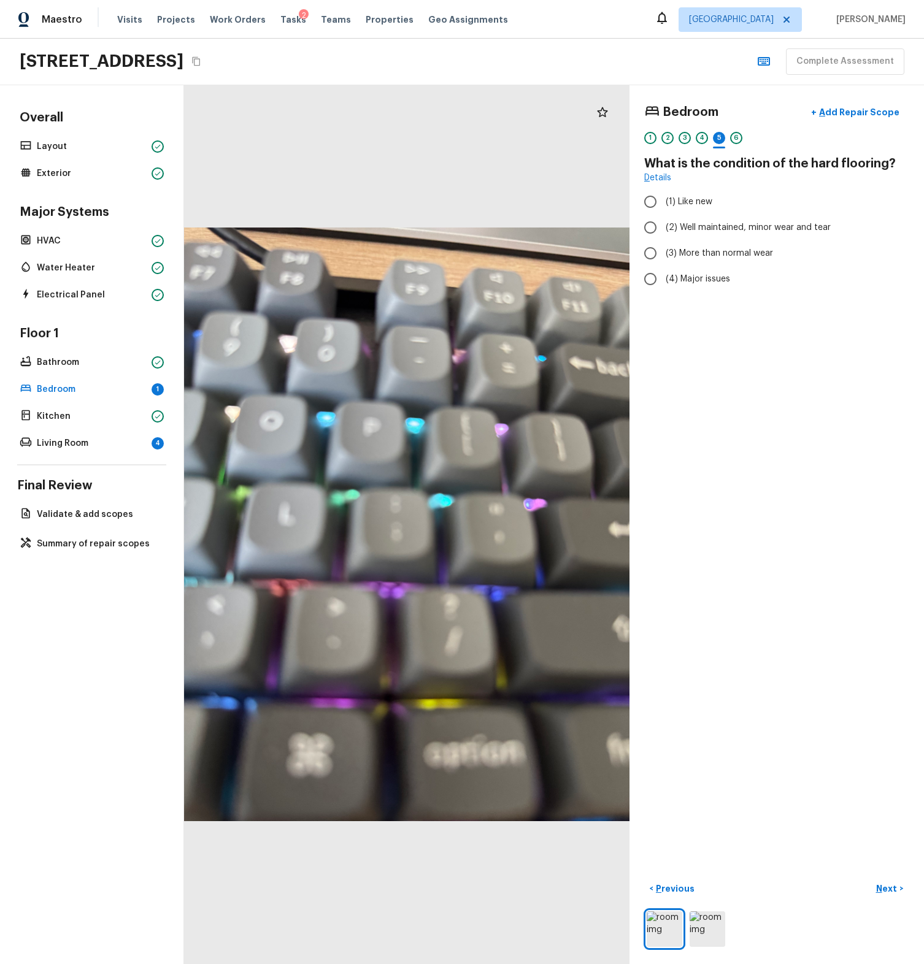
radio input "true"
click at [873, 869] on div "Bedroom + Add Repair Scope 1 2 3 4 5 6 What is the condition of the hard floori…" at bounding box center [776, 524] width 294 height 879
click at [875, 879] on button "Next >" at bounding box center [889, 889] width 39 height 20
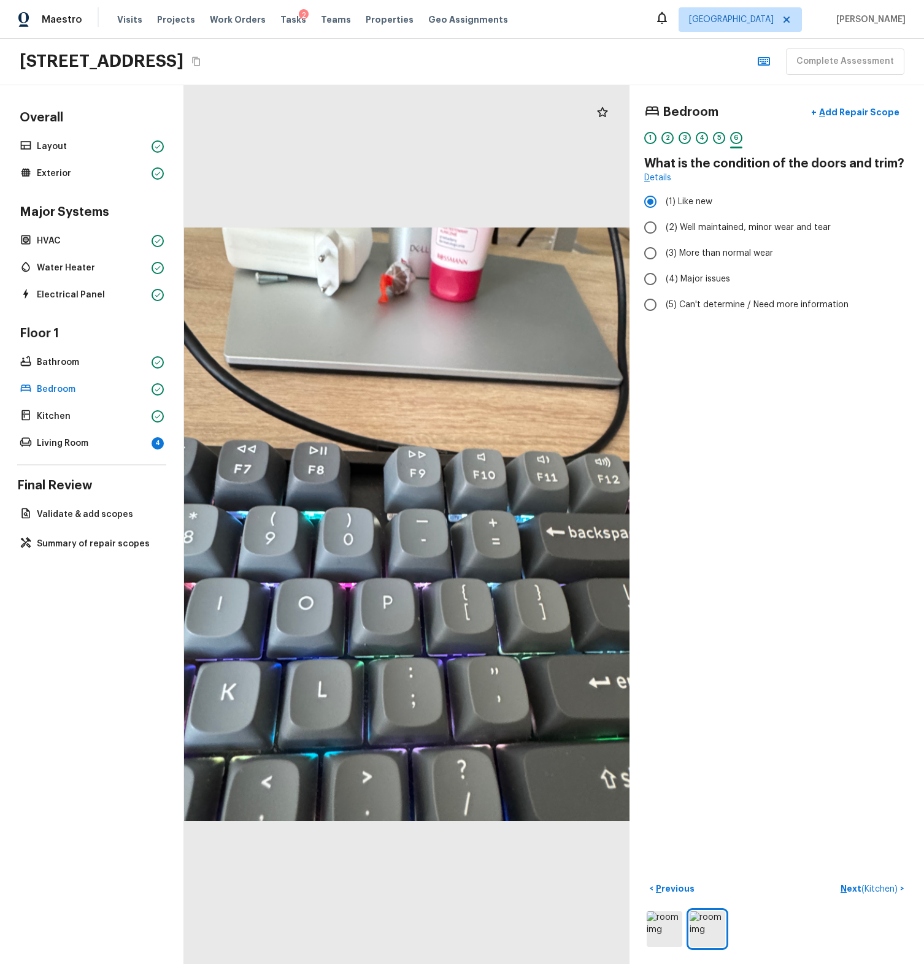
click at [99, 431] on div "Floor 1 Bathroom Bedroom Kitchen Living Room 4" at bounding box center [91, 389] width 149 height 126
click at [98, 436] on div "Living Room 4" at bounding box center [91, 443] width 149 height 17
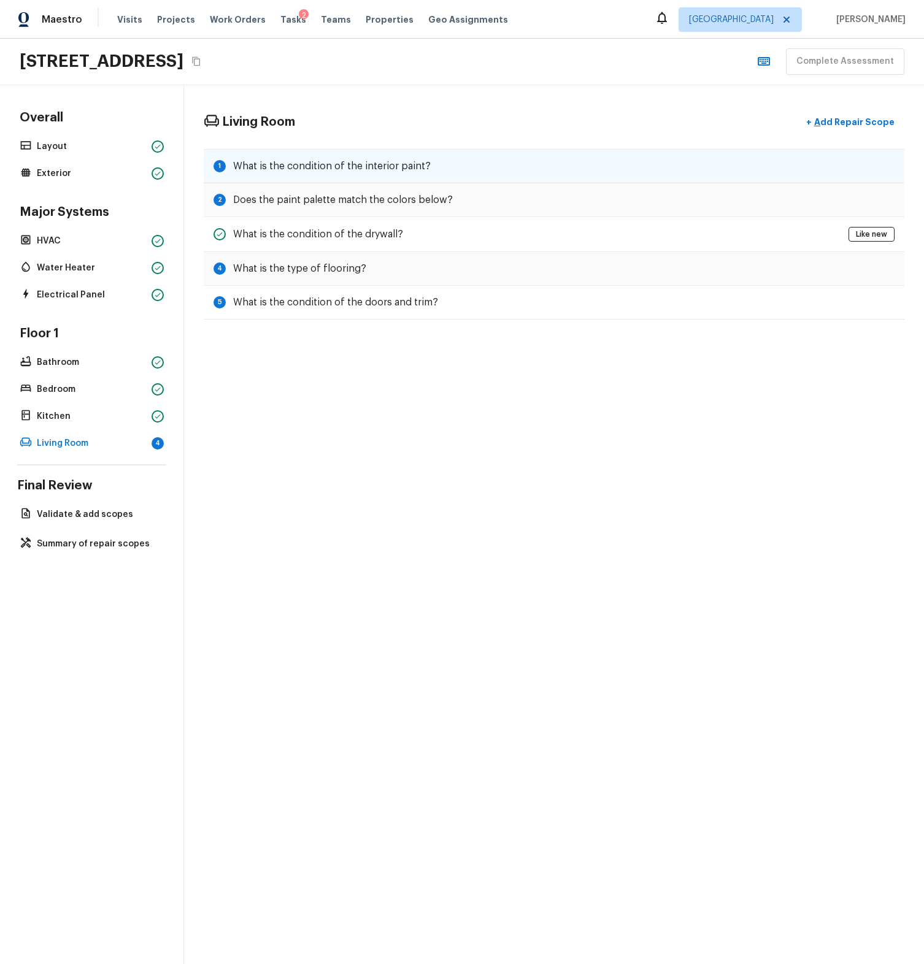
click at [336, 168] on h5 "What is the condition of the interior paint?" at bounding box center [332, 166] width 198 height 13
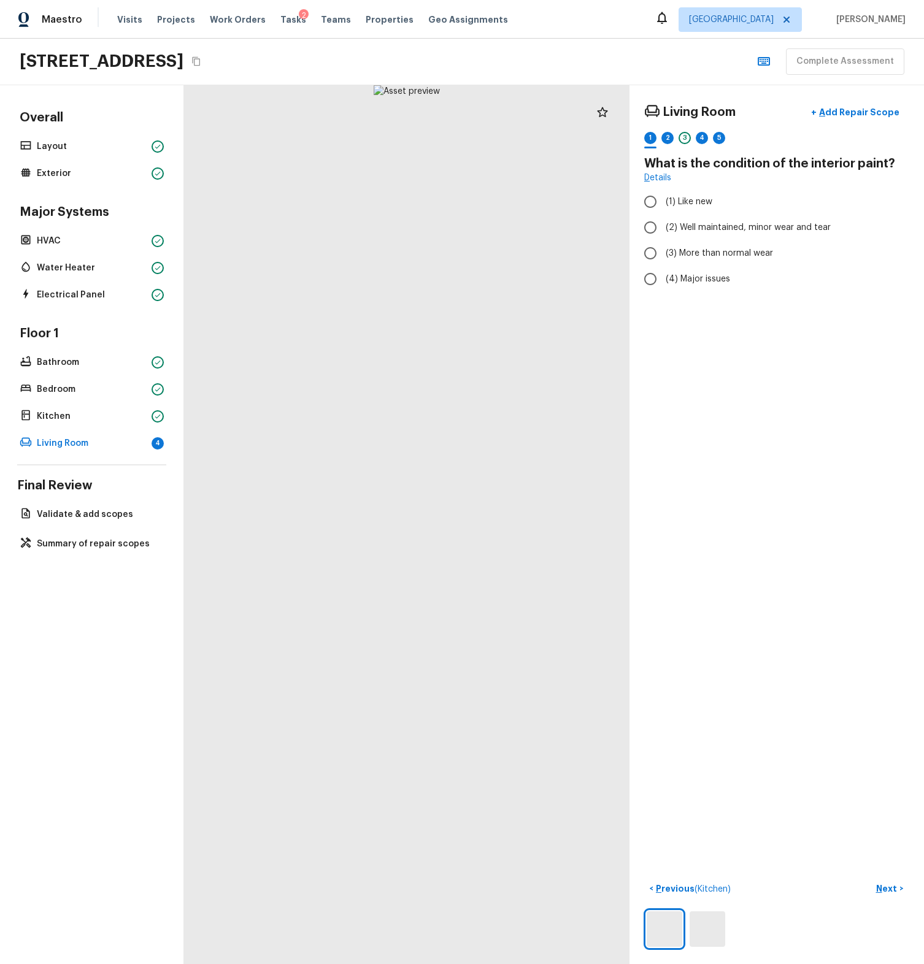
radio input "true"
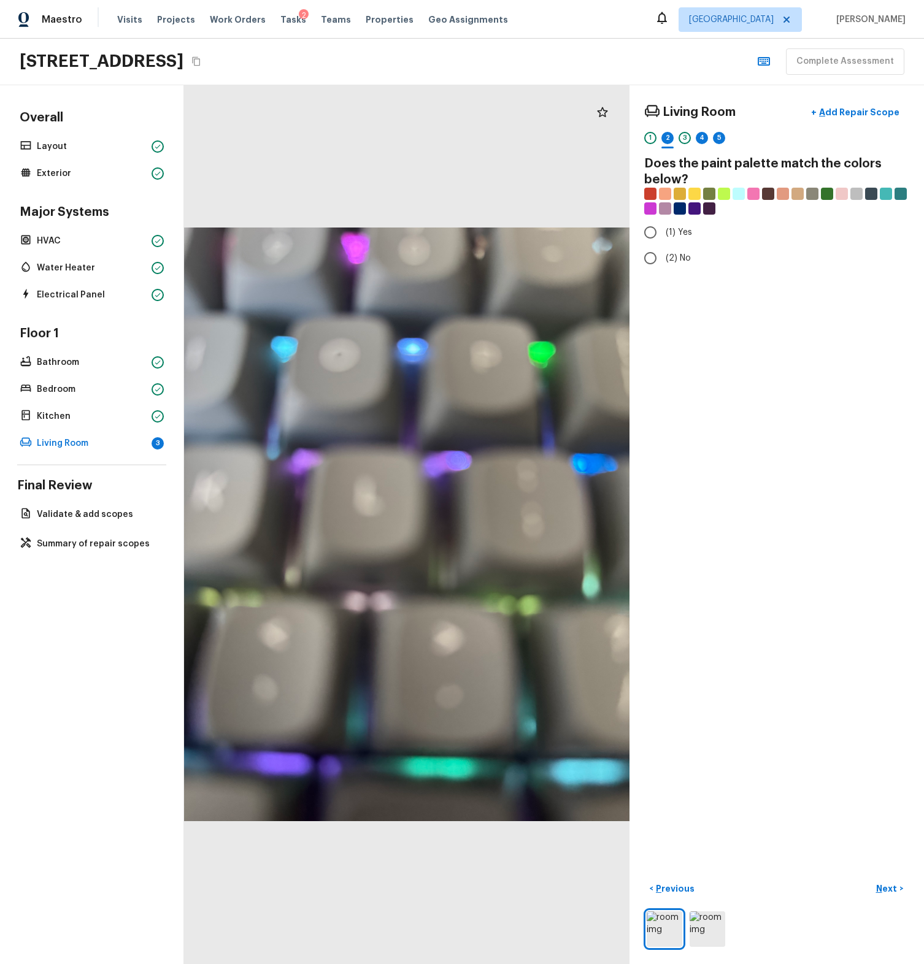
radio input "true"
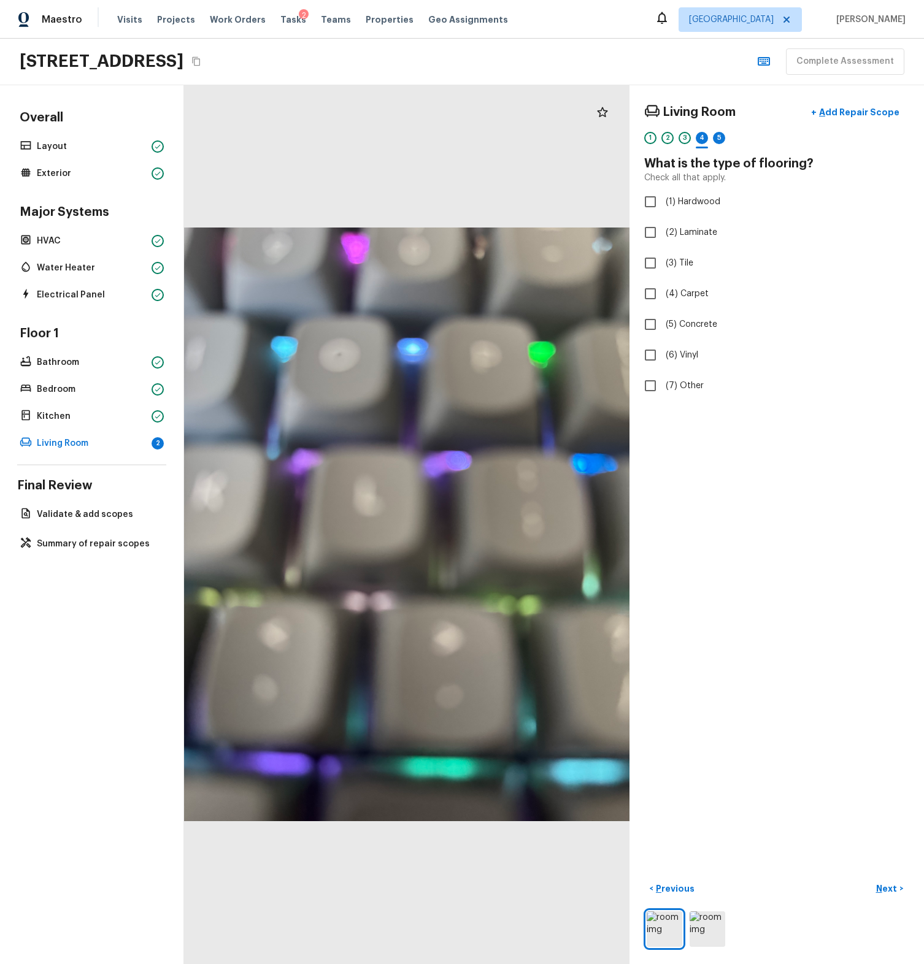
checkbox input "true"
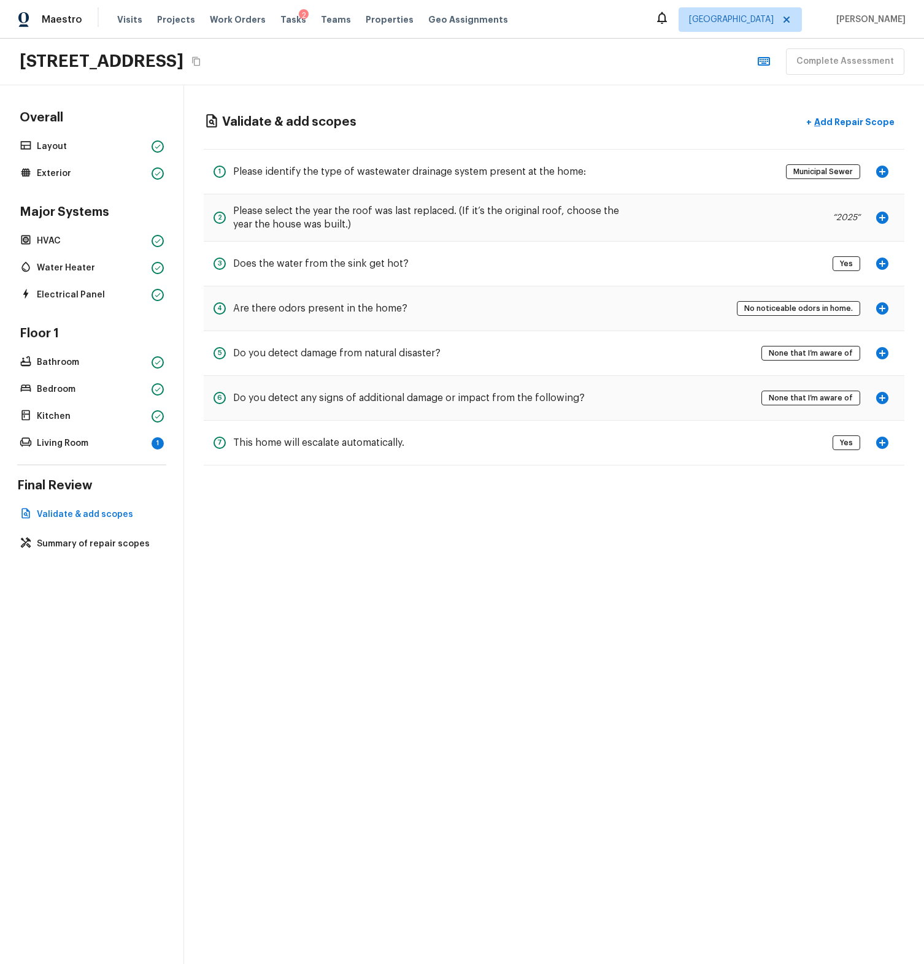
click at [477, 412] on div "6 Do you detect any signs of additional damage or impact from the following? No…" at bounding box center [554, 398] width 701 height 45
click at [404, 450] on div "7 This home will escalate automatically." at bounding box center [308, 443] width 191 height 25
click at [135, 452] on div "Overall Layout Exterior Major Systems HVAC Water Heater Electrical Panel Floor …" at bounding box center [92, 524] width 184 height 879
click at [129, 444] on p "Living Room" at bounding box center [92, 443] width 110 height 12
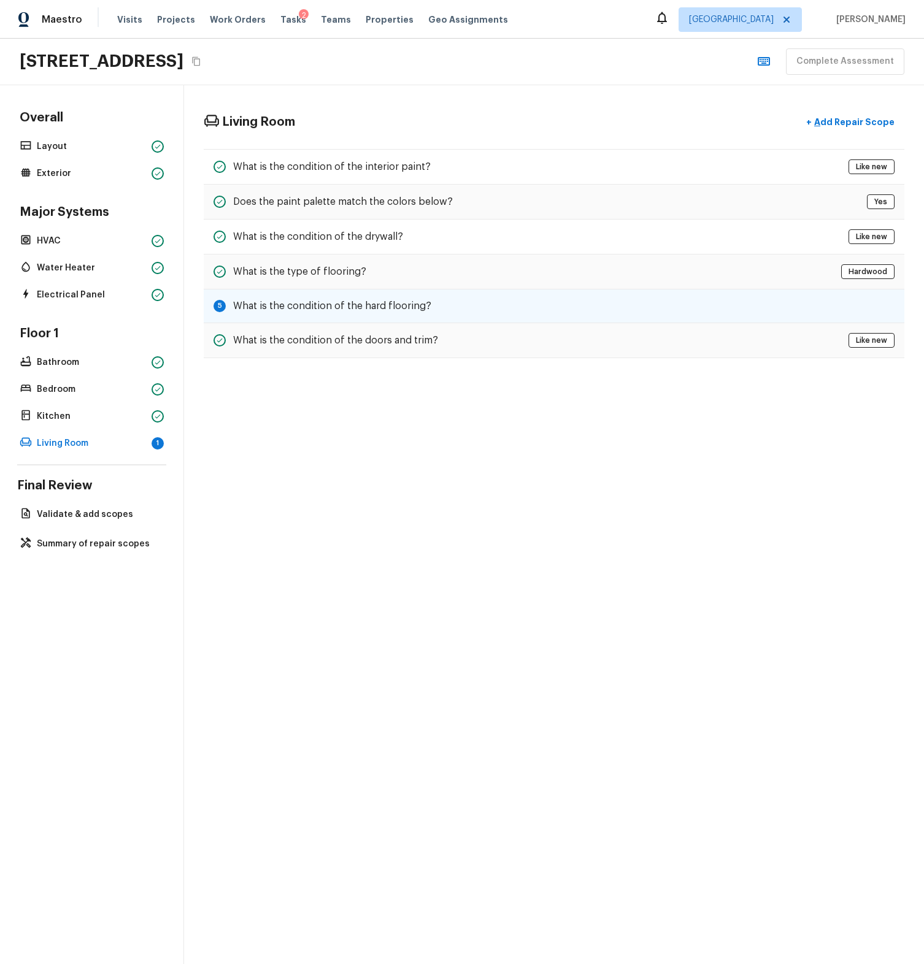
click at [352, 307] on h5 "What is the condition of the hard flooring?" at bounding box center [332, 305] width 198 height 13
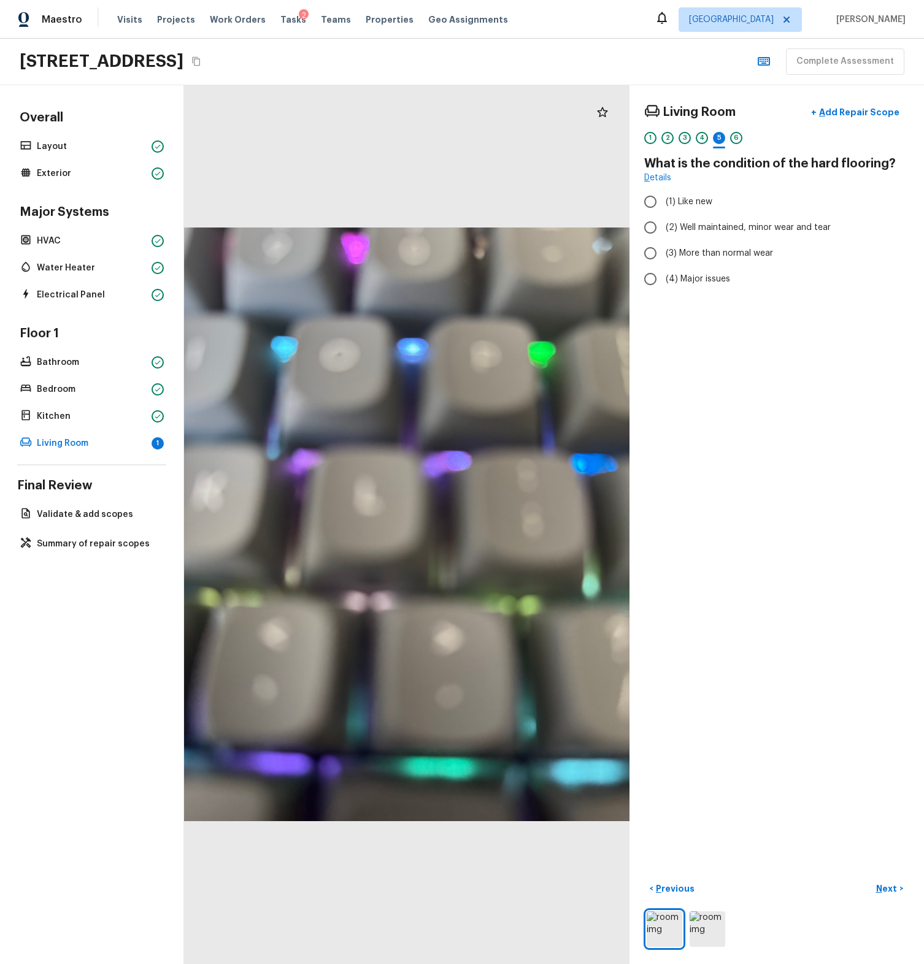
radio input "true"
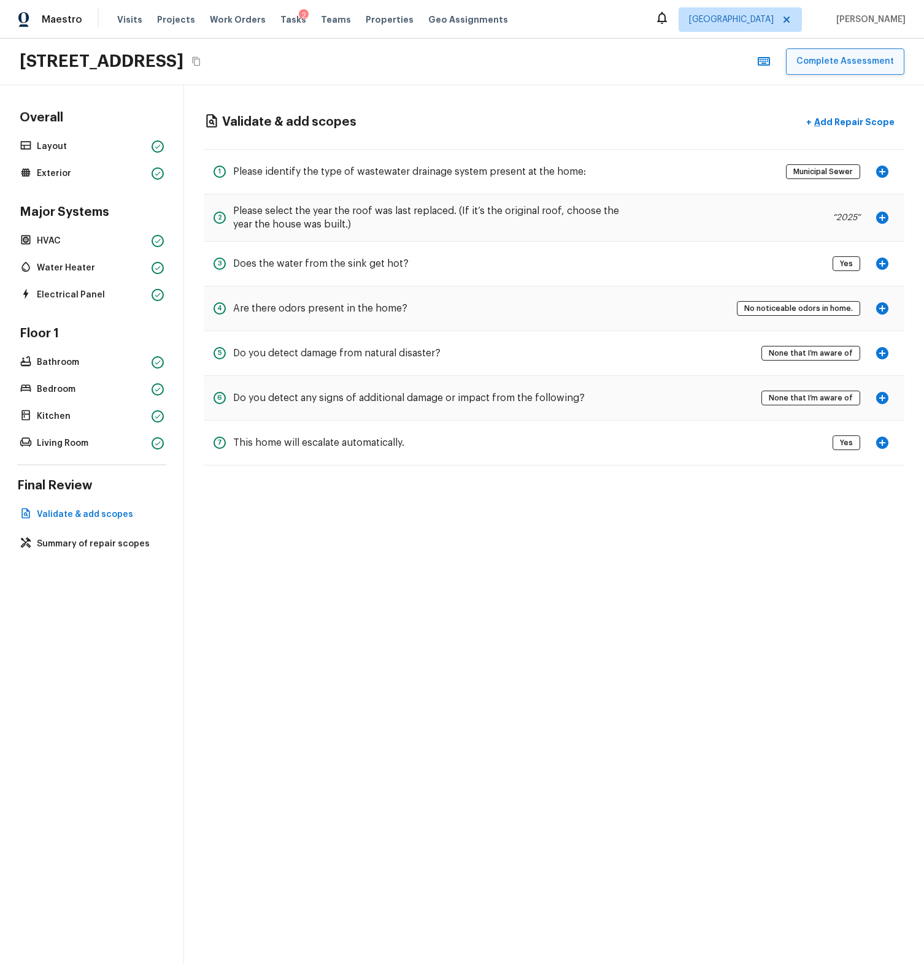
click at [830, 66] on button "Complete Assessment" at bounding box center [845, 61] width 118 height 26
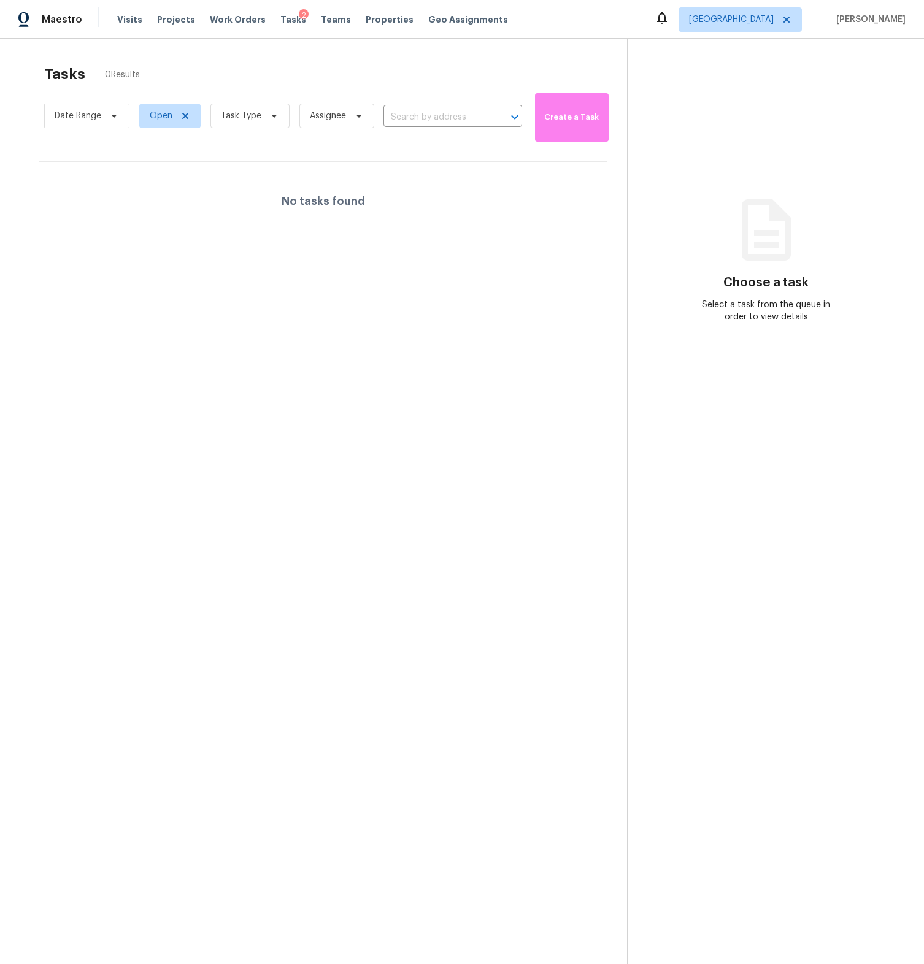
click at [278, 9] on div "Visits Projects Work Orders Tasks 2 Teams Properties Geo Assignments" at bounding box center [320, 19] width 406 height 25
click at [299, 21] on div "2" at bounding box center [304, 15] width 10 height 12
click at [285, 21] on span "Tasks" at bounding box center [293, 19] width 26 height 9
click at [275, 11] on div "Visits Projects Work Orders Tasks 2 Teams Properties Geo Assignments" at bounding box center [320, 19] width 406 height 25
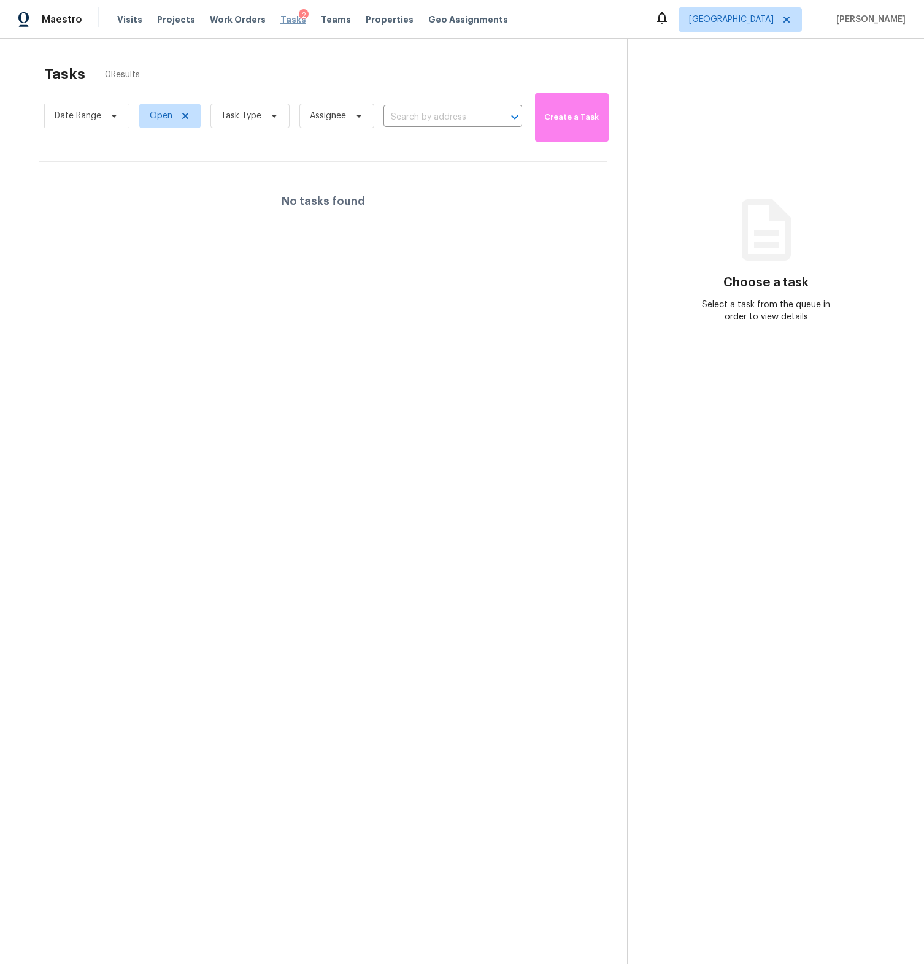
click at [280, 20] on span "Tasks" at bounding box center [293, 19] width 26 height 9
click at [344, 113] on span "Assignee" at bounding box center [328, 116] width 36 height 12
type input "[PERSON_NAME]"
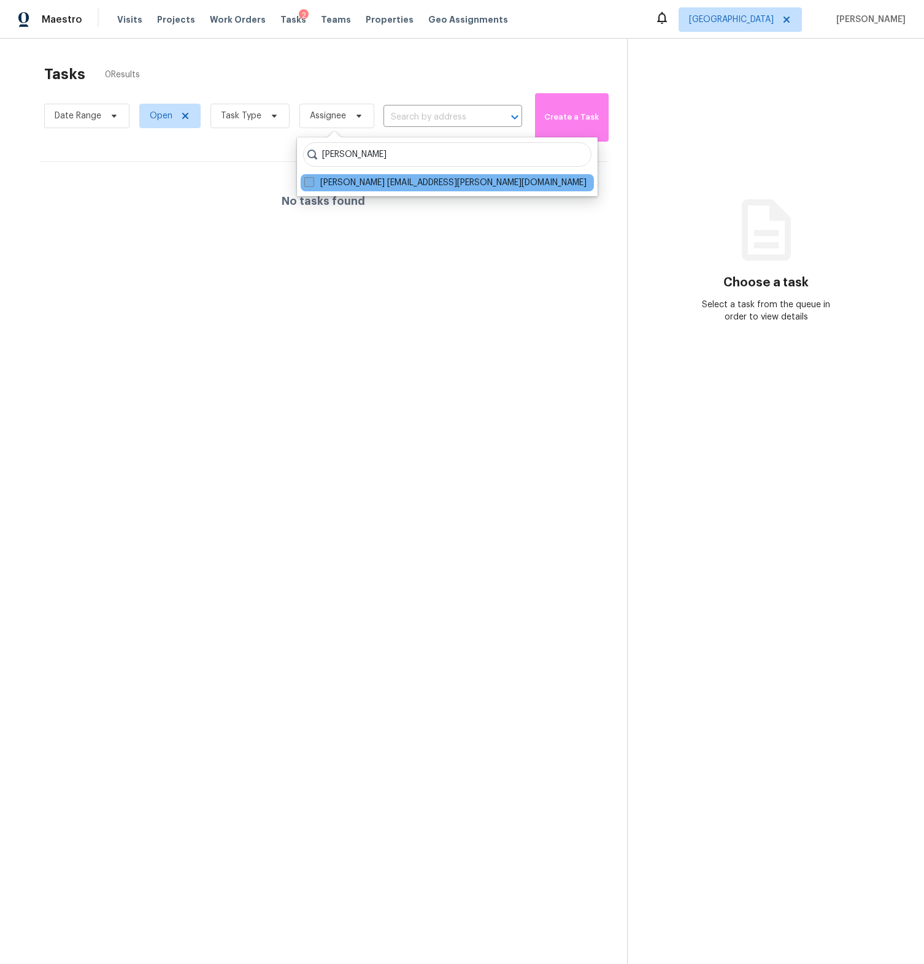
click at [409, 181] on label "Filip Jaszczyk filip.jaszczyk@opendoor.com" at bounding box center [445, 183] width 282 height 12
click at [312, 181] on input "Filip Jaszczyk filip.jaszczyk@opendoor.com" at bounding box center [308, 181] width 8 height 8
checkbox input "true"
